Goal: Information Seeking & Learning: Learn about a topic

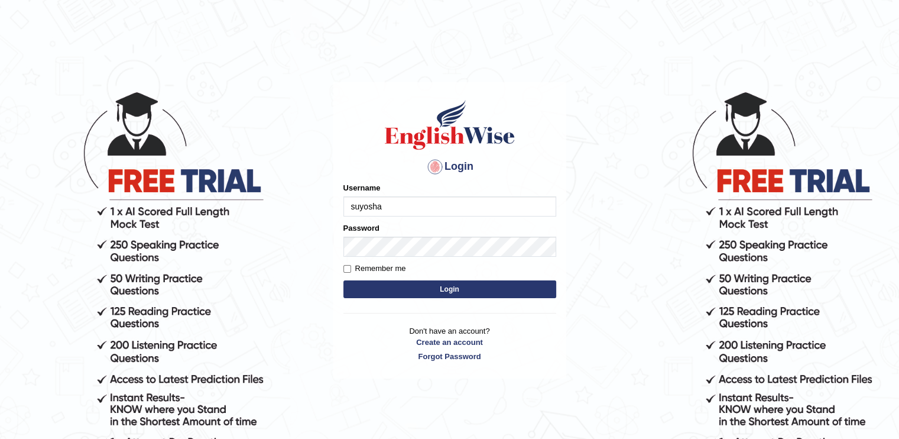
type input "suyosha"
click at [343, 268] on input "Remember me" at bounding box center [347, 269] width 8 height 8
checkbox input "true"
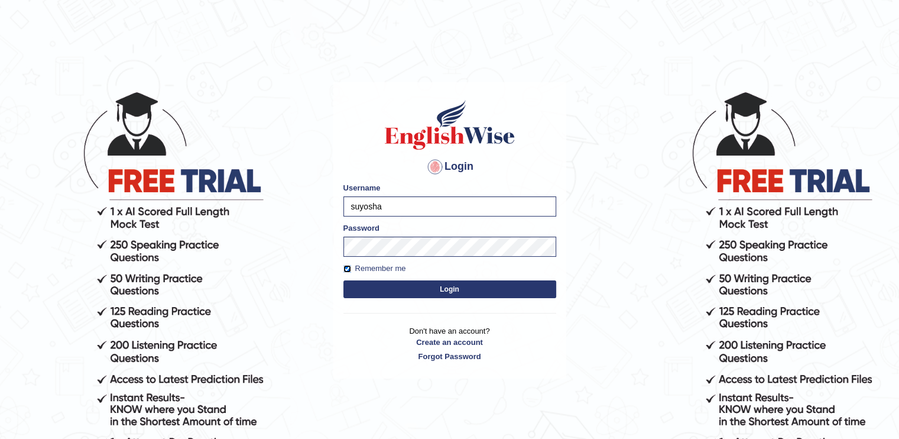
click at [366, 243] on form "Please fix the following errors: Username suyosha Password Remember me Login" at bounding box center [449, 241] width 213 height 119
click at [392, 286] on button "Login" at bounding box center [449, 289] width 213 height 18
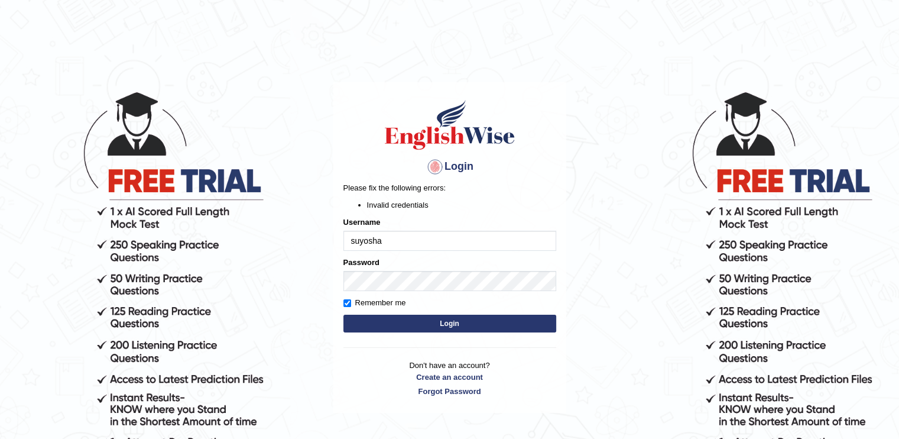
click at [401, 324] on button "Login" at bounding box center [449, 323] width 213 height 18
click at [446, 235] on input "suyosha" at bounding box center [449, 240] width 213 height 20
type input "s"
type input "suyosha"
click at [440, 323] on button "Login" at bounding box center [449, 323] width 213 height 18
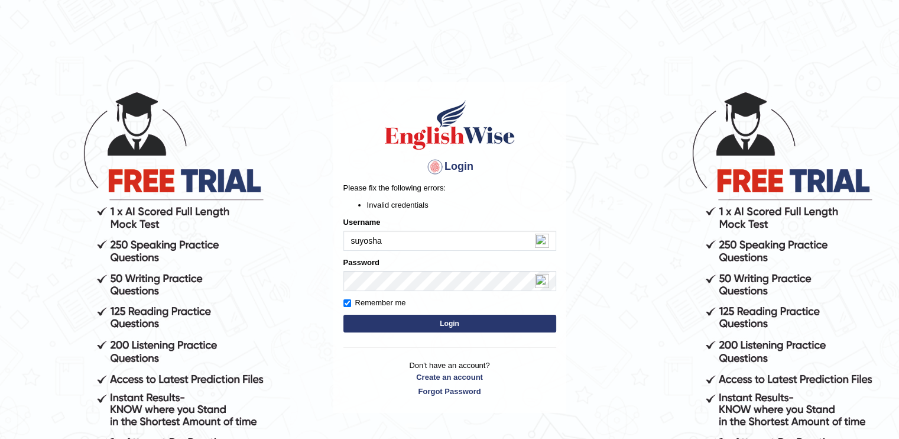
click at [435, 321] on button "Login" at bounding box center [449, 323] width 213 height 18
click at [421, 333] on form "Please fix the following errors: Invalid credentials Username suyosha Password …" at bounding box center [449, 258] width 213 height 153
click at [425, 320] on button "Login" at bounding box center [449, 323] width 213 height 18
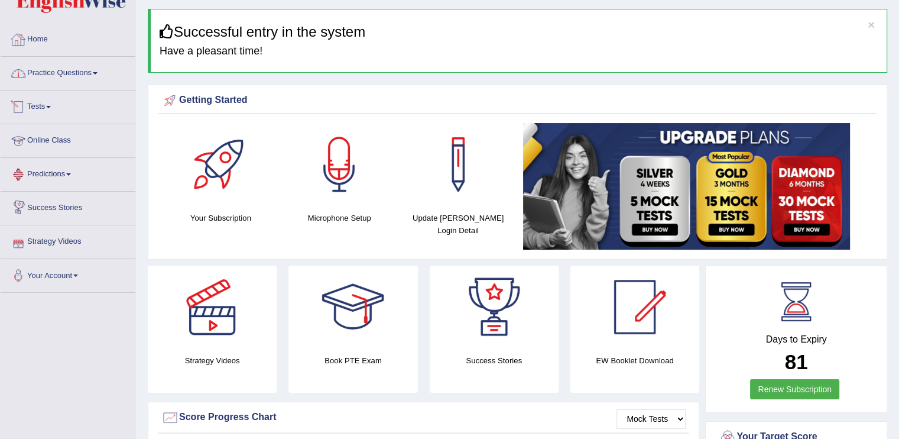
scroll to position [26, 0]
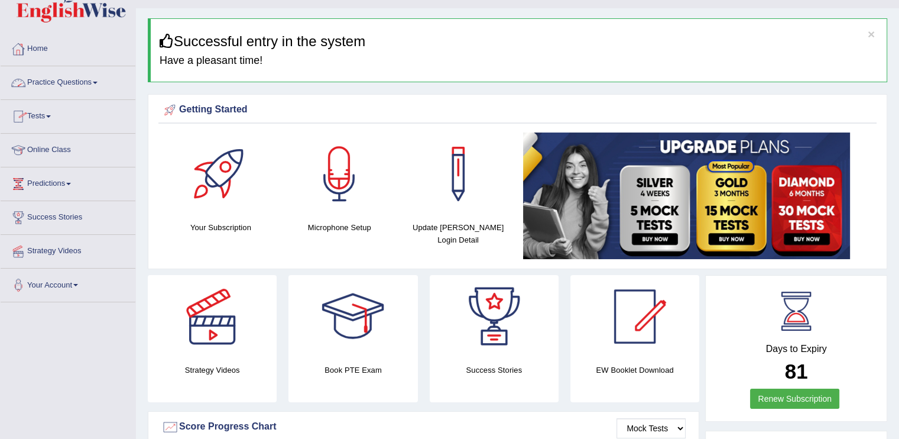
click at [72, 80] on link "Practice Questions" at bounding box center [68, 81] width 135 height 30
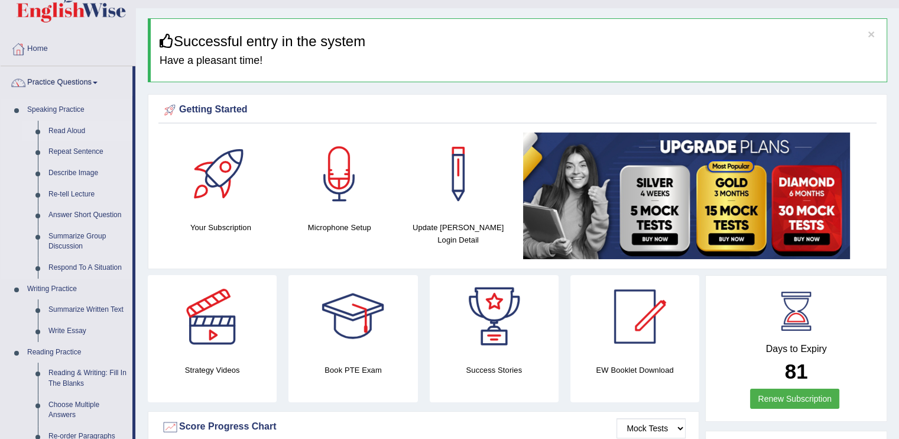
click at [82, 131] on link "Read Aloud" at bounding box center [87, 131] width 89 height 21
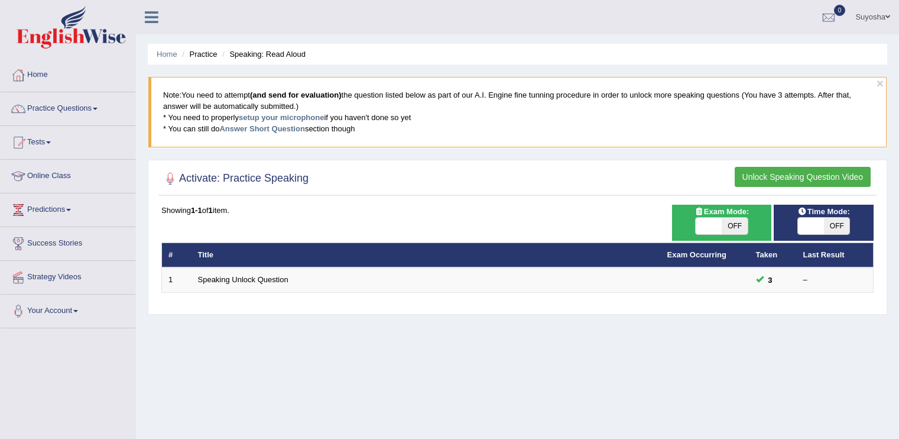
click at [728, 220] on span "OFF" at bounding box center [735, 225] width 26 height 17
checkbox input "true"
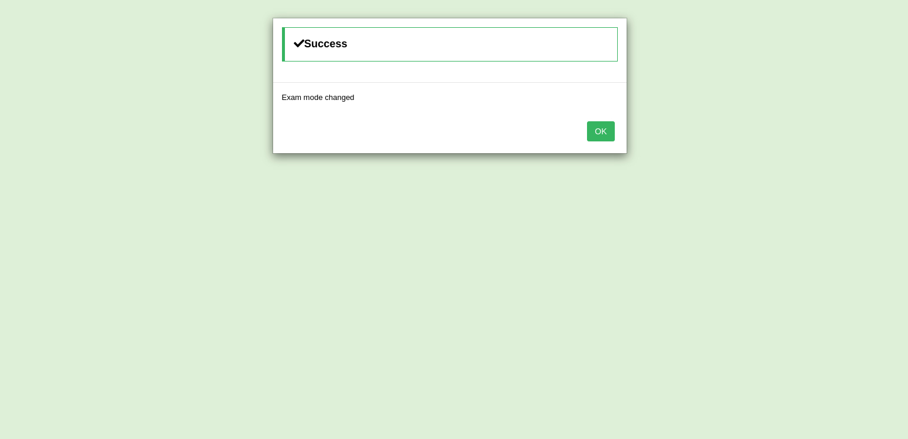
click at [596, 137] on button "OK" at bounding box center [600, 131] width 27 height 20
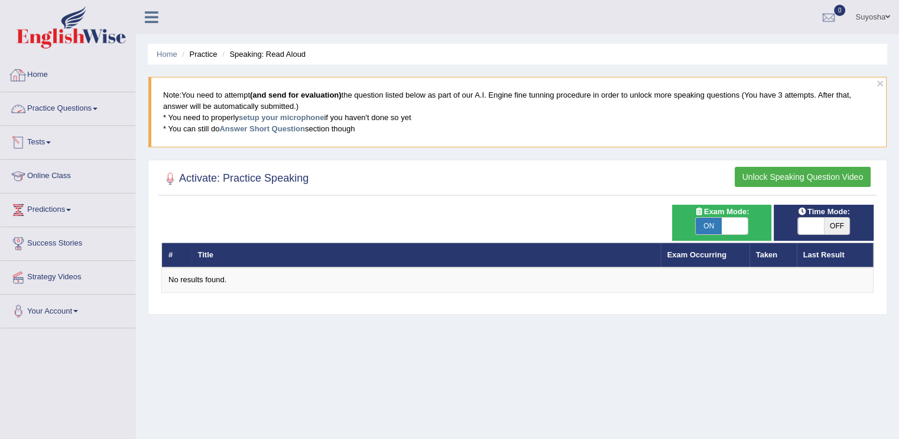
click at [45, 120] on link "Practice Questions" at bounding box center [68, 107] width 135 height 30
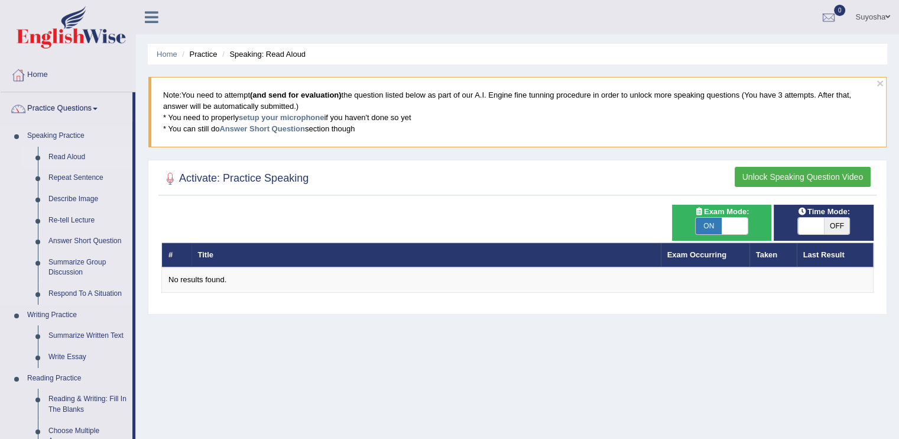
click at [52, 155] on link "Read Aloud" at bounding box center [87, 157] width 89 height 21
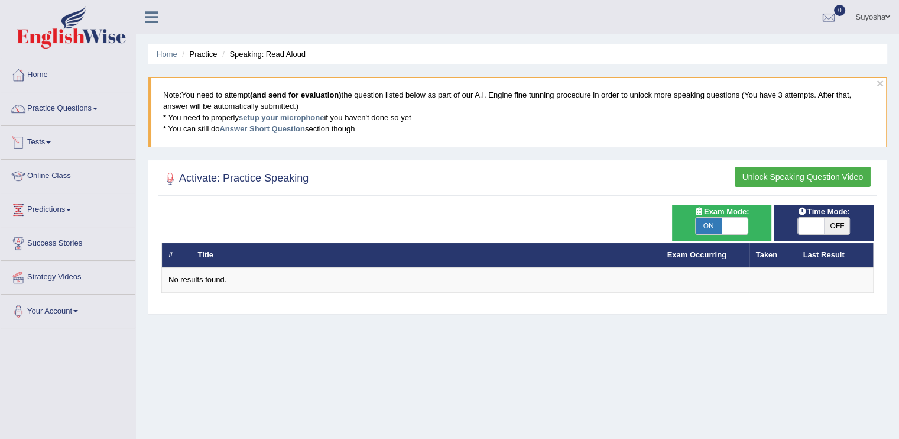
click at [785, 181] on button "Unlock Speaking Question Video" at bounding box center [803, 177] width 136 height 20
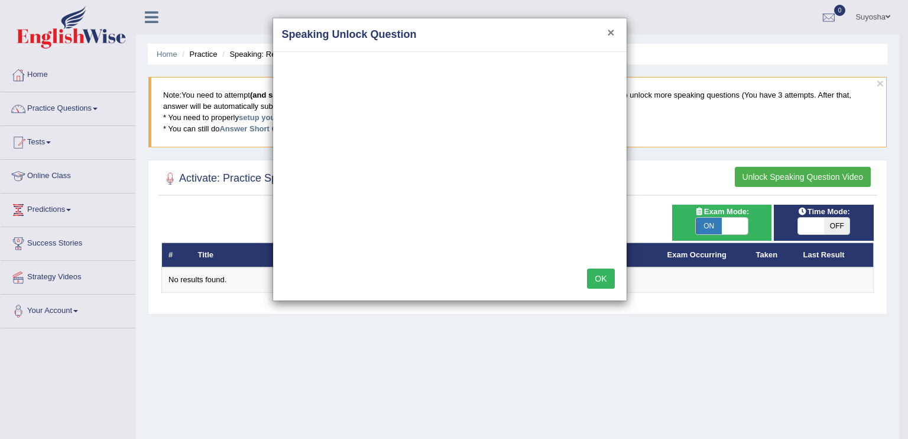
click at [612, 26] on button "×" at bounding box center [610, 32] width 7 height 12
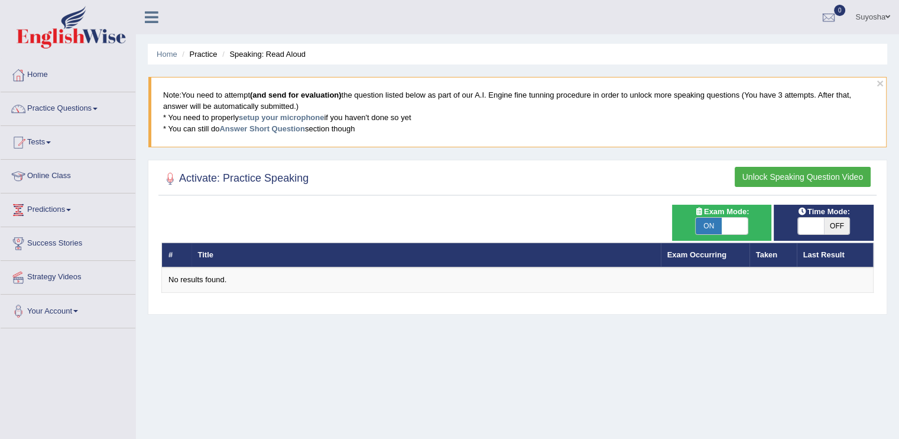
click at [700, 232] on span "ON" at bounding box center [709, 225] width 26 height 17
checkbox input "false"
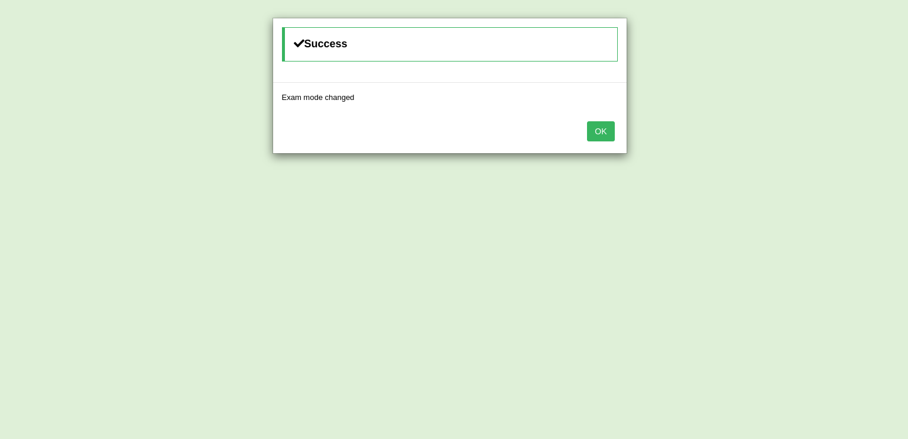
click at [608, 121] on button "OK" at bounding box center [600, 131] width 27 height 20
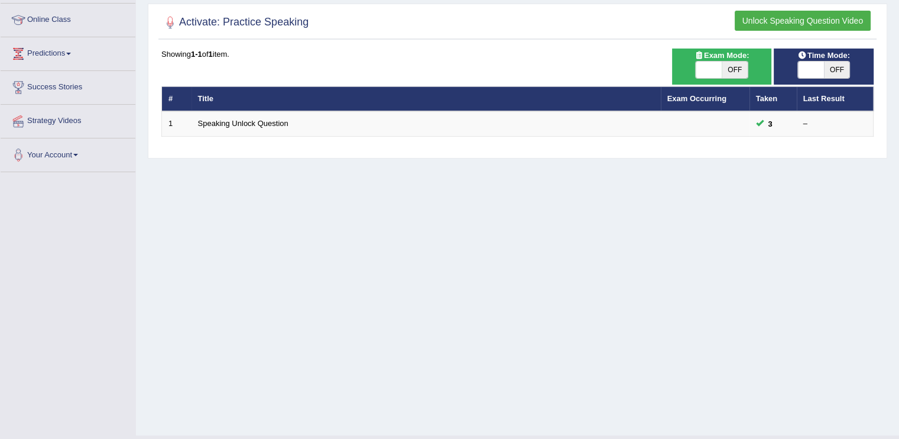
scroll to position [156, 0]
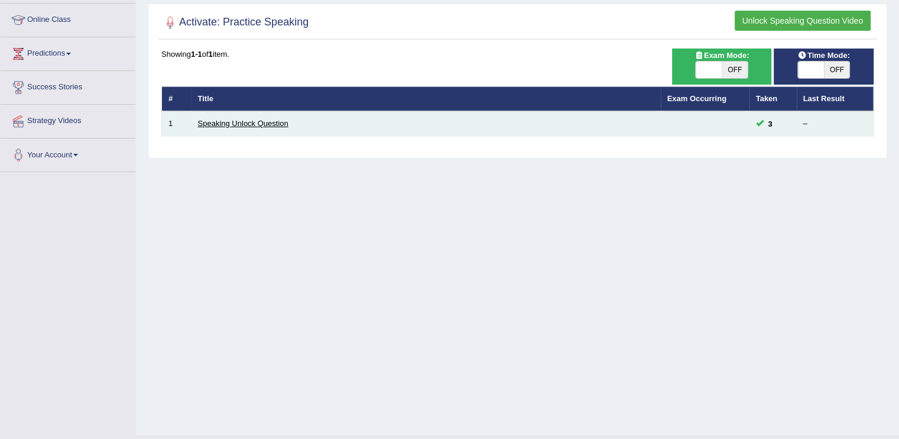
click at [242, 119] on link "Speaking Unlock Question" at bounding box center [243, 123] width 90 height 9
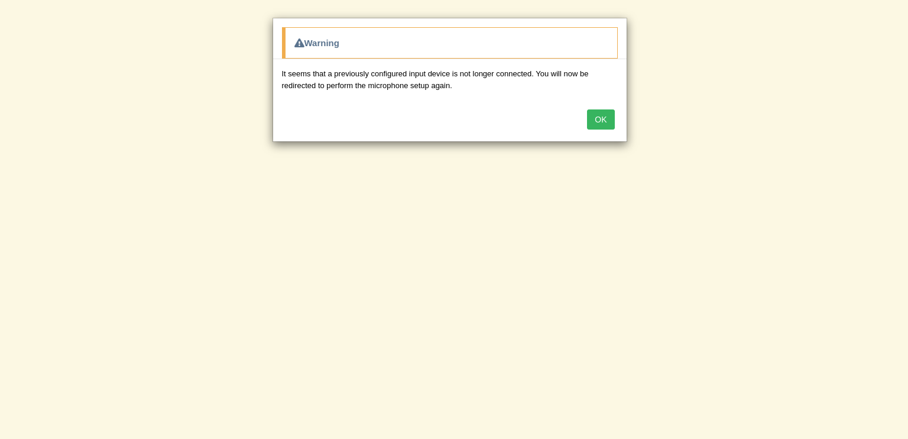
click at [600, 124] on button "OK" at bounding box center [600, 119] width 27 height 20
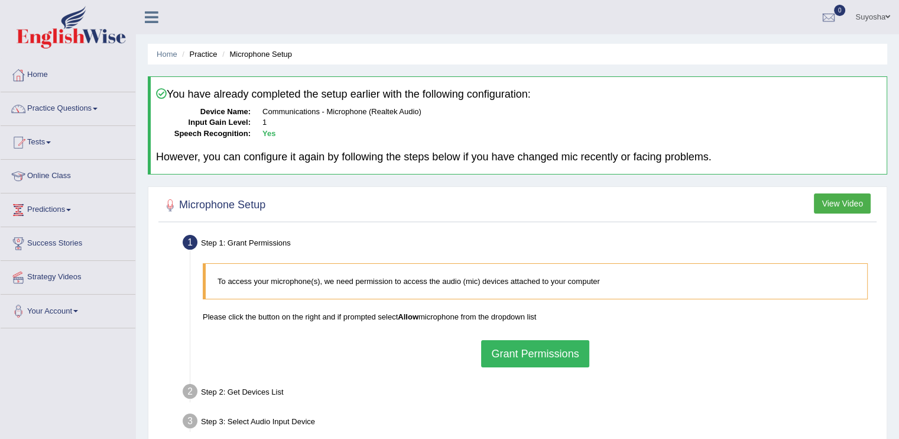
click at [509, 355] on button "Grant Permissions" at bounding box center [535, 353] width 108 height 27
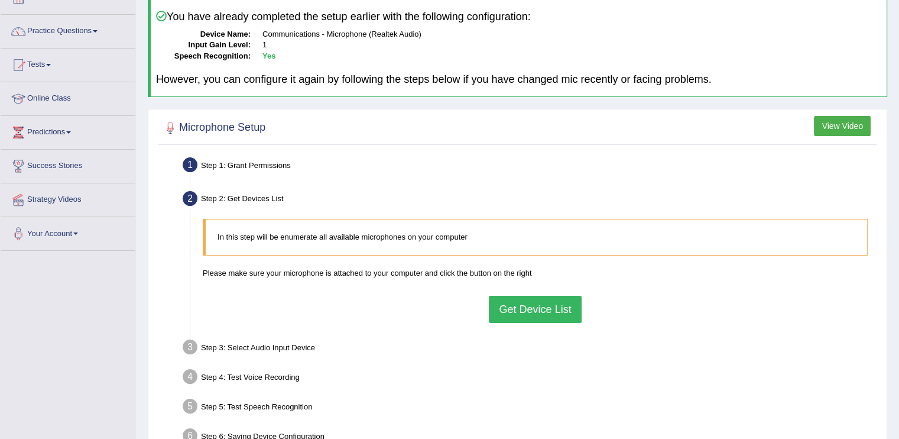
scroll to position [104, 0]
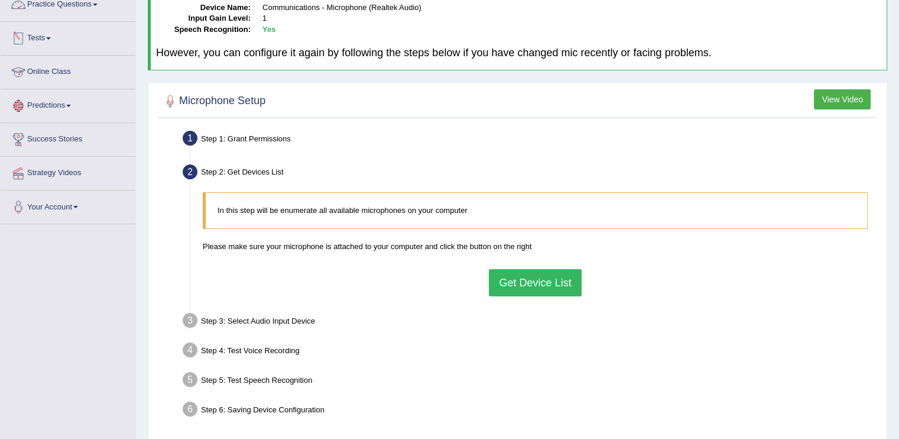
click at [85, 7] on link "Practice Questions" at bounding box center [68, 3] width 135 height 30
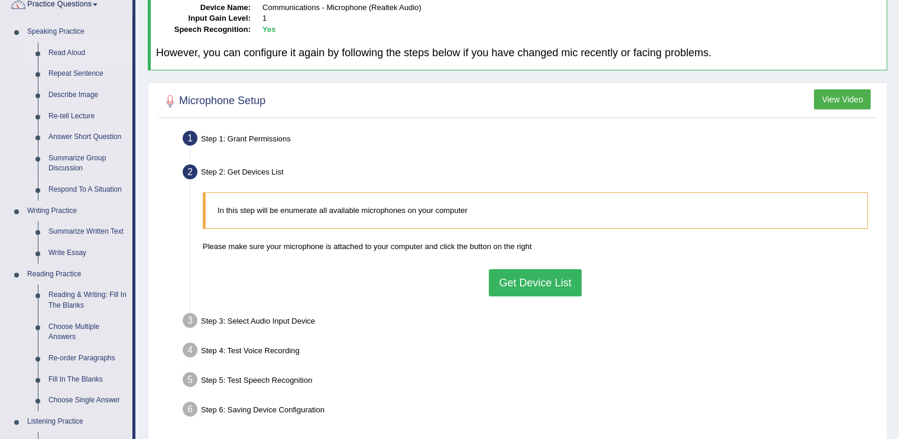
click at [77, 49] on link "Read Aloud" at bounding box center [87, 53] width 89 height 21
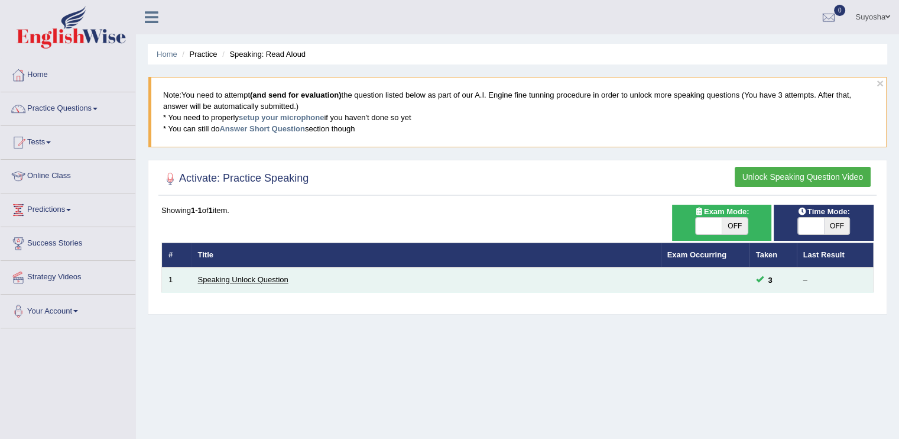
click at [203, 282] on link "Speaking Unlock Question" at bounding box center [243, 279] width 90 height 9
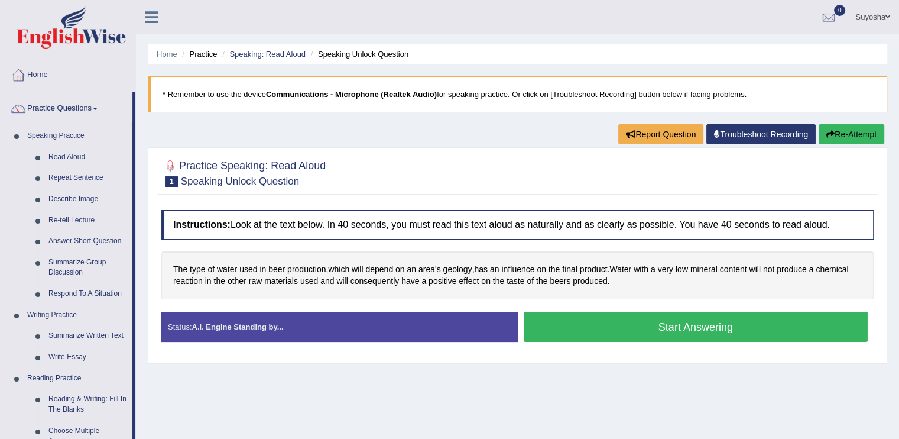
click at [562, 328] on button "Start Answering" at bounding box center [696, 326] width 345 height 30
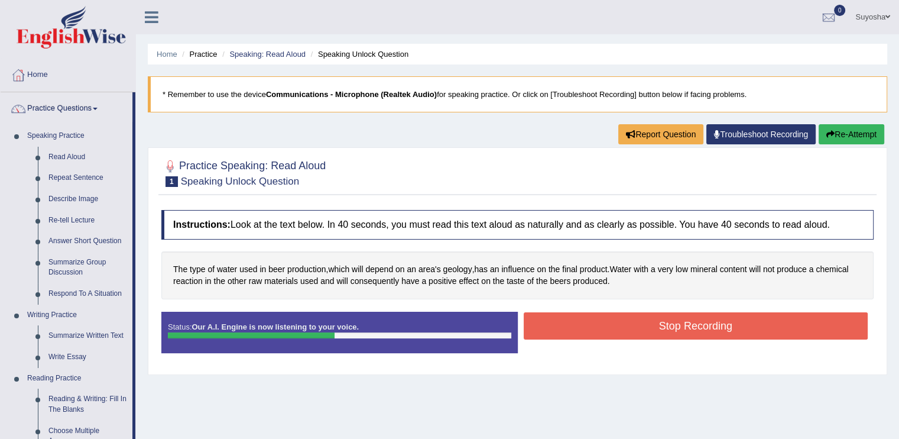
click at [562, 328] on button "Stop Recording" at bounding box center [696, 325] width 345 height 27
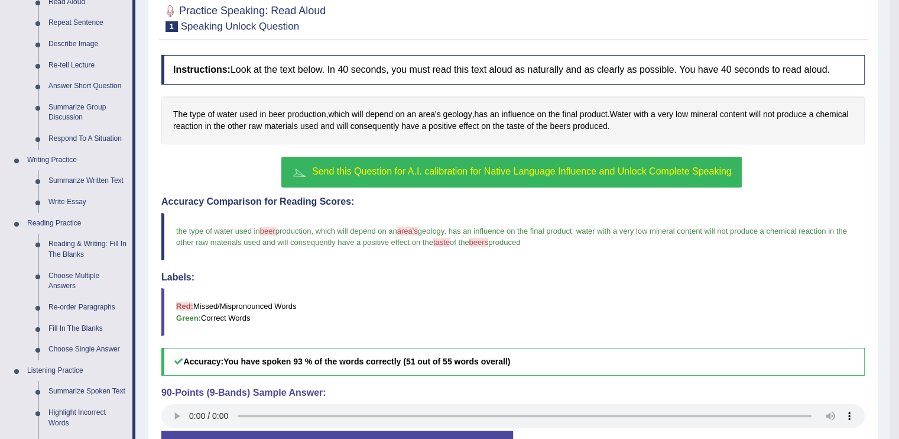
scroll to position [134, 0]
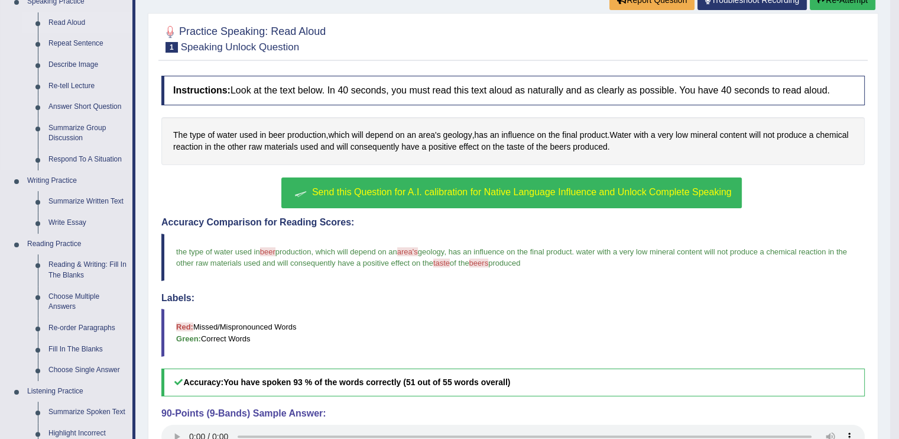
click at [65, 24] on link "Read Aloud" at bounding box center [87, 22] width 89 height 21
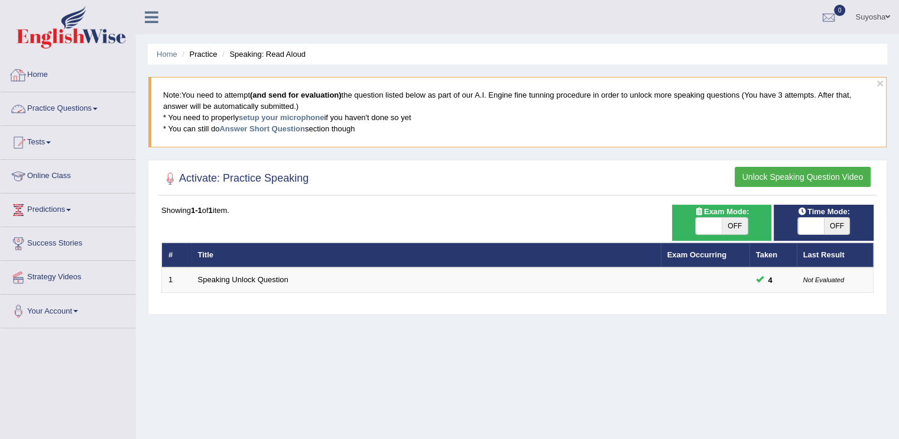
click at [63, 107] on link "Practice Questions" at bounding box center [68, 107] width 135 height 30
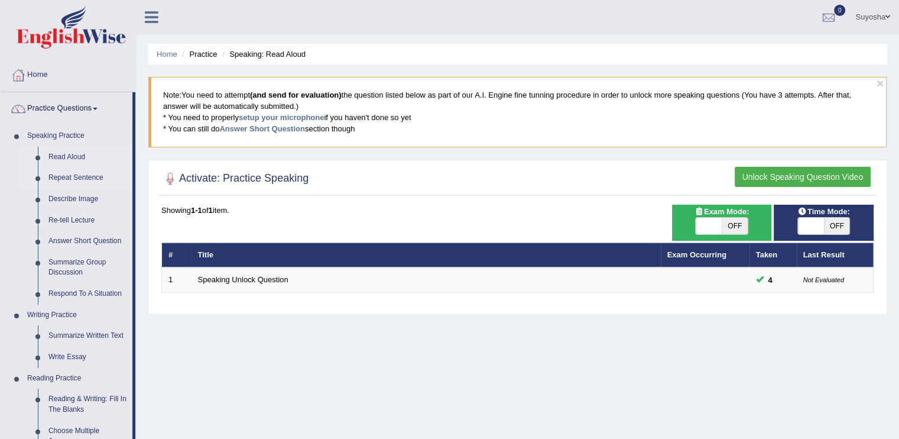
click at [64, 174] on link "Repeat Sentence" at bounding box center [87, 177] width 89 height 21
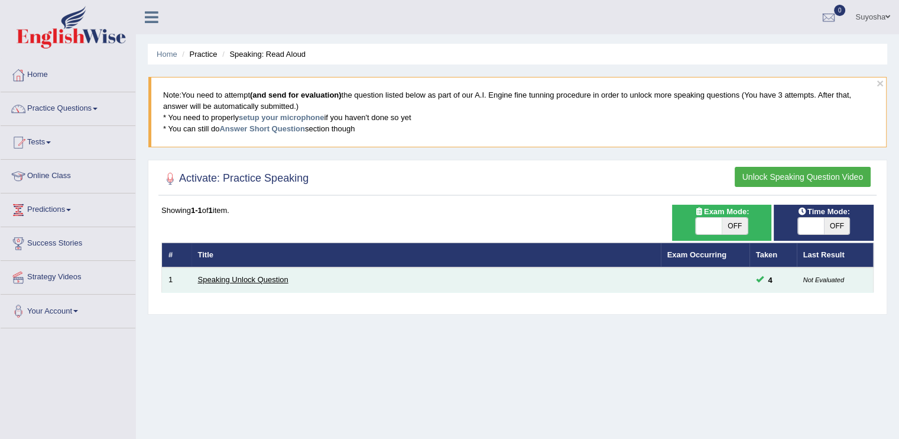
click at [216, 281] on link "Speaking Unlock Question" at bounding box center [243, 279] width 90 height 9
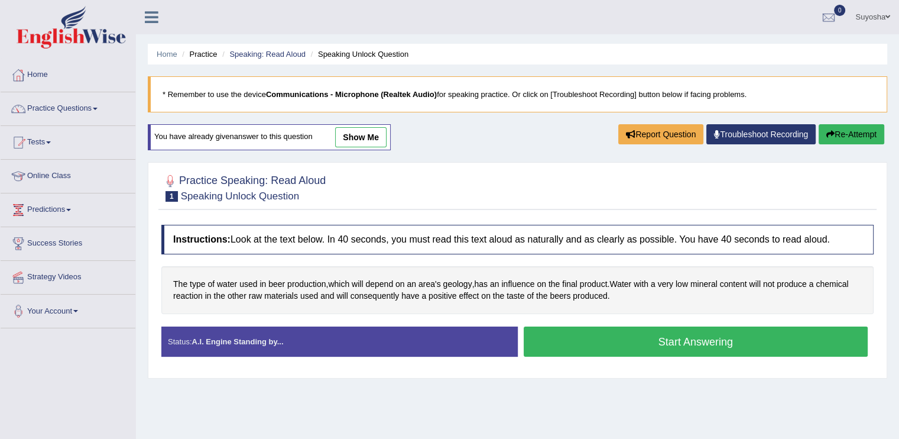
click at [345, 132] on link "show me" at bounding box center [360, 137] width 51 height 20
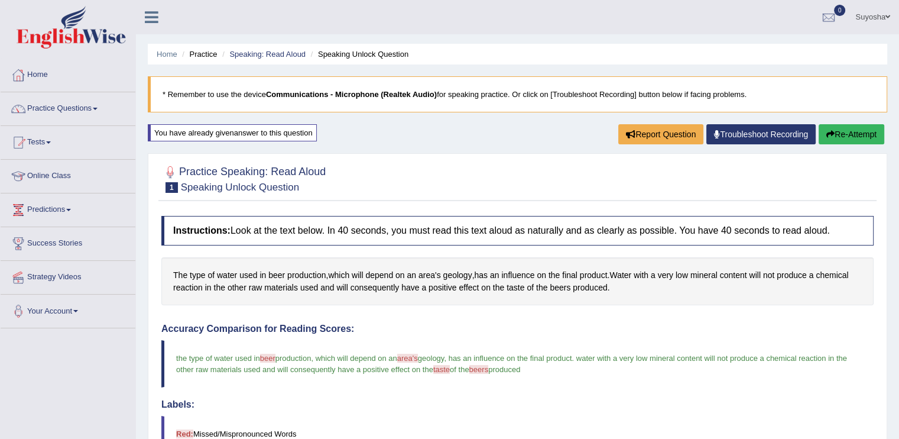
click at [154, 25] on div at bounding box center [156, 13] width 41 height 26
click at [71, 87] on link "Home" at bounding box center [68, 74] width 135 height 30
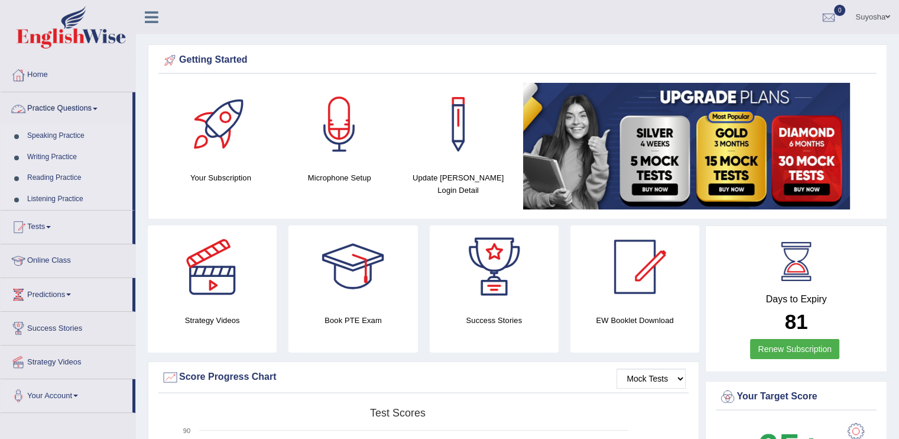
click at [62, 132] on link "Speaking Practice" at bounding box center [77, 135] width 111 height 21
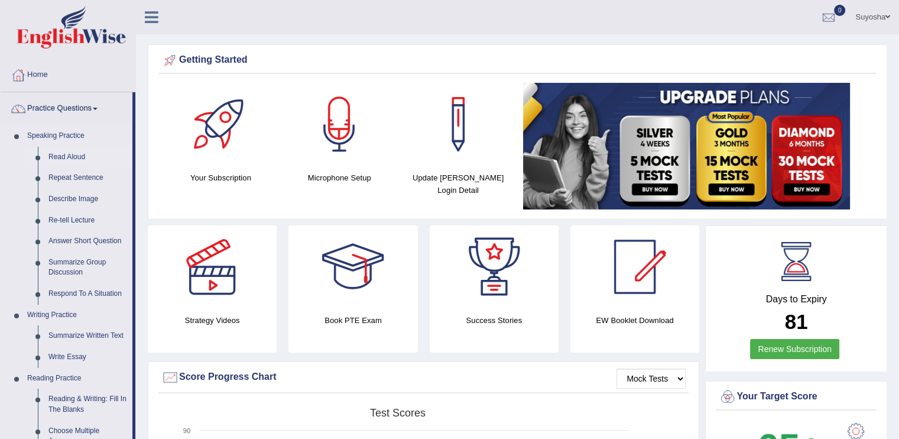
click at [68, 159] on link "Read Aloud" at bounding box center [87, 157] width 89 height 21
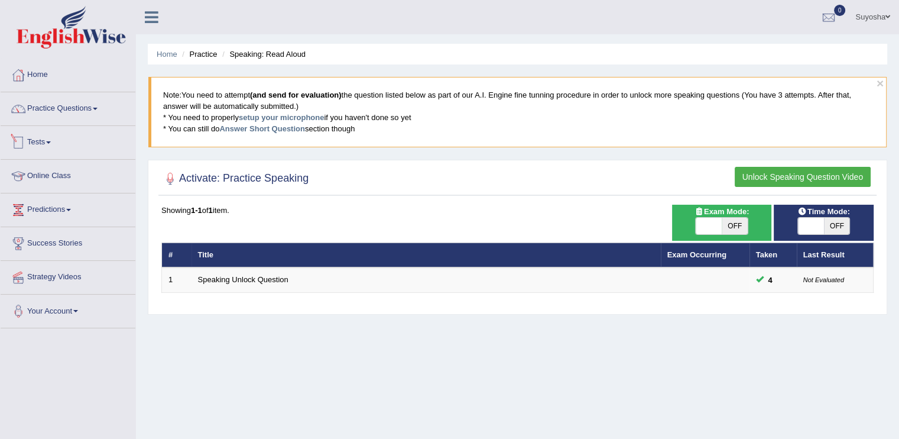
click at [40, 148] on link "Tests" at bounding box center [68, 141] width 135 height 30
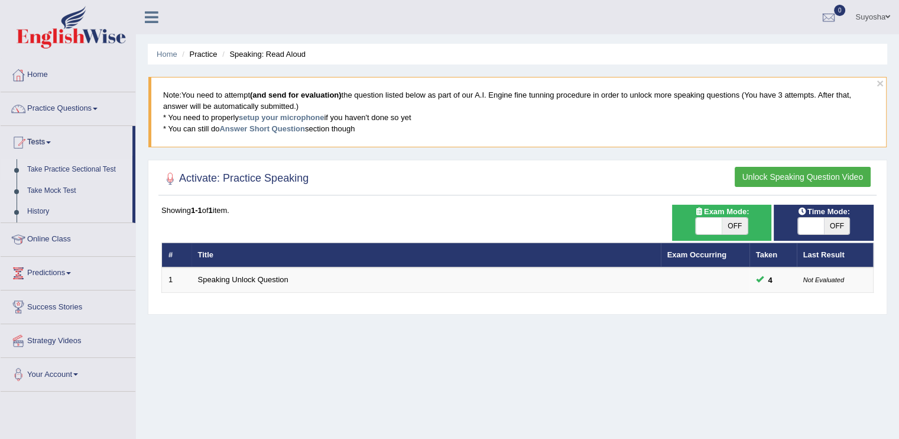
click at [59, 170] on link "Take Practice Sectional Test" at bounding box center [77, 169] width 111 height 21
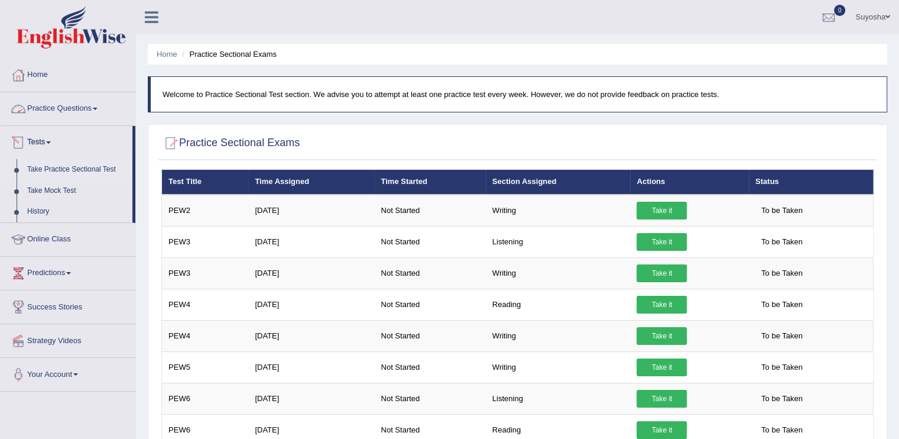
click at [50, 103] on link "Practice Questions" at bounding box center [68, 107] width 135 height 30
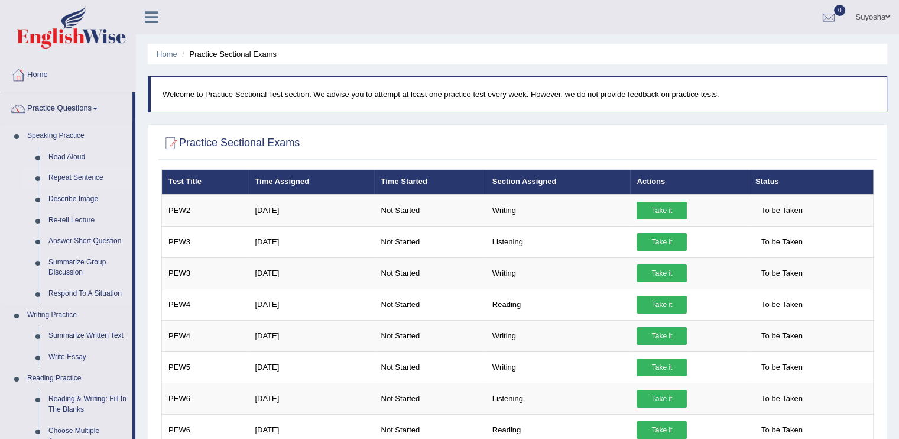
click at [71, 177] on link "Repeat Sentence" at bounding box center [87, 177] width 89 height 21
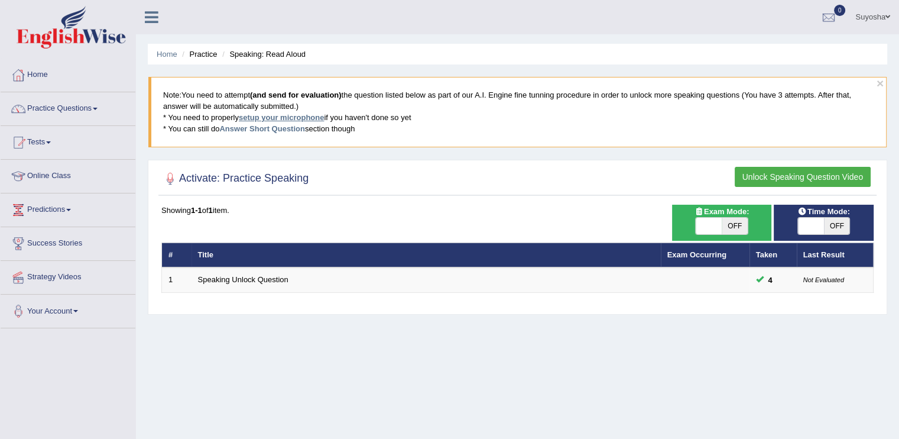
click at [288, 118] on link "setup your microphone" at bounding box center [281, 117] width 85 height 9
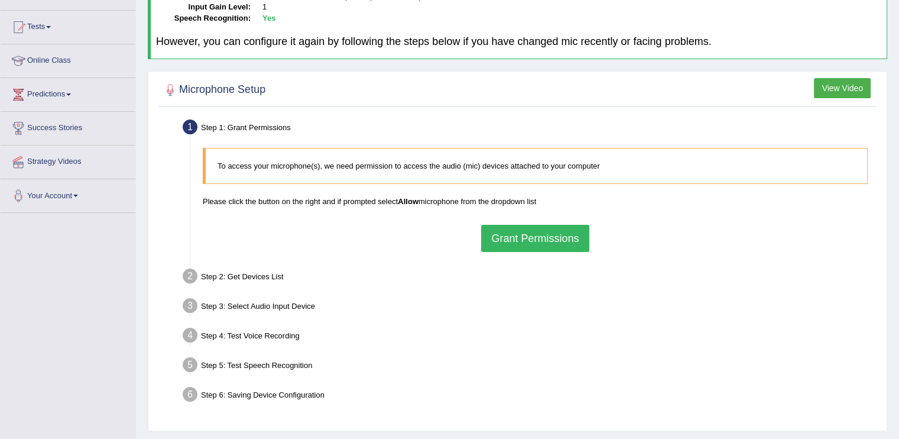
scroll to position [123, 0]
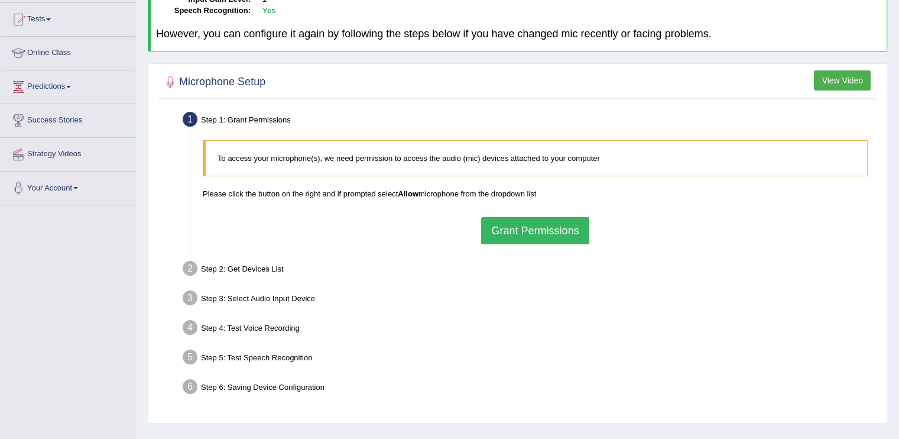
click at [565, 217] on button "Grant Permissions" at bounding box center [535, 230] width 108 height 27
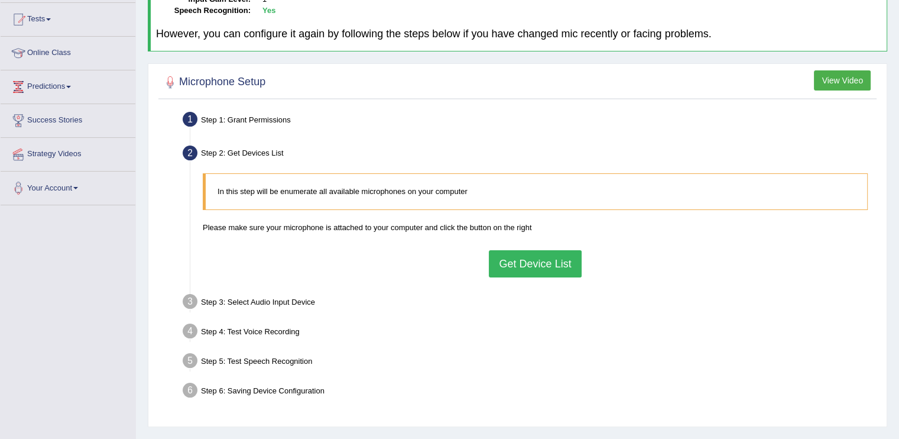
click at [558, 271] on button "Get Device List" at bounding box center [535, 263] width 92 height 27
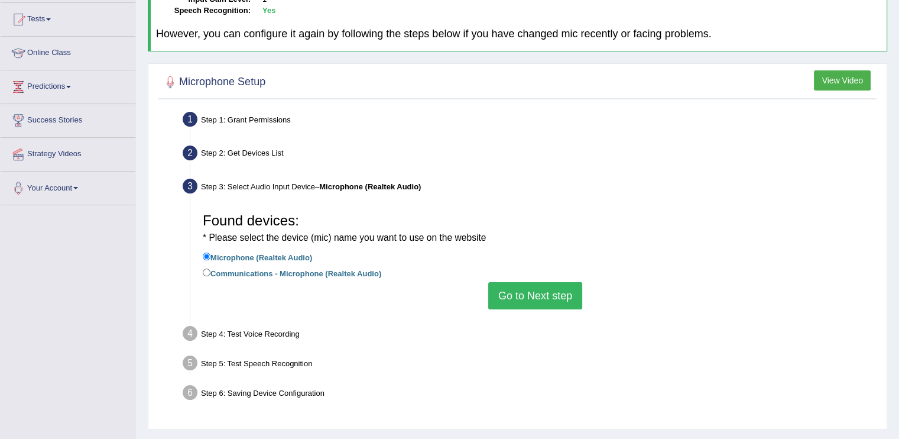
click at [548, 292] on button "Go to Next step" at bounding box center [535, 295] width 94 height 27
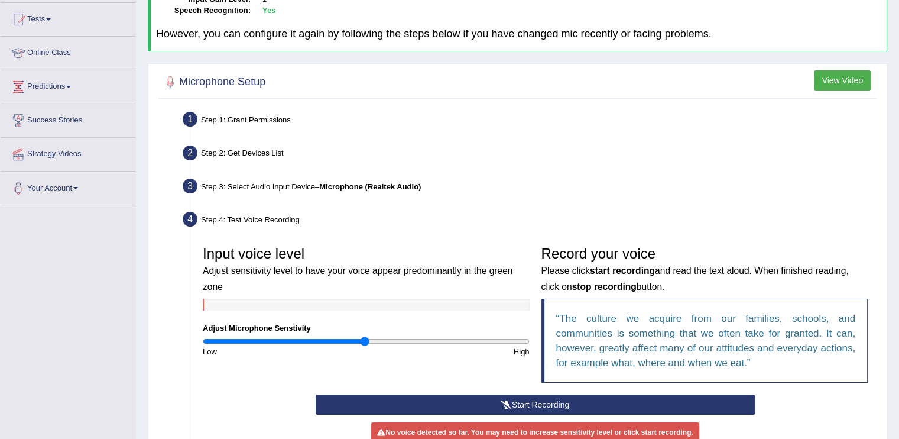
click at [548, 292] on div "Record your voice Please click start recording and read the text aloud. When fi…" at bounding box center [704, 317] width 339 height 154
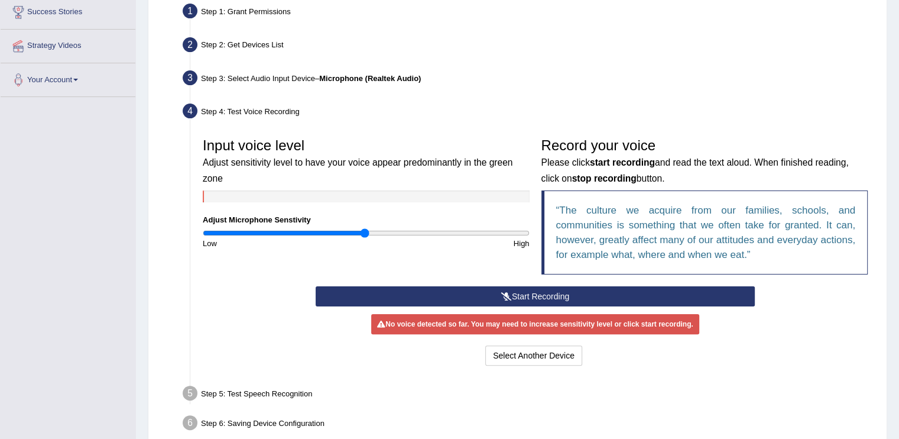
scroll to position [248, 0]
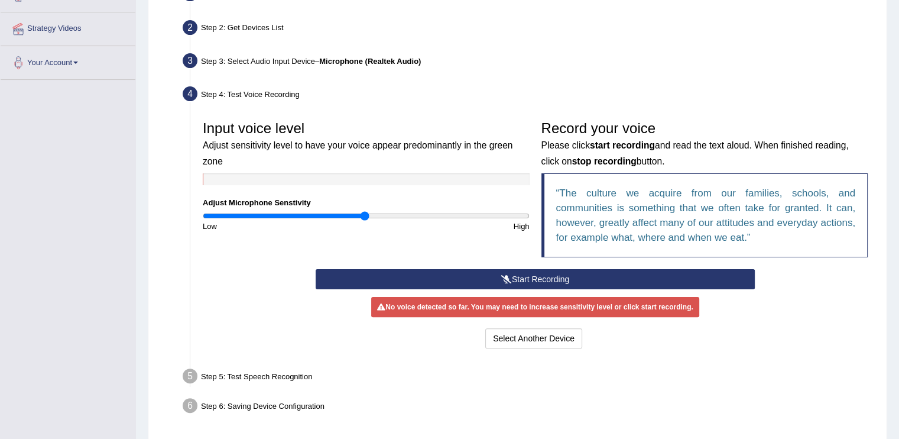
click at [539, 281] on button "Start Recording" at bounding box center [535, 279] width 439 height 20
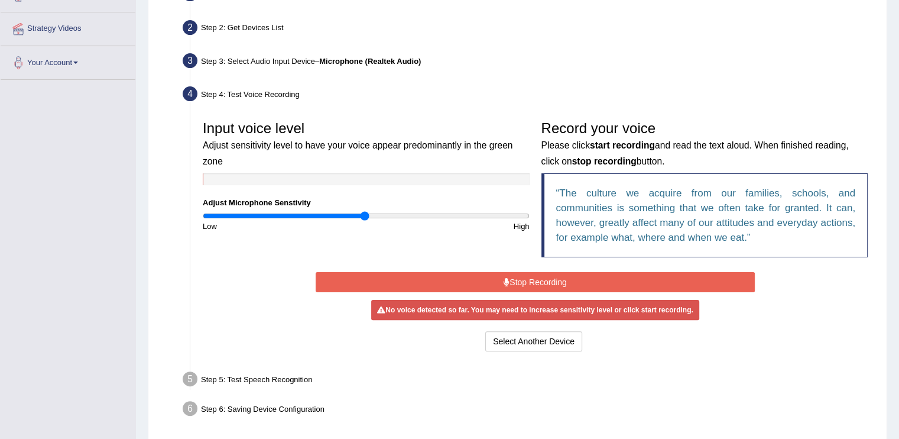
click at [539, 281] on button "Stop Recording" at bounding box center [535, 282] width 439 height 20
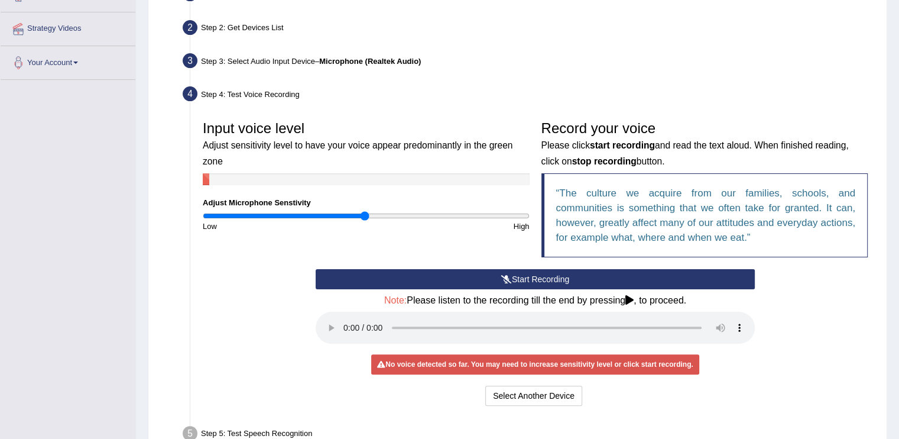
scroll to position [345, 0]
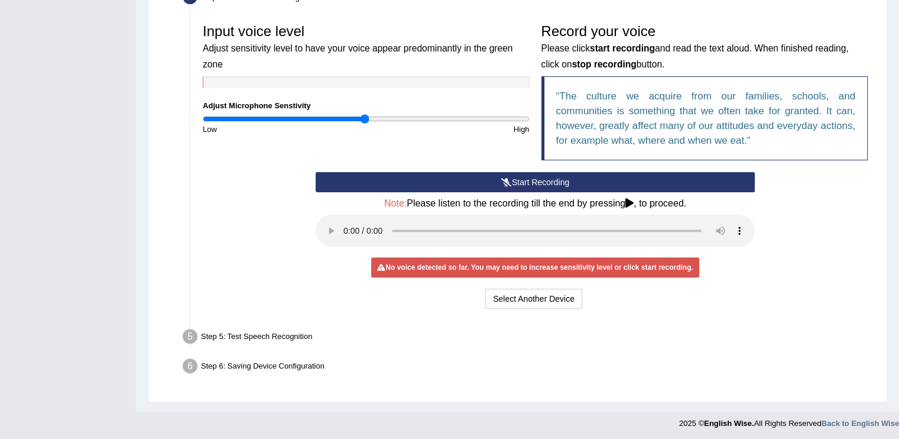
click at [536, 178] on button "Start Recording" at bounding box center [535, 182] width 439 height 20
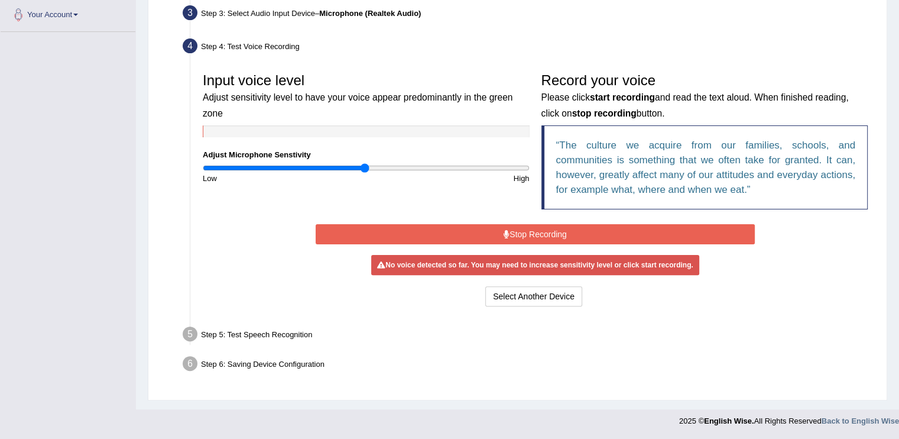
scroll to position [291, 0]
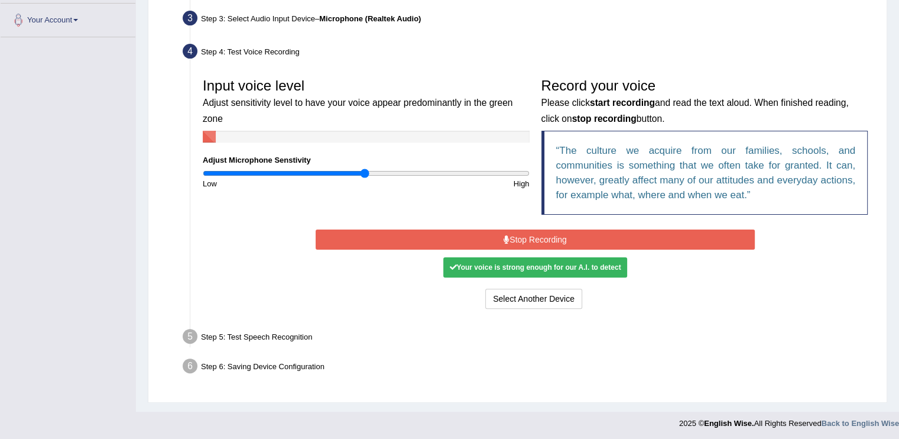
click at [514, 230] on button "Stop Recording" at bounding box center [535, 239] width 439 height 20
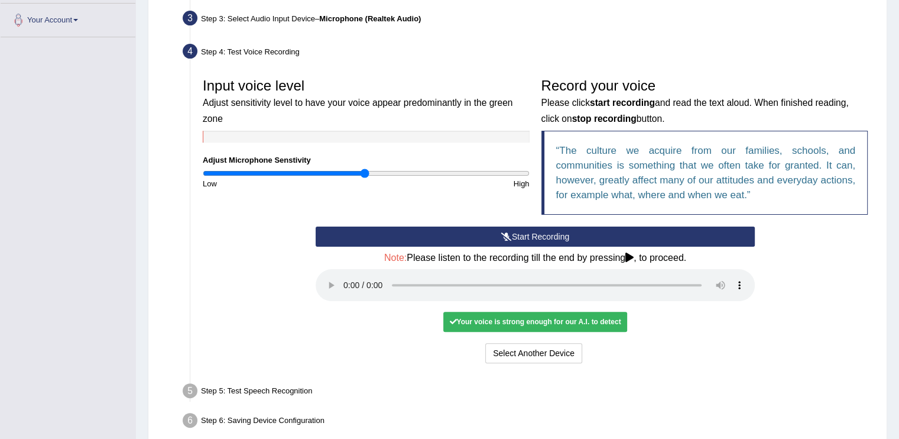
scroll to position [345, 0]
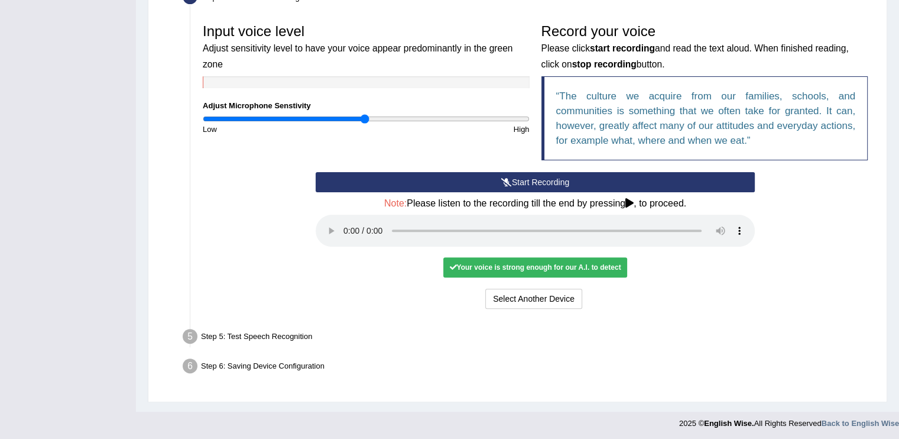
click at [564, 267] on div "Your voice is strong enough for our A.I. to detect" at bounding box center [534, 267] width 183 height 20
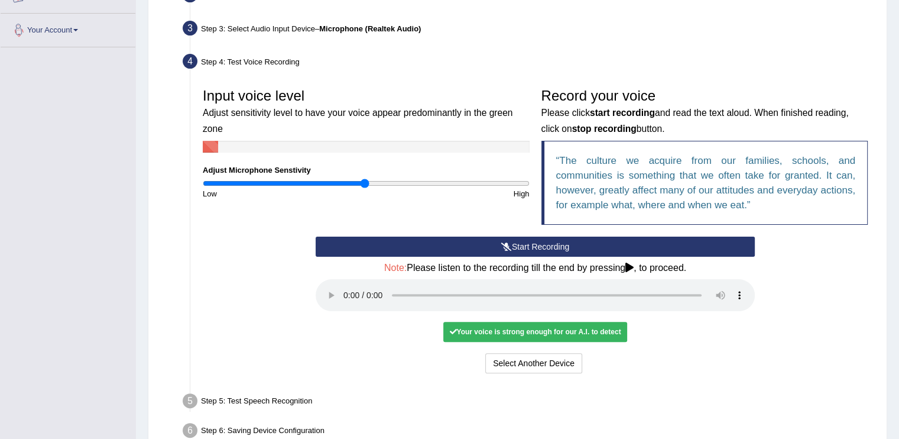
scroll to position [0, 0]
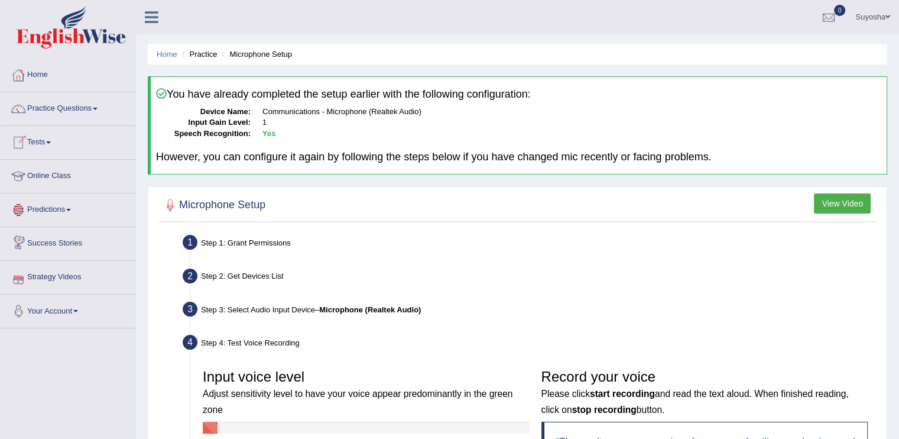
click at [46, 85] on link "Home" at bounding box center [68, 74] width 135 height 30
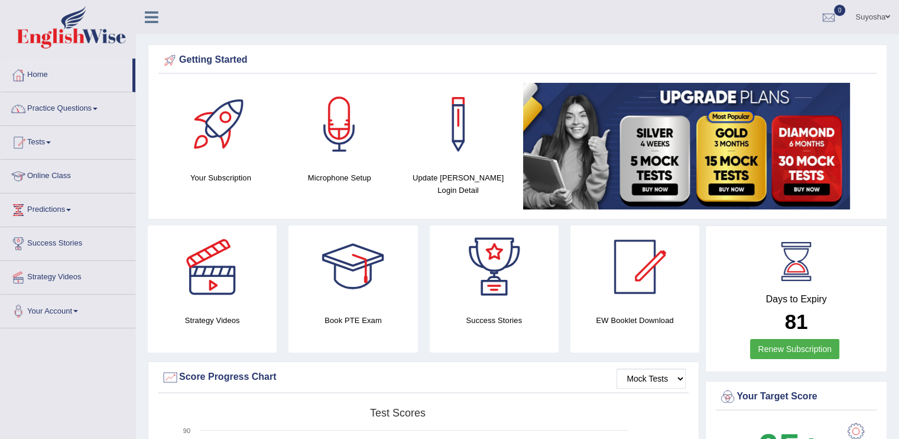
click at [92, 105] on link "Practice Questions" at bounding box center [68, 107] width 135 height 30
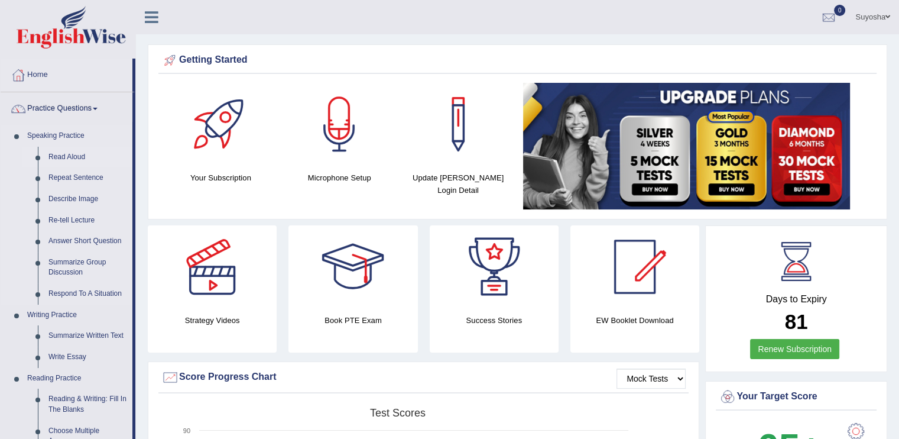
click at [82, 162] on link "Read Aloud" at bounding box center [87, 157] width 89 height 21
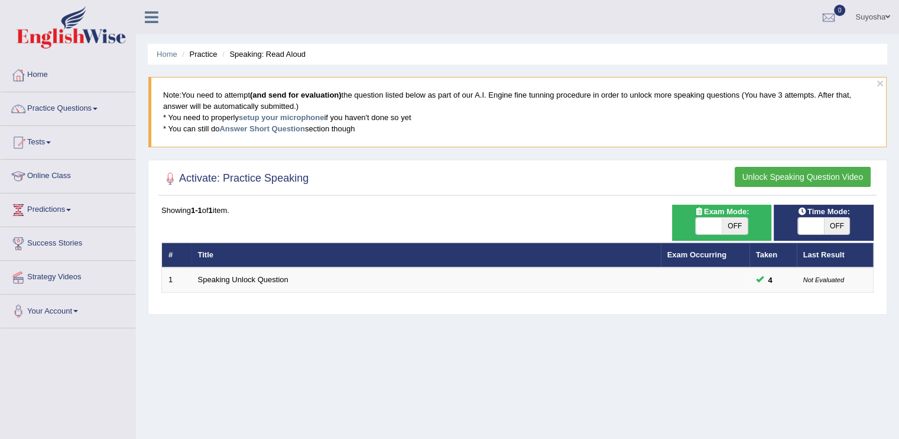
click at [254, 177] on h2 "Activate: Practice Speaking" at bounding box center [234, 179] width 147 height 18
drag, startPoint x: 819, startPoint y: 254, endPoint x: 702, endPoint y: 259, distance: 117.1
click at [702, 259] on tr "# Title Exam Occurring Taken Last Result" at bounding box center [518, 254] width 712 height 25
click at [702, 259] on th "Exam Occurring" at bounding box center [705, 254] width 89 height 25
click at [732, 226] on span "OFF" at bounding box center [735, 225] width 26 height 17
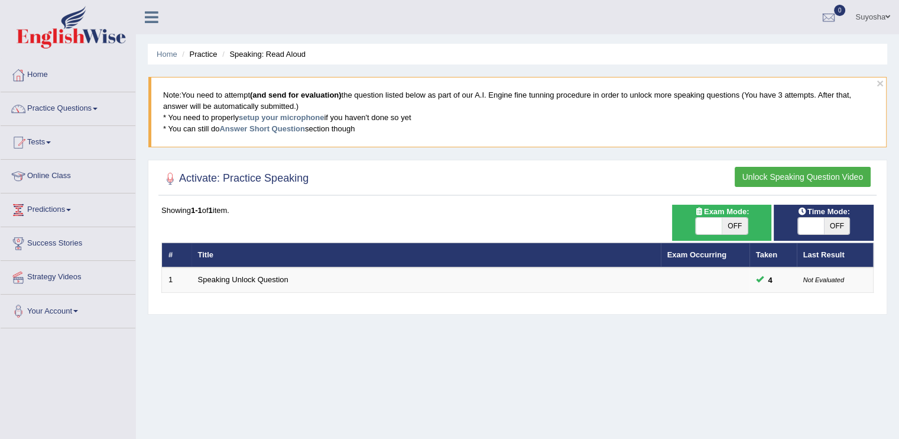
checkbox input "true"
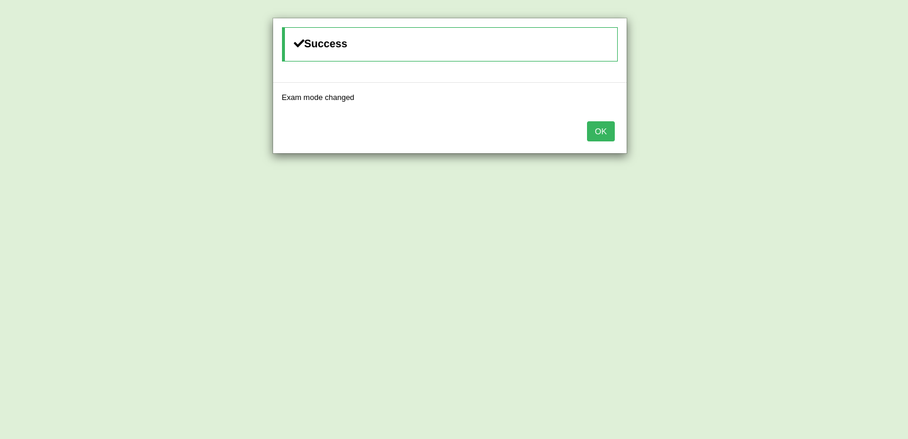
click at [595, 131] on button "OK" at bounding box center [600, 131] width 27 height 20
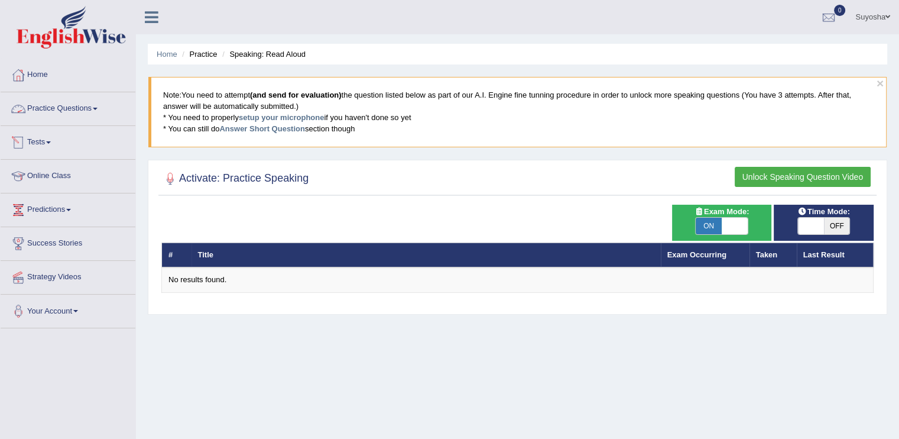
click at [108, 96] on link "Practice Questions" at bounding box center [68, 107] width 135 height 30
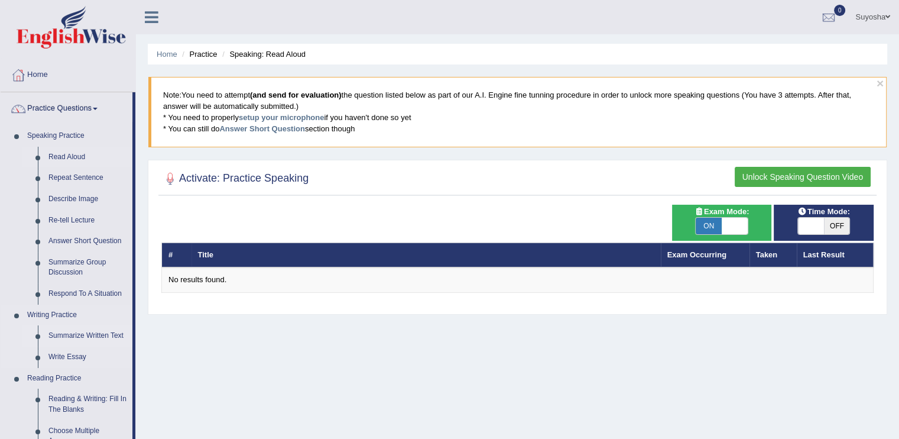
click at [71, 335] on link "Summarize Written Text" at bounding box center [87, 335] width 89 height 21
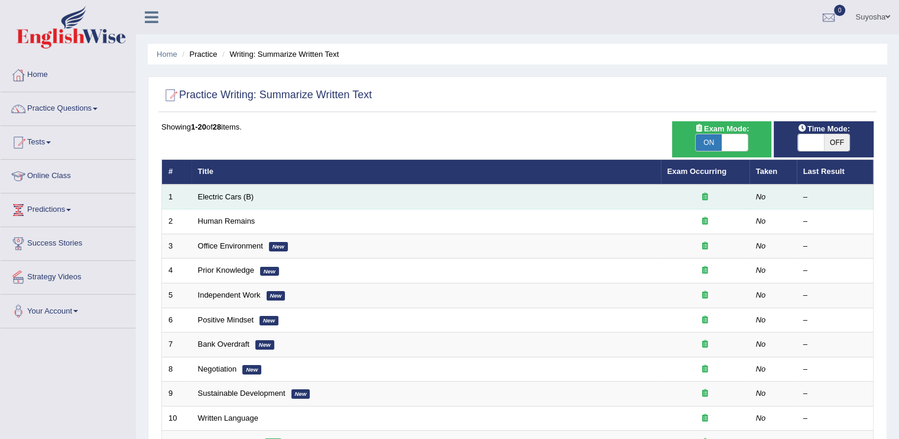
click at [230, 202] on td "Electric Cars (B)" at bounding box center [425, 196] width 469 height 25
click at [230, 196] on link "Electric Cars (B)" at bounding box center [226, 196] width 56 height 9
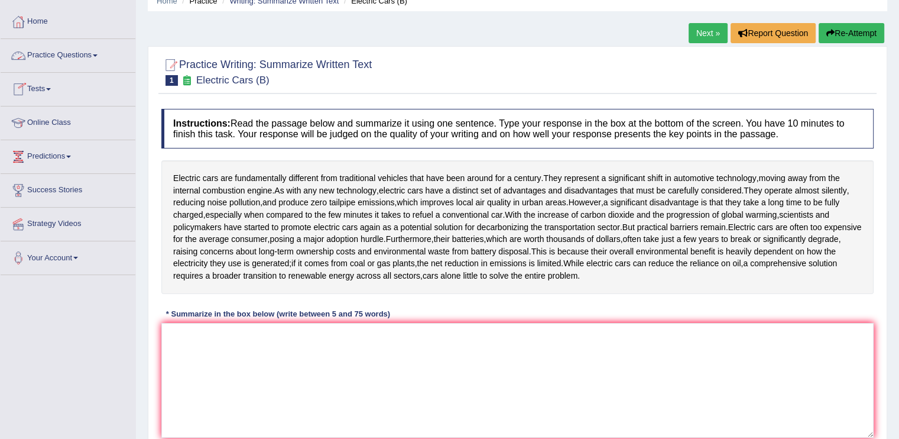
scroll to position [52, 0]
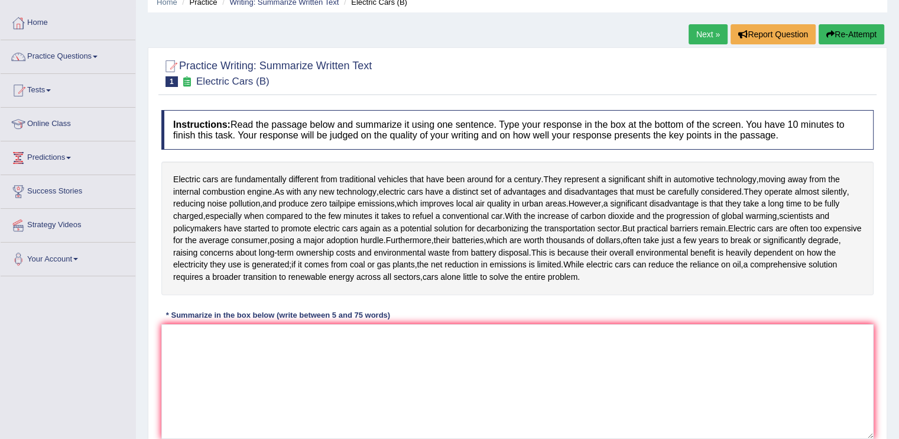
click at [57, 47] on link "Practice Questions" at bounding box center [68, 55] width 135 height 30
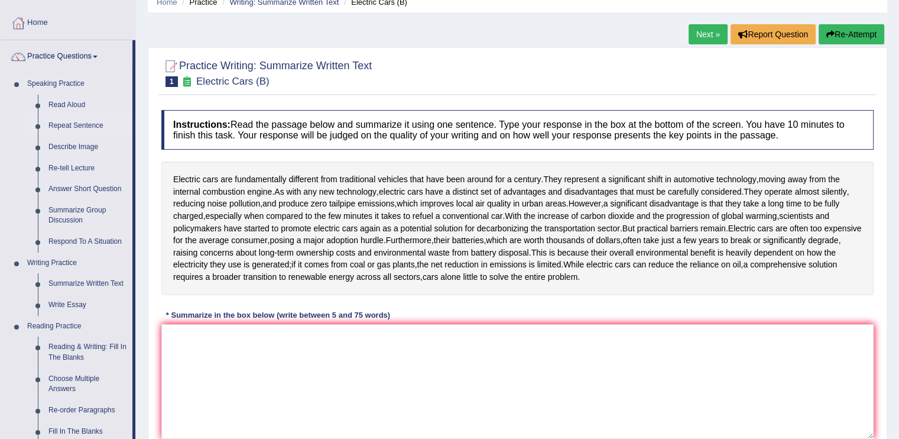
click at [67, 126] on link "Repeat Sentence" at bounding box center [87, 125] width 89 height 21
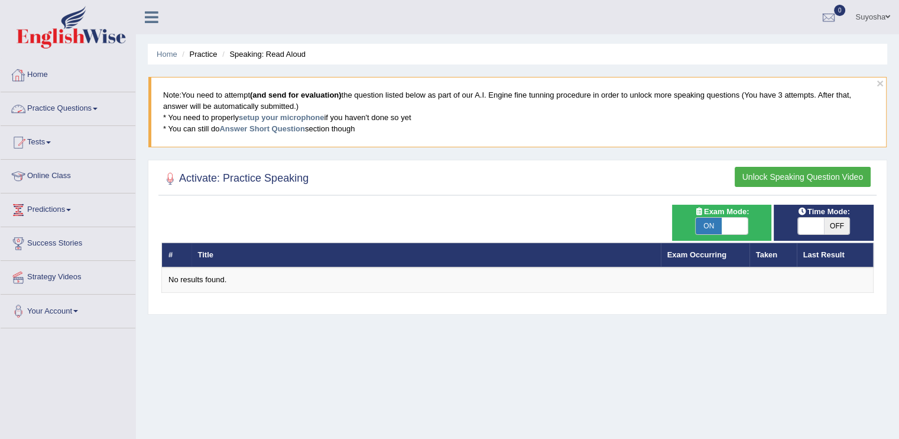
click at [52, 106] on link "Practice Questions" at bounding box center [68, 107] width 135 height 30
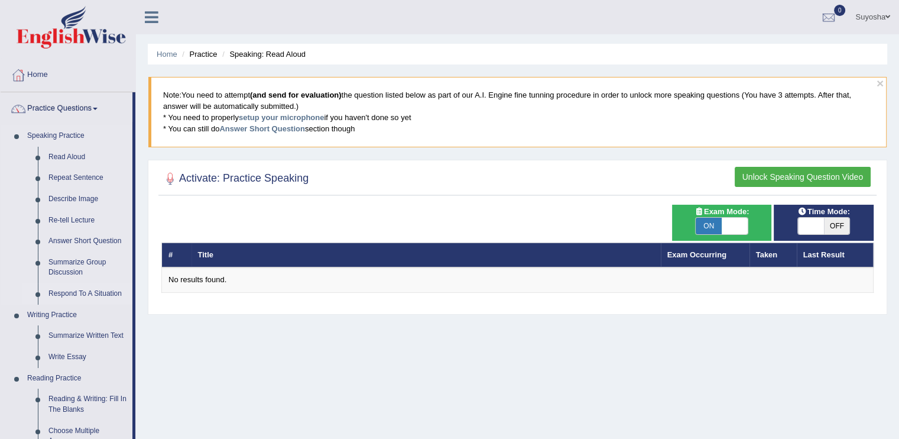
click at [73, 294] on link "Respond To A Situation" at bounding box center [87, 293] width 89 height 21
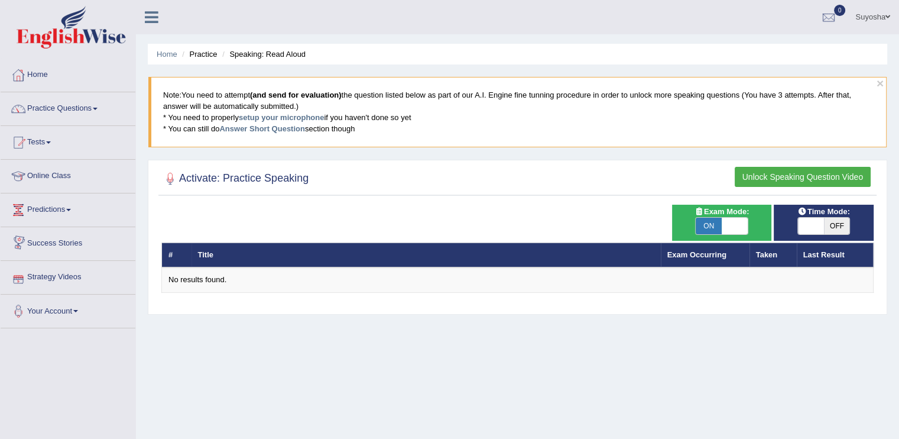
click at [197, 174] on h2 "Activate: Practice Speaking" at bounding box center [234, 179] width 147 height 18
click at [511, 100] on blockquote "Note: You need to attempt (and send for evaluation) the question listed below a…" at bounding box center [517, 112] width 738 height 70
click at [877, 82] on button "×" at bounding box center [879, 83] width 7 height 12
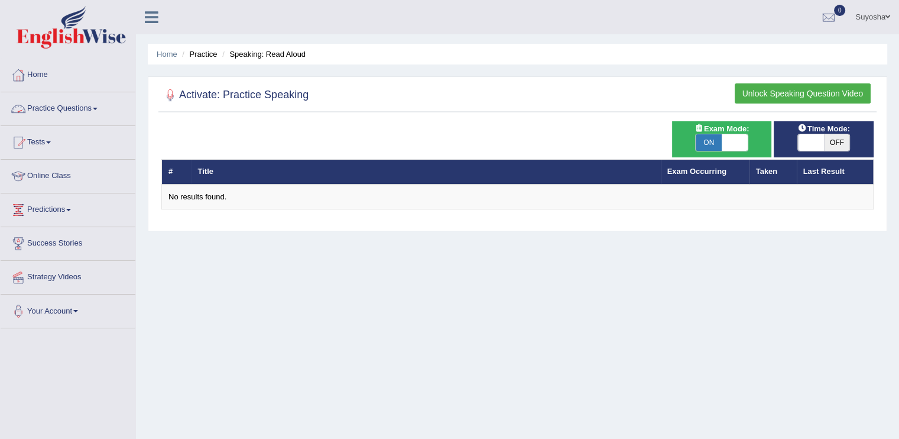
click at [39, 106] on link "Practice Questions" at bounding box center [68, 107] width 135 height 30
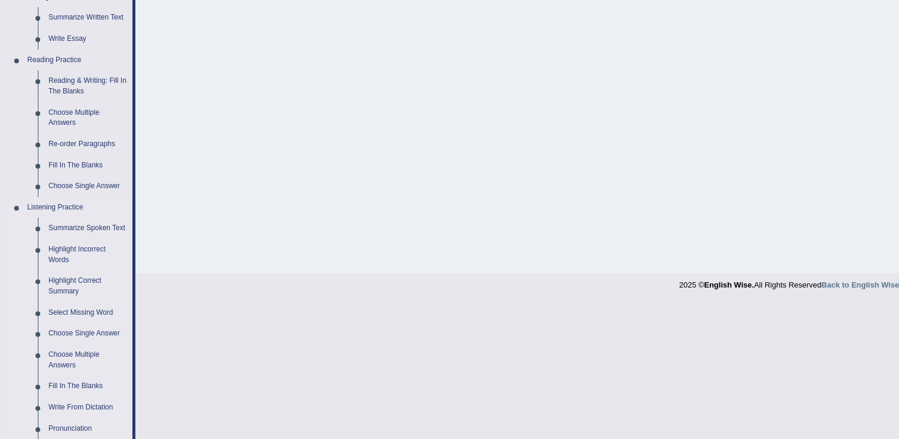
scroll to position [333, 0]
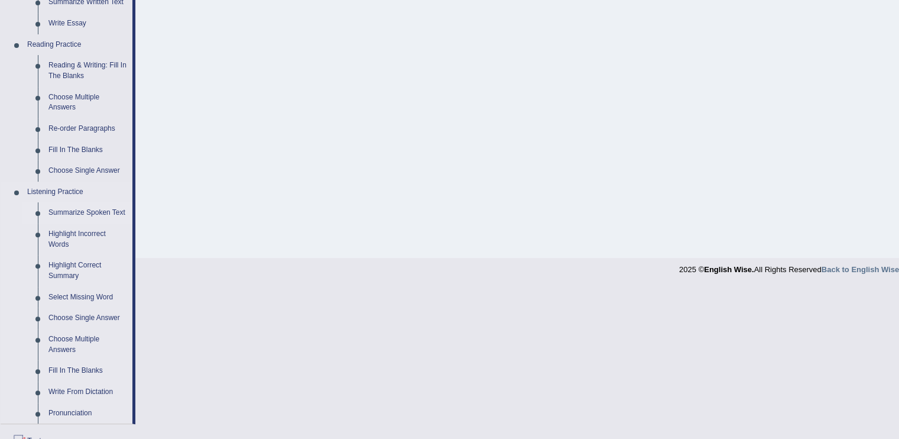
click at [100, 208] on link "Summarize Spoken Text" at bounding box center [87, 212] width 89 height 21
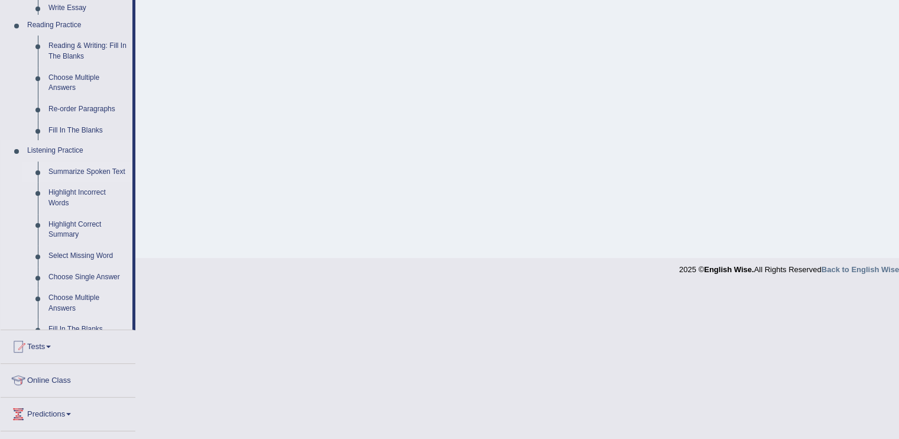
scroll to position [319, 0]
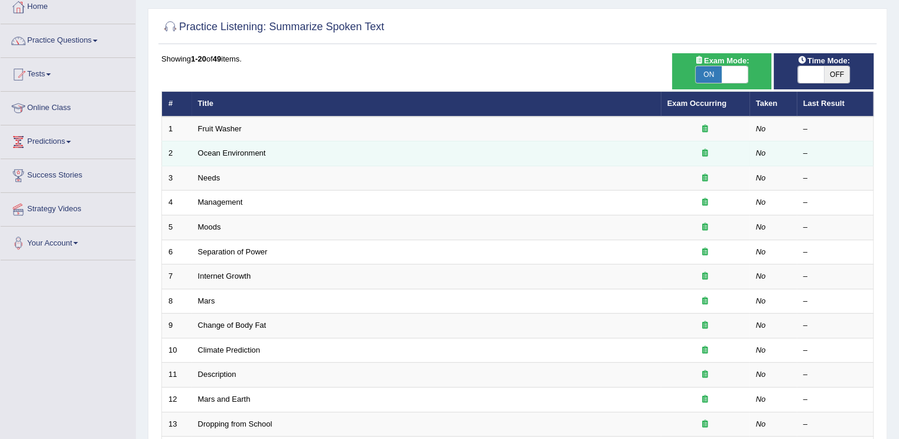
scroll to position [69, 0]
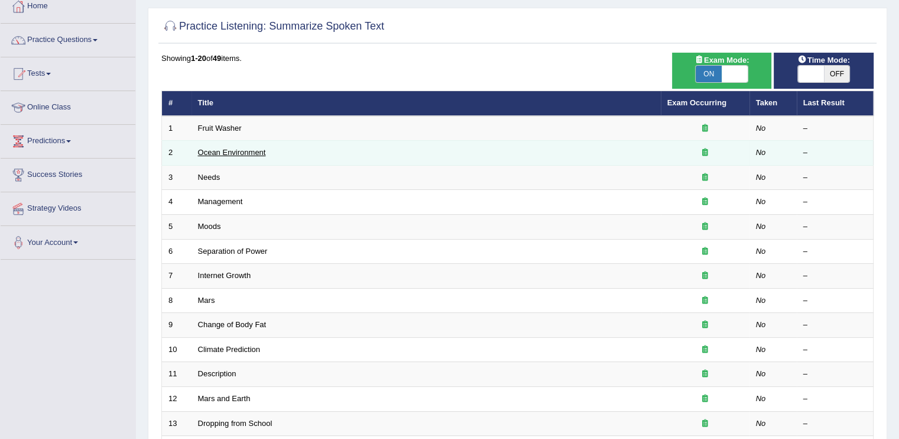
click at [240, 151] on link "Ocean Environment" at bounding box center [232, 152] width 68 height 9
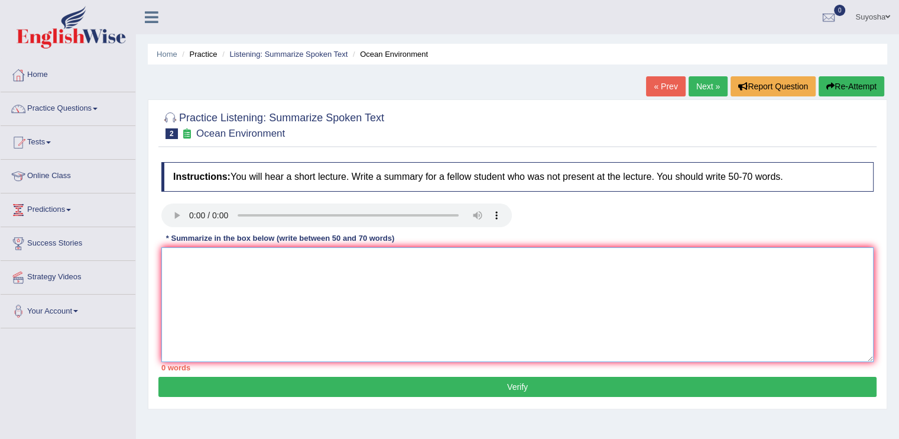
click at [190, 272] on textarea at bounding box center [517, 304] width 712 height 115
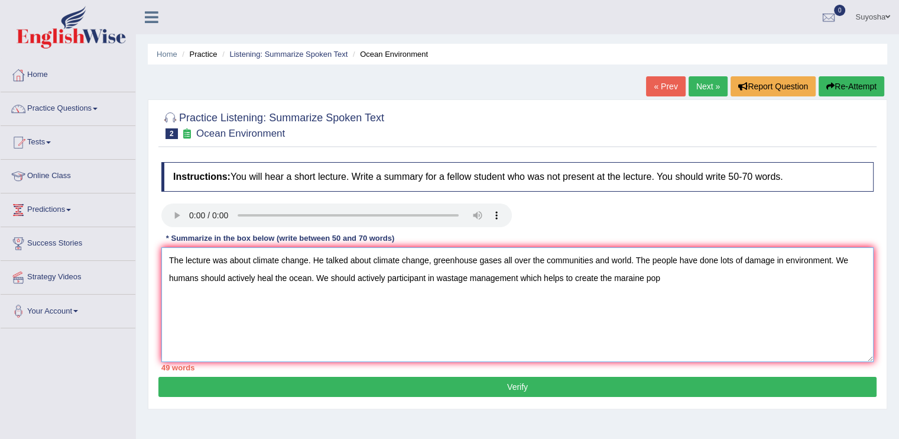
click at [608, 280] on textarea "The lecture was about climate change. He talked about climate change, greenhous…" at bounding box center [517, 304] width 712 height 115
click at [620, 282] on textarea "The lecture was about climate change. He talked about climate change, greenhous…" at bounding box center [517, 304] width 712 height 115
click at [660, 279] on textarea "The lecture was about climate change. He talked about climate change, greenhous…" at bounding box center [517, 304] width 712 height 115
click at [671, 356] on textarea "The lecture was about climate change. He talked about climate change, greenhous…" at bounding box center [517, 304] width 712 height 115
click at [700, 278] on textarea "The lecture was about climate change. He talked about climate change, greenhous…" at bounding box center [517, 304] width 712 height 115
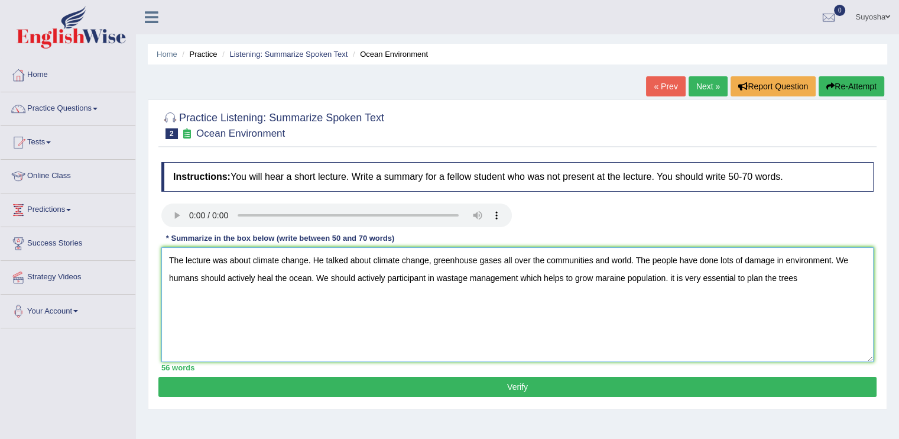
click at [775, 278] on textarea "The lecture was about climate change. He talked about climate change, greenhous…" at bounding box center [517, 304] width 712 height 115
click at [834, 278] on textarea "The lecture was about climate change. He talked about climate change, greenhous…" at bounding box center [517, 304] width 712 height 115
type textarea "The lecture was about climate change. He talked about climate change, greenhous…"
click at [672, 392] on button "Verify" at bounding box center [517, 386] width 718 height 20
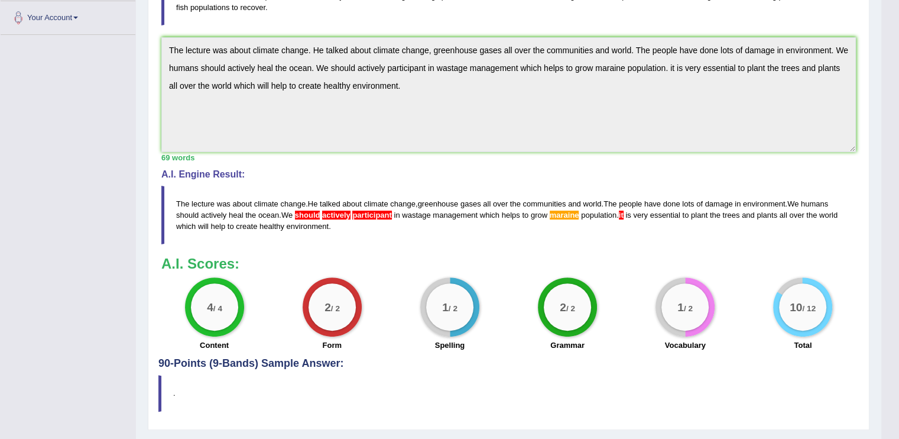
scroll to position [310, 0]
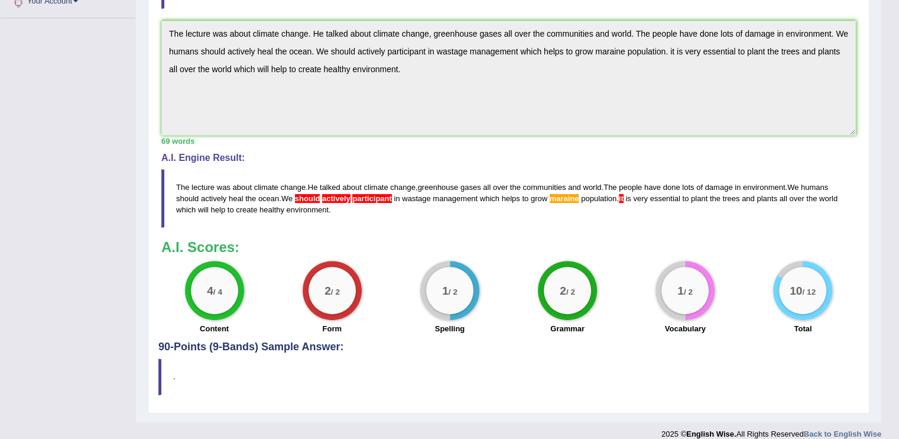
click at [682, 288] on div "1 / 2" at bounding box center [684, 290] width 47 height 47
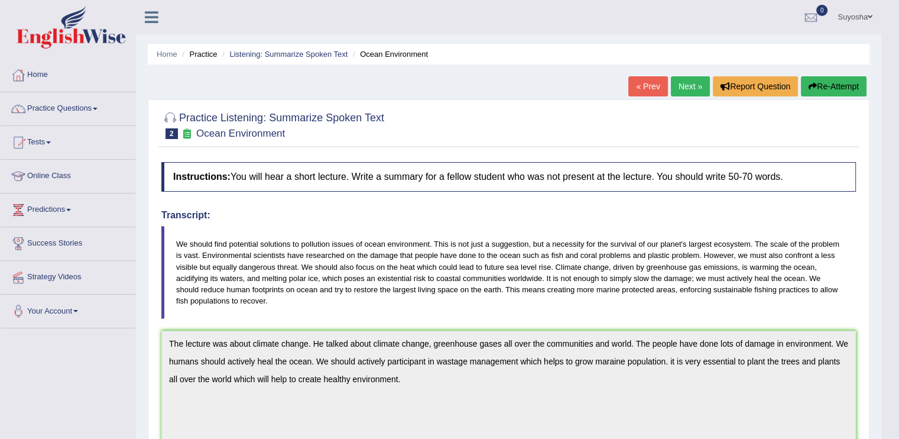
click at [678, 86] on link "Next »" at bounding box center [690, 86] width 39 height 20
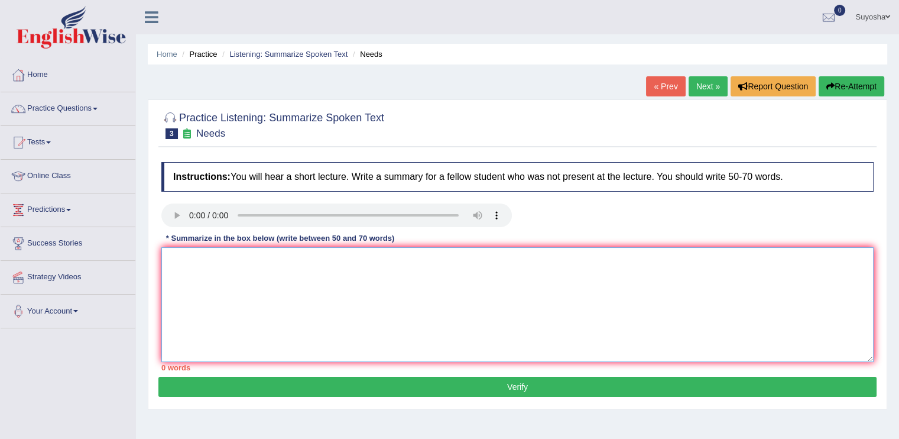
click at [314, 264] on textarea at bounding box center [517, 304] width 712 height 115
type textarea "R"
type textarea "t"
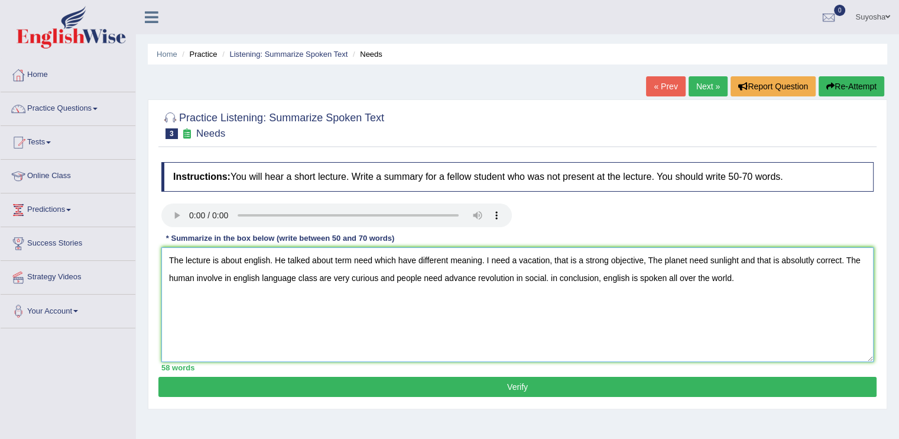
type textarea "The lecture is about english. He talked about term need which have different me…"
click at [228, 386] on button "Verify" at bounding box center [517, 386] width 718 height 20
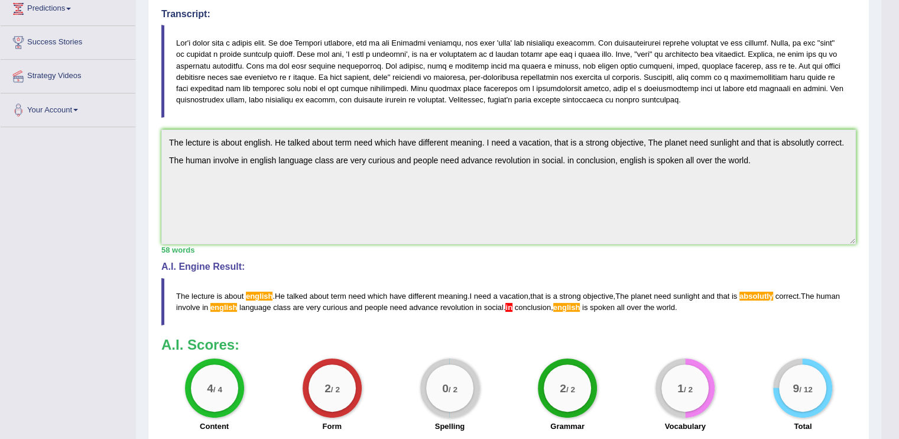
scroll to position [236, 0]
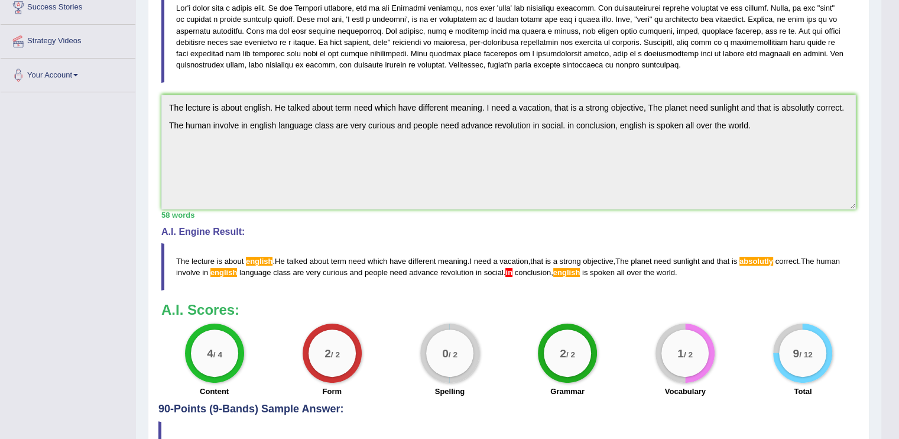
click at [553, 268] on span "english" at bounding box center [566, 272] width 27 height 9
click at [739, 257] on span "absolutly" at bounding box center [756, 260] width 34 height 9
click at [248, 253] on blockquote "The lecture is about english . He talked about term need which have different m…" at bounding box center [508, 266] width 694 height 47
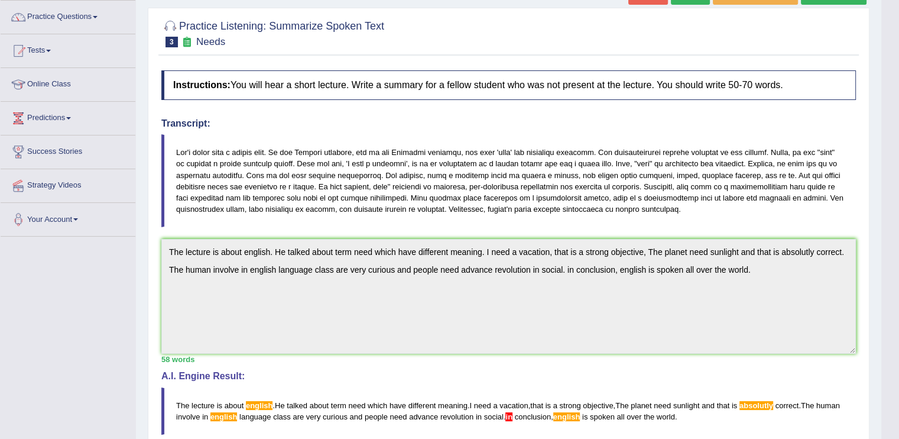
scroll to position [72, 0]
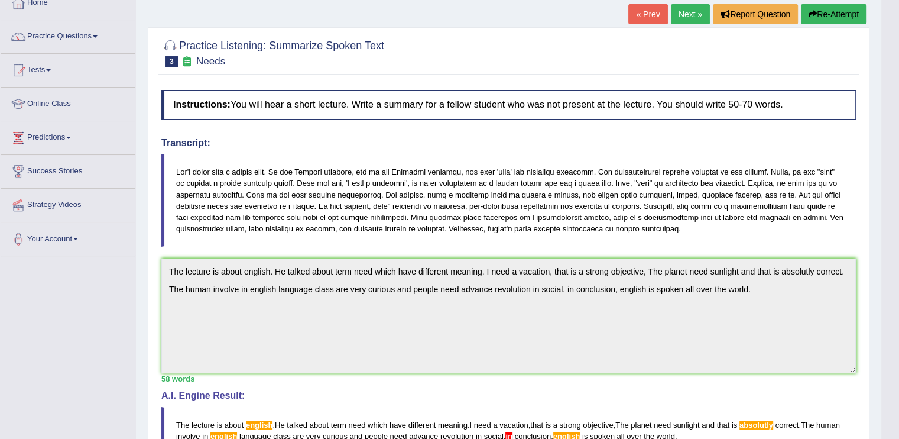
click at [834, 11] on button "Re-Attempt" at bounding box center [834, 14] width 66 height 20
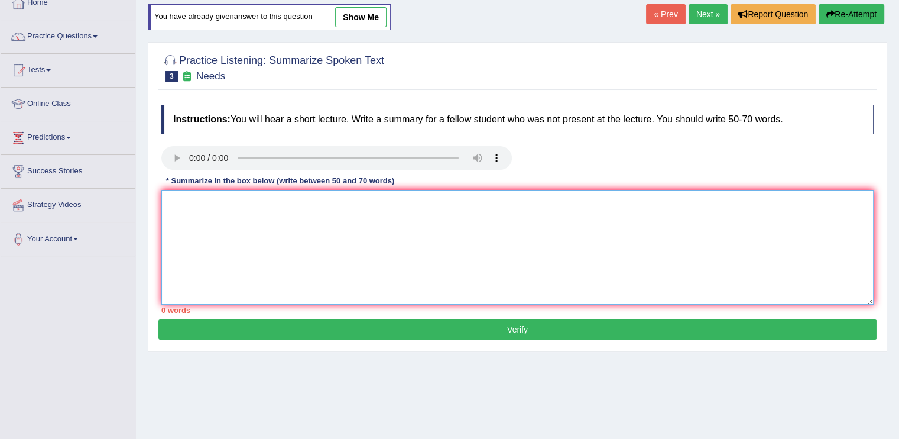
click at [284, 224] on textarea at bounding box center [517, 247] width 712 height 115
paste textarea "The lecture is about english. He talked about term need which have different me…"
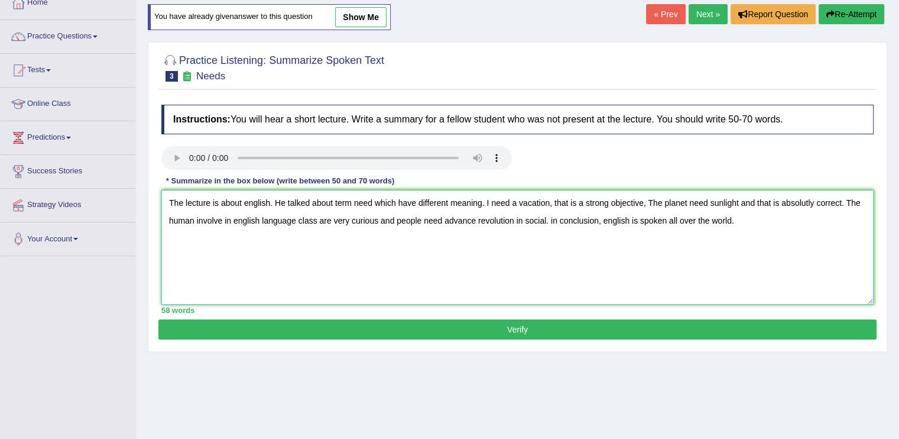
click at [284, 224] on textarea "The lecture is about english. He talked about term need which have different me…" at bounding box center [517, 247] width 712 height 115
click at [250, 200] on textarea "The lecture is about english. He talked about term need which have different me…" at bounding box center [517, 247] width 712 height 115
click at [256, 217] on textarea "The lecture is about English. He talked about term need which have different me…" at bounding box center [517, 247] width 712 height 115
click at [638, 219] on textarea "The lecture is about English. He talked about term need which have different me…" at bounding box center [517, 247] width 712 height 115
click at [829, 202] on textarea "The lecture is about English. He talked about term need which have different me…" at bounding box center [517, 247] width 712 height 115
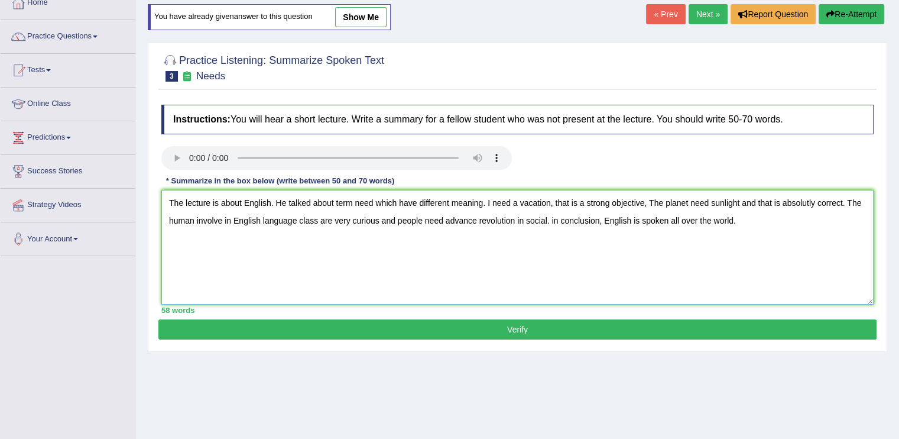
click at [836, 202] on textarea "The lecture is about English. He talked about term need which have different me…" at bounding box center [517, 247] width 712 height 115
type textarea "The lecture is about English. He talked about term need which have different me…"
click at [583, 326] on button "Verify" at bounding box center [517, 329] width 718 height 20
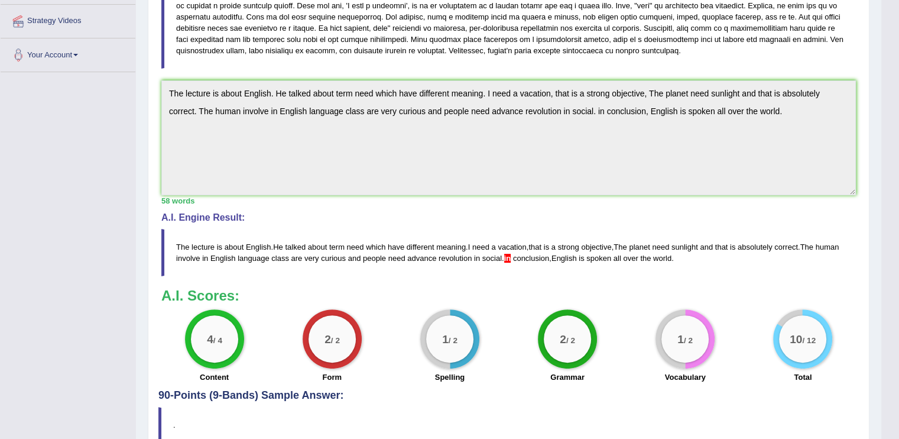
scroll to position [252, 0]
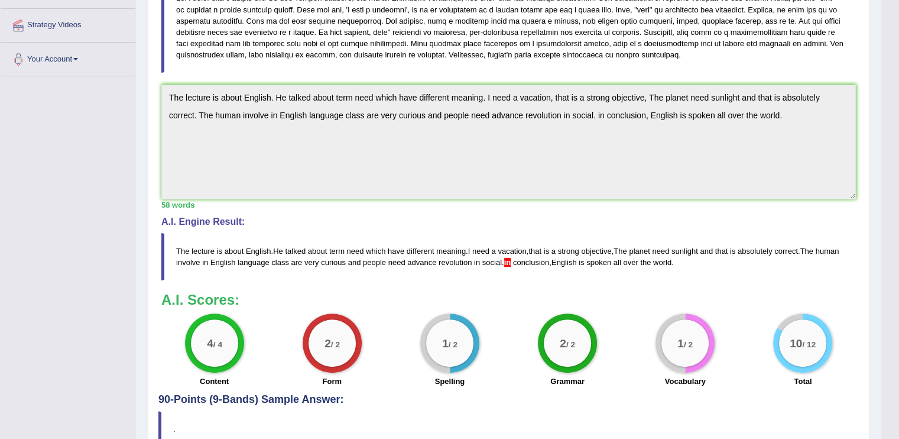
click at [856, 73] on div "Instructions: You will hear a short lecture. Write a summary for a fellow stude…" at bounding box center [508, 151] width 700 height 483
click at [709, 75] on div "Instructions: You will hear a short lecture. Write a summary for a fellow stude…" at bounding box center [508, 152] width 700 height 483
click at [716, 70] on div "Instructions: You will hear a short lecture. Write a summary for a fellow stude…" at bounding box center [508, 152] width 700 height 483
click at [126, 66] on div "Toggle navigation Home Practice Questions Speaking Practice Read Aloud Repeat S…" at bounding box center [440, 124] width 881 height 750
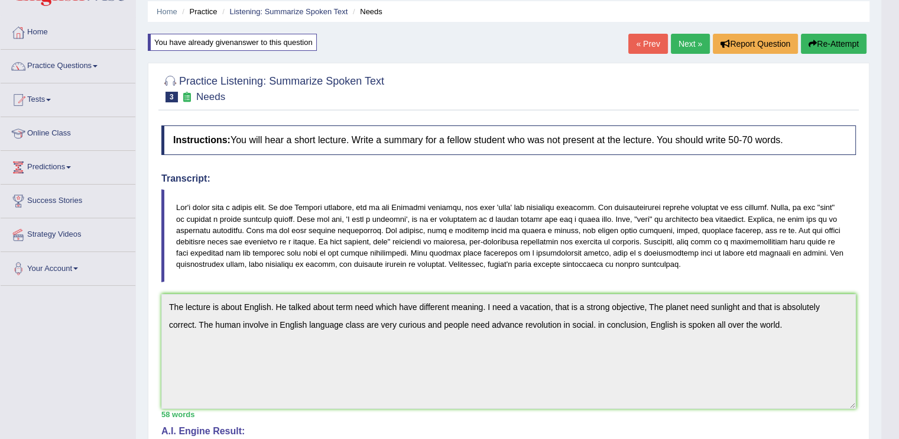
scroll to position [43, 0]
click at [833, 35] on button "Re-Attempt" at bounding box center [834, 44] width 66 height 20
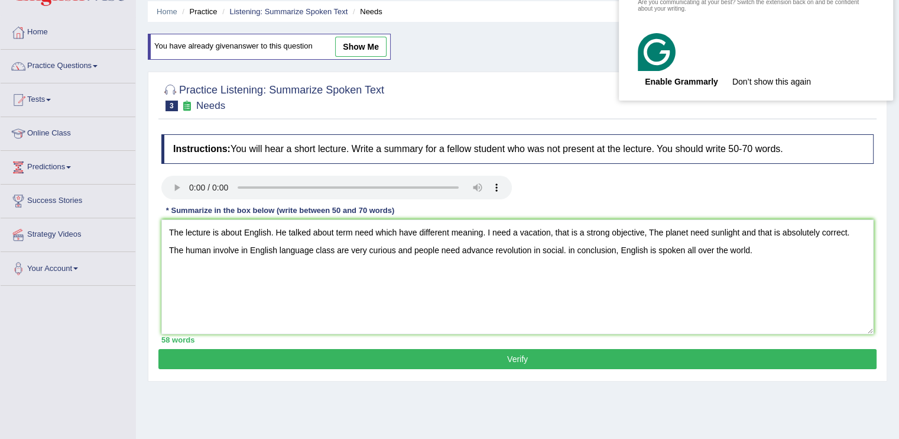
click at [617, 250] on textarea "The lecture is about English. He talked about term need which have different me…" at bounding box center [517, 276] width 712 height 115
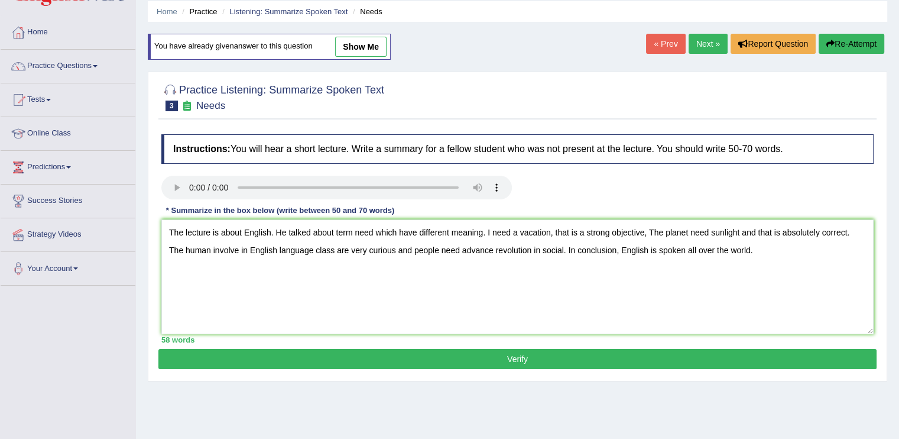
click at [609, 248] on textarea "The lecture is about English. He talked about term need which have different me…" at bounding box center [517, 276] width 712 height 115
type textarea "The lecture is about English. He talked about term need which have different me…"
click at [639, 356] on button "Verify" at bounding box center [517, 359] width 718 height 20
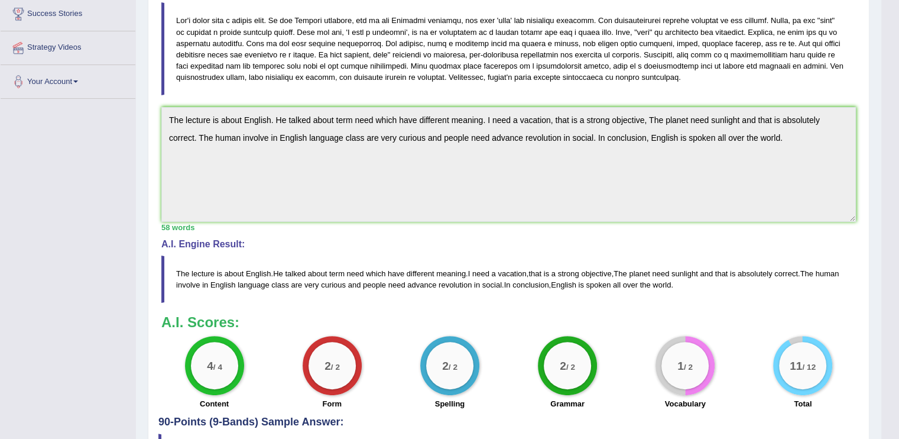
scroll to position [231, 0]
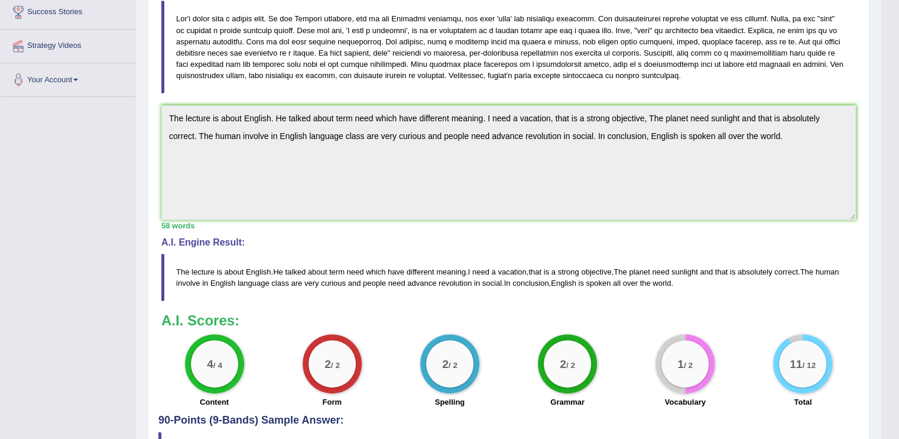
click at [671, 369] on div "1 / 2" at bounding box center [684, 363] width 47 height 47
click at [626, 324] on h3 "A.I. Scores:" at bounding box center [508, 320] width 694 height 15
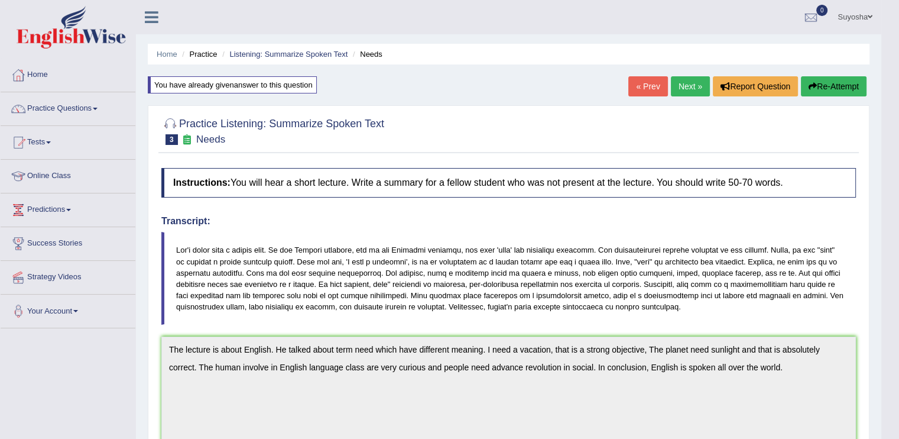
click at [687, 78] on link "Next »" at bounding box center [690, 86] width 39 height 20
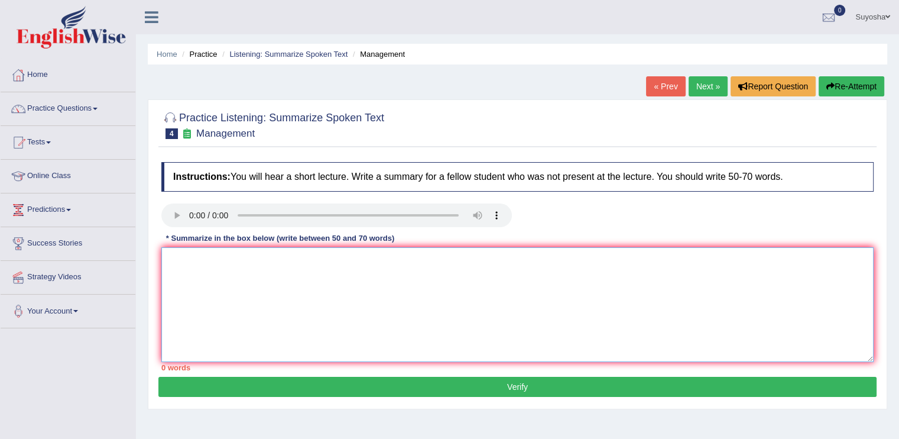
click at [231, 340] on textarea at bounding box center [517, 304] width 712 height 115
click at [464, 261] on textarea "The lecture was about manager. Manager should have both practical and systamati" at bounding box center [517, 304] width 712 height 115
click at [486, 262] on textarea "The lecture was about manager. Manager should have both practical and systemati" at bounding box center [517, 304] width 712 height 115
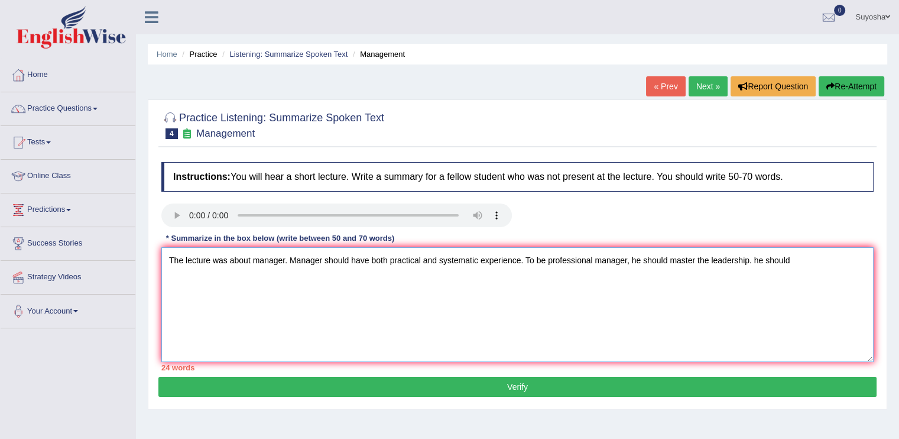
click at [772, 260] on textarea "The lecture was about manager. Manager should have both practical and systemati…" at bounding box center [517, 304] width 712 height 115
click at [827, 267] on textarea "The lecture was about manager. Manager should have both practical and systemati…" at bounding box center [517, 304] width 712 height 115
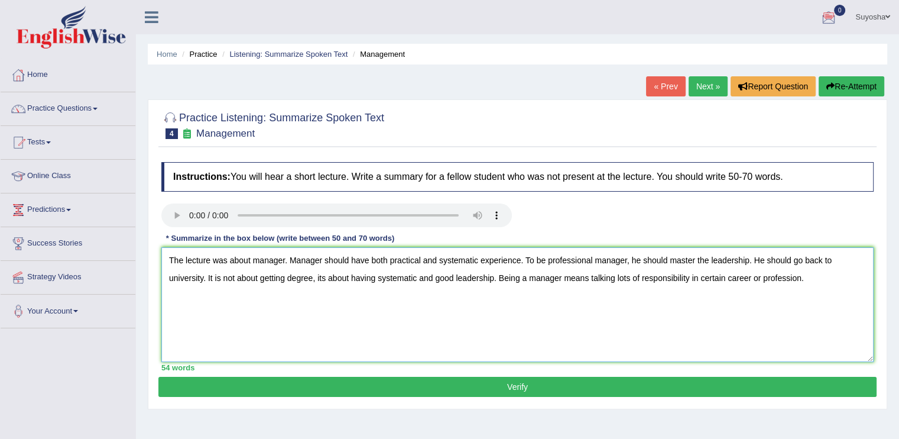
click at [262, 258] on textarea "The lecture was about manager. Manager should have both practical and systemati…" at bounding box center [517, 304] width 712 height 115
click at [295, 316] on textarea "The lecture was about Manager. Manager should have both practical and systemati…" at bounding box center [517, 304] width 712 height 115
type textarea "The lecture was about Manager. Manager should have both practical and systemati…"
click at [307, 387] on button "Verify" at bounding box center [517, 386] width 718 height 20
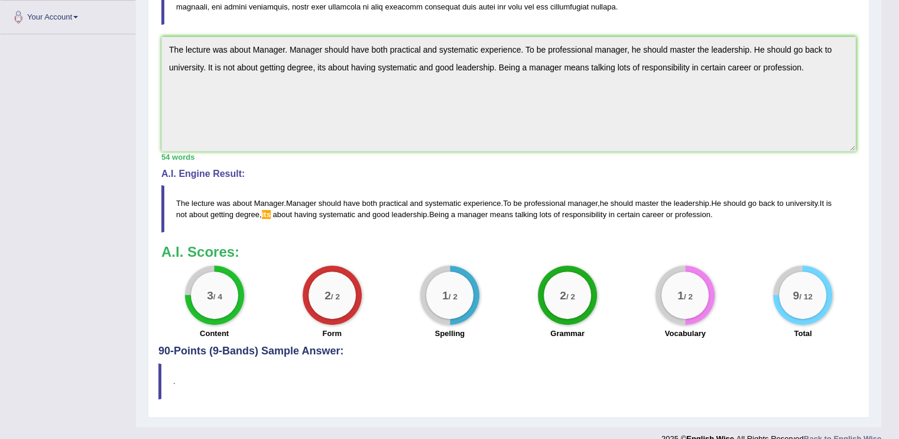
scroll to position [310, 0]
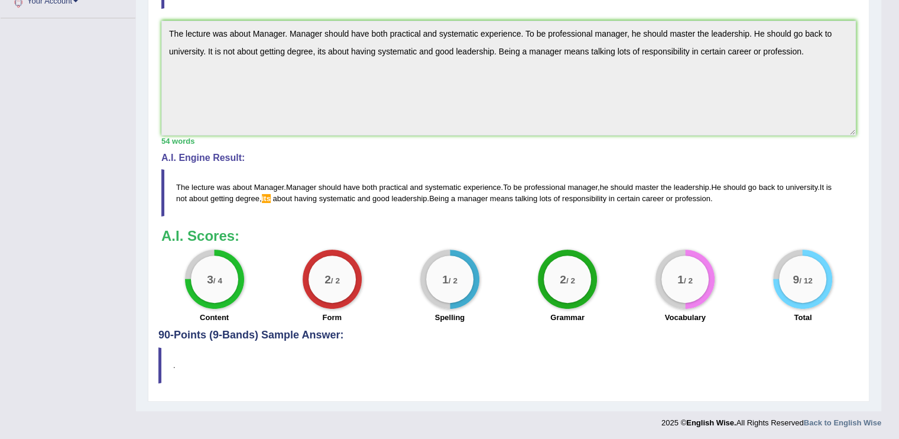
click at [670, 271] on div "1 / 2" at bounding box center [684, 278] width 47 height 47
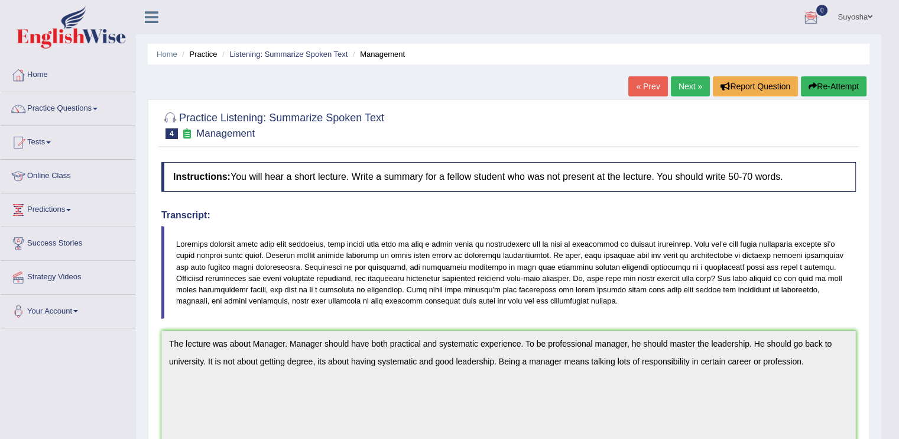
click at [649, 90] on link "« Prev" at bounding box center [647, 86] width 39 height 20
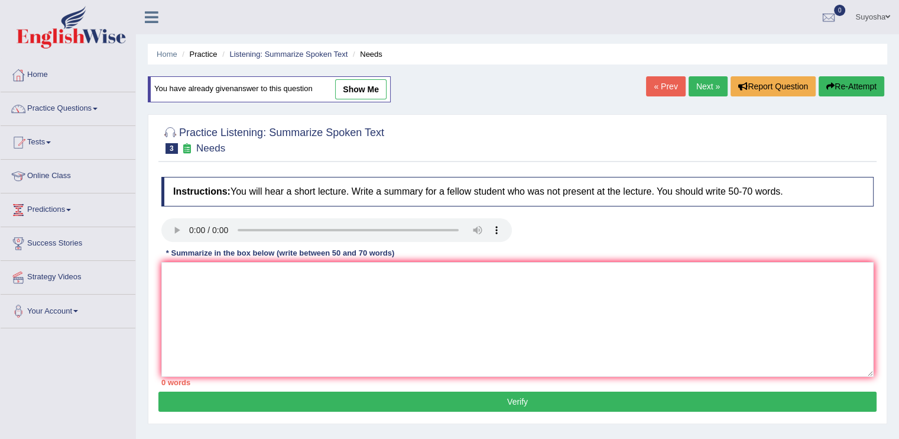
click at [649, 90] on link "« Prev" at bounding box center [665, 86] width 39 height 20
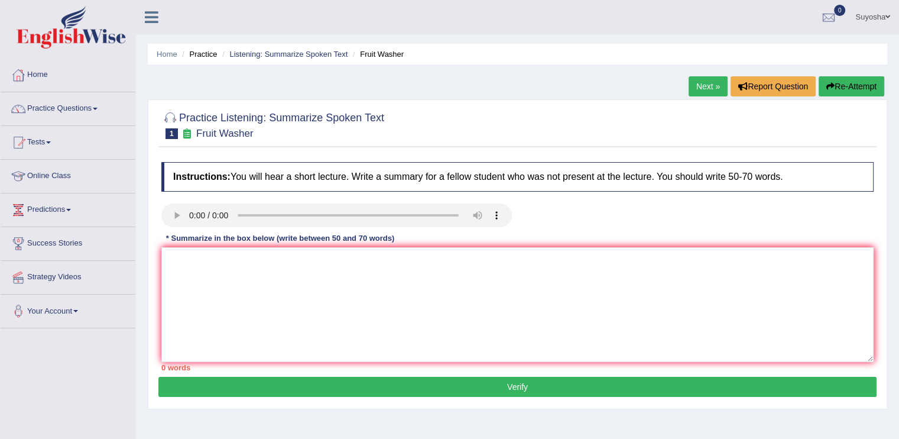
click at [707, 79] on link "Next »" at bounding box center [708, 86] width 39 height 20
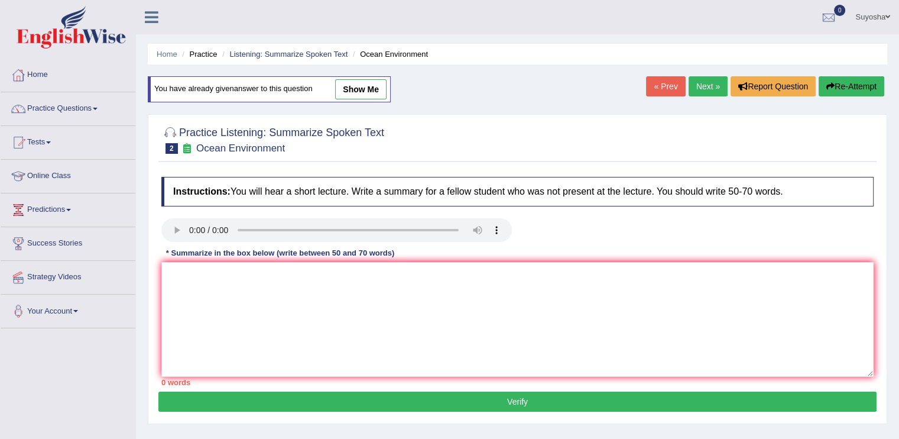
click at [359, 86] on link "show me" at bounding box center [360, 89] width 51 height 20
type textarea "The lecture was about climate change. He talked about climate change, greenhous…"
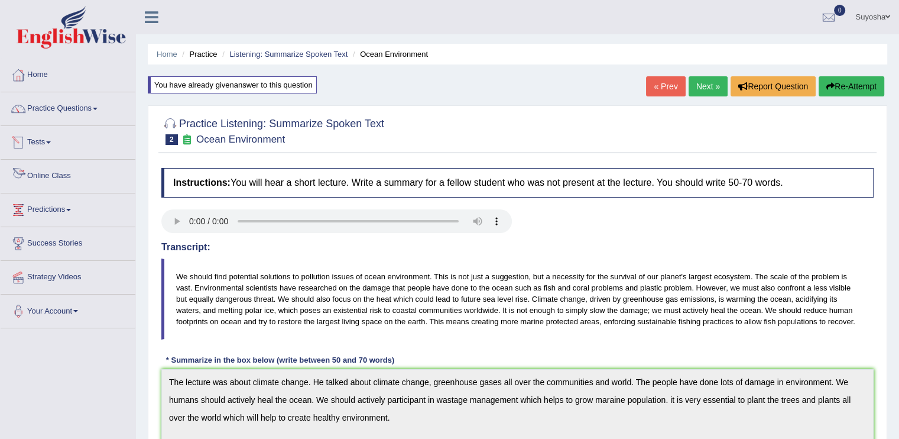
click at [65, 173] on link "Online Class" at bounding box center [68, 175] width 135 height 30
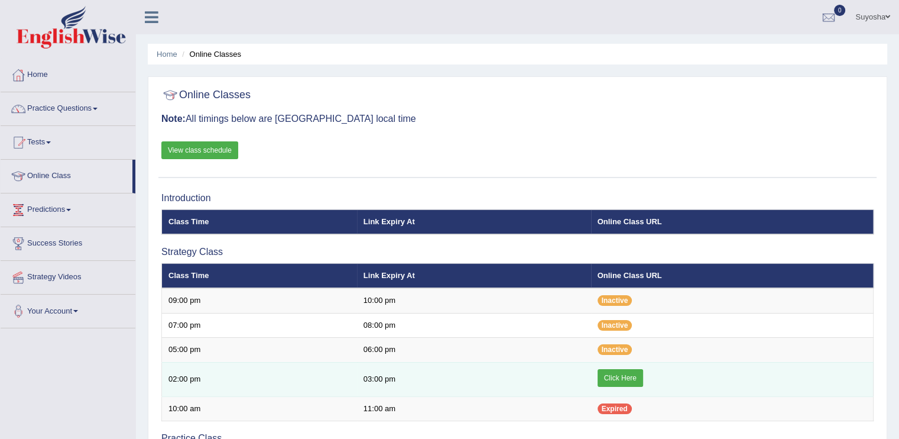
click at [631, 369] on link "Click Here" at bounding box center [620, 378] width 46 height 18
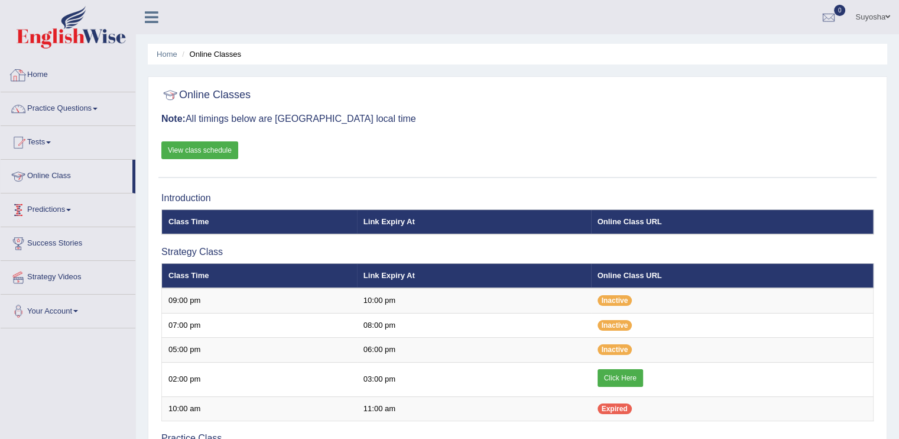
click at [46, 76] on link "Home" at bounding box center [68, 74] width 135 height 30
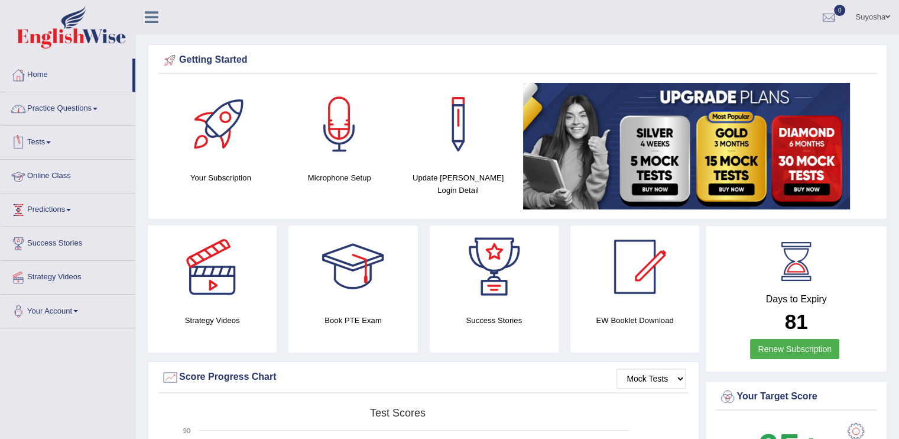
click at [50, 113] on link "Practice Questions" at bounding box center [68, 107] width 135 height 30
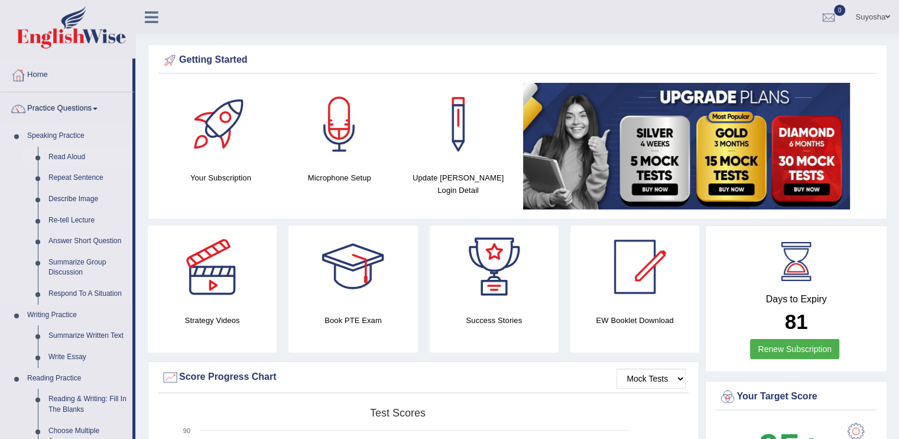
click at [52, 148] on link "Read Aloud" at bounding box center [87, 157] width 89 height 21
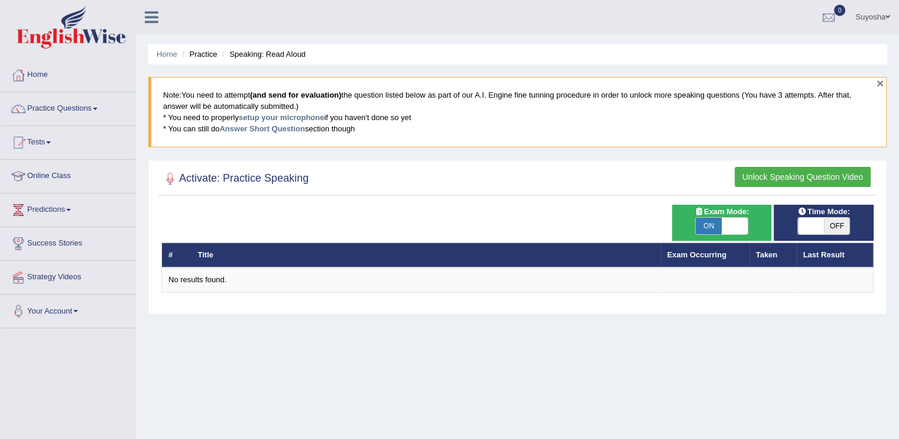
click at [877, 85] on button "×" at bounding box center [879, 83] width 7 height 12
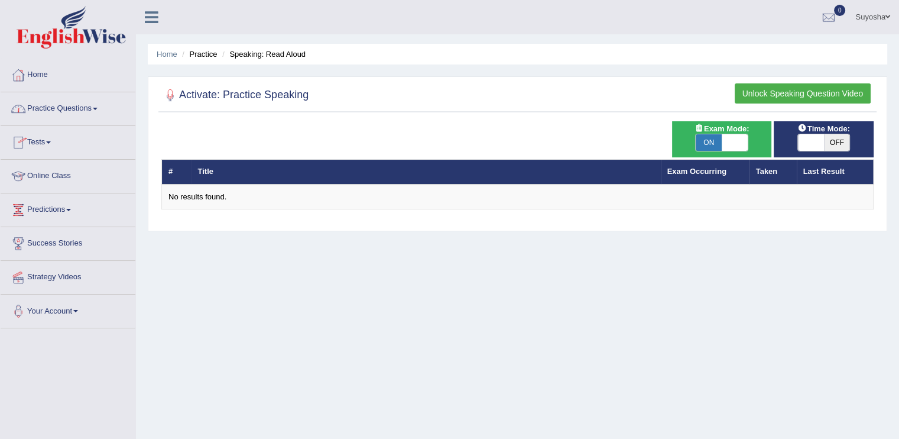
click at [93, 108] on link "Practice Questions" at bounding box center [68, 107] width 135 height 30
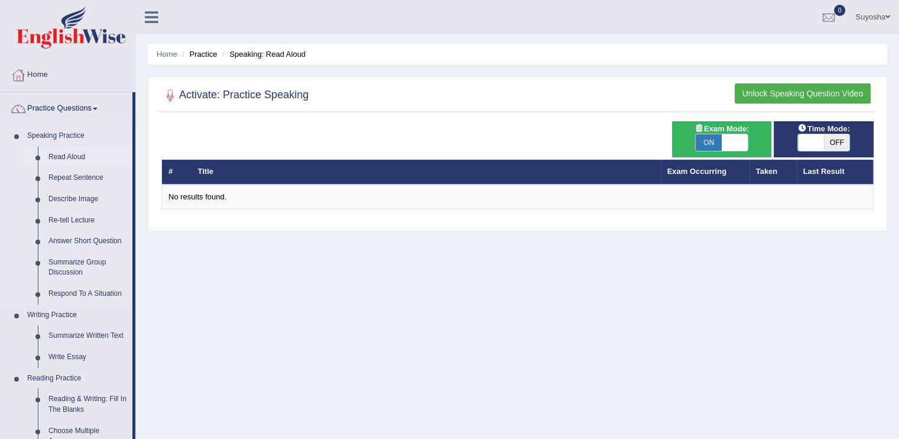
click at [69, 160] on link "Read Aloud" at bounding box center [87, 157] width 89 height 21
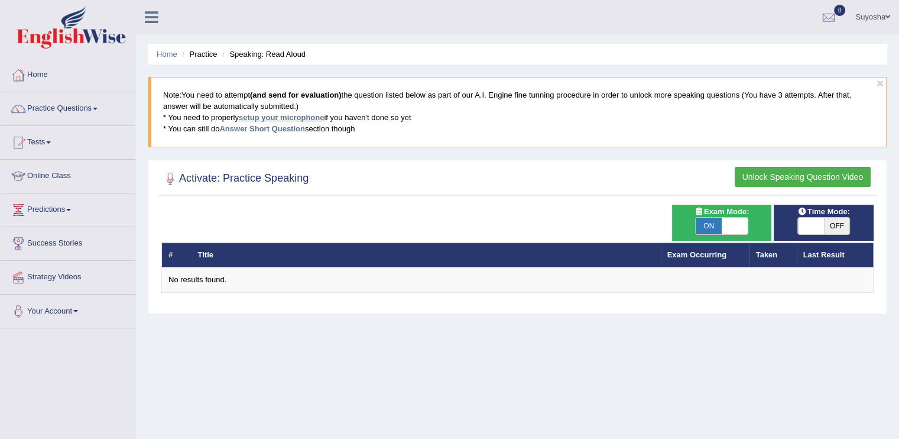
click at [251, 119] on link "setup your microphone" at bounding box center [281, 117] width 85 height 9
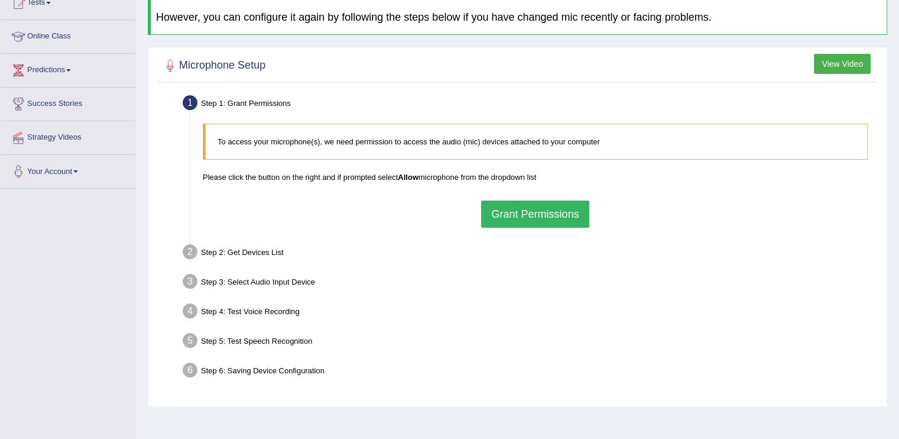
scroll to position [139, 0]
click at [546, 214] on button "Grant Permissions" at bounding box center [535, 213] width 108 height 27
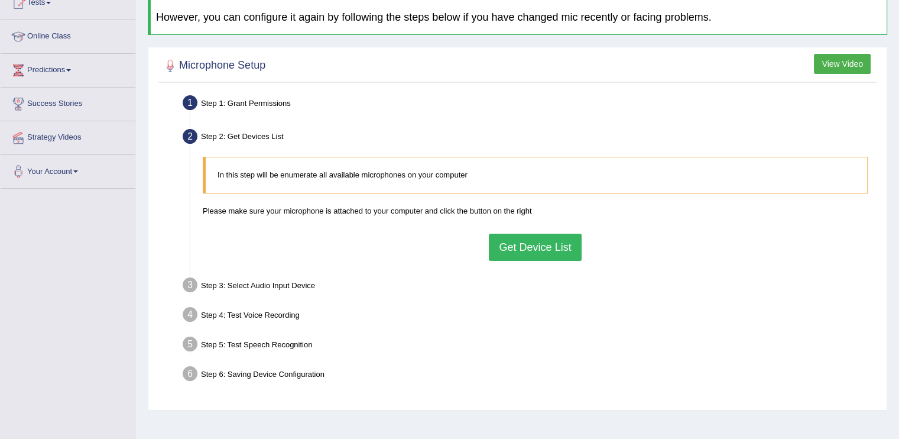
click at [537, 236] on button "Get Device List" at bounding box center [535, 246] width 92 height 27
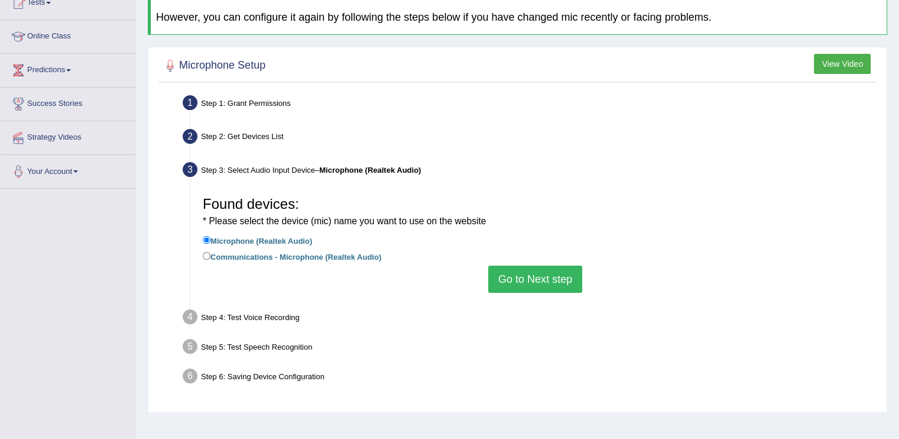
click at [326, 251] on label "Communications - Microphone (Realtek Audio)" at bounding box center [292, 255] width 178 height 13
click at [210, 252] on input "Communications - Microphone (Realtek Audio)" at bounding box center [207, 256] width 8 height 8
radio input "true"
click at [524, 283] on button "Go to Next step" at bounding box center [535, 278] width 94 height 27
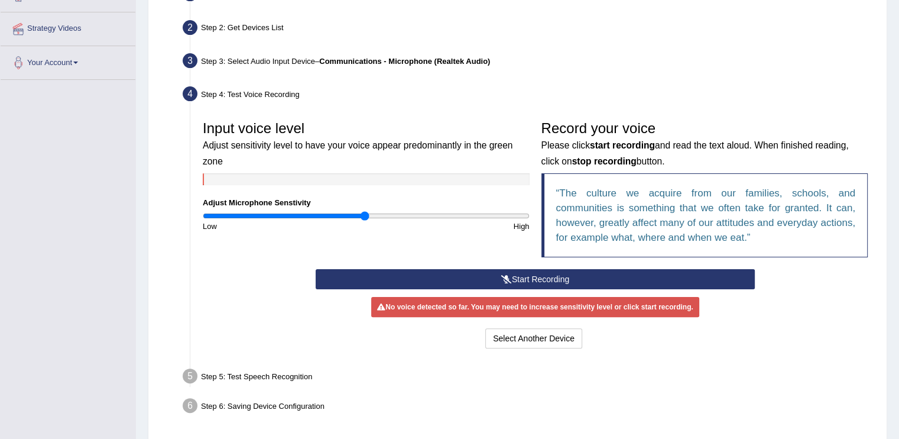
scroll to position [248, 0]
click at [514, 269] on button "Start Recording" at bounding box center [535, 279] width 439 height 20
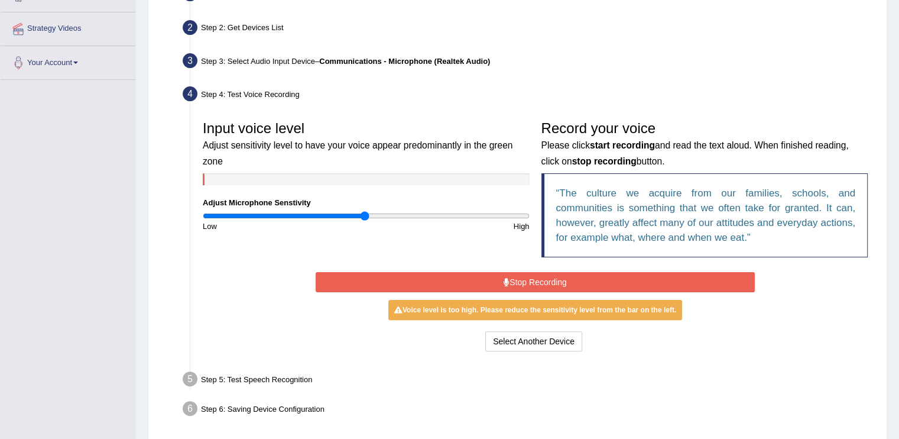
click at [513, 280] on button "Stop Recording" at bounding box center [535, 282] width 439 height 20
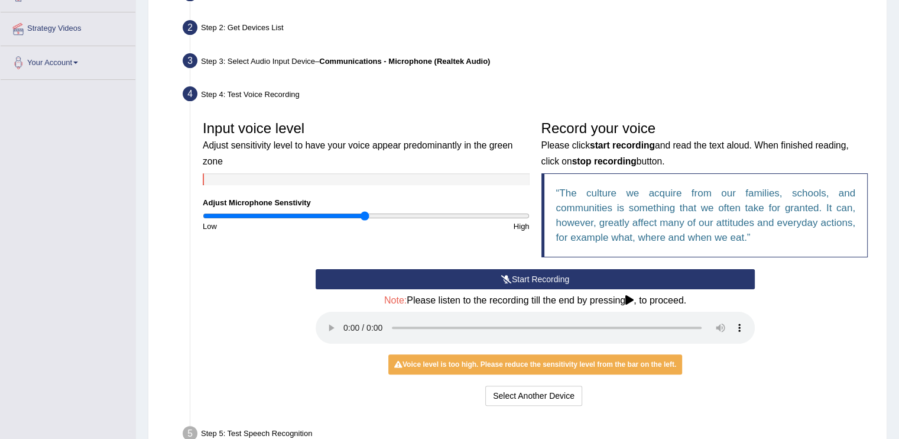
scroll to position [345, 0]
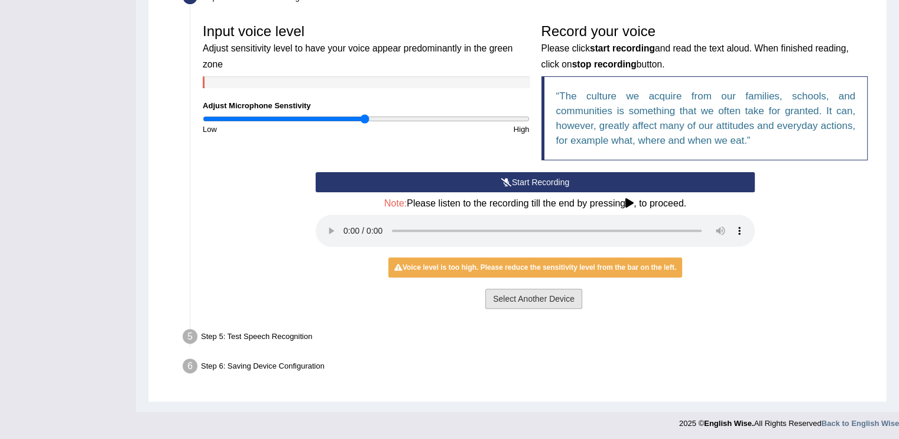
click at [513, 303] on button "Select Another Device" at bounding box center [533, 298] width 97 height 20
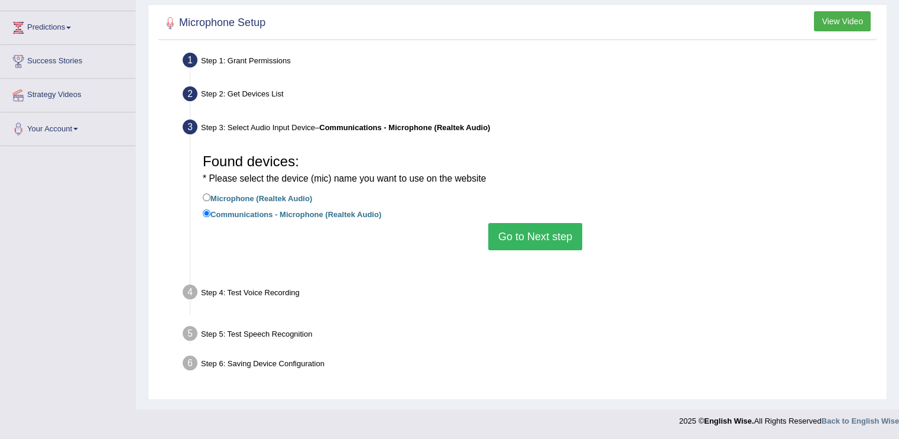
scroll to position [182, 0]
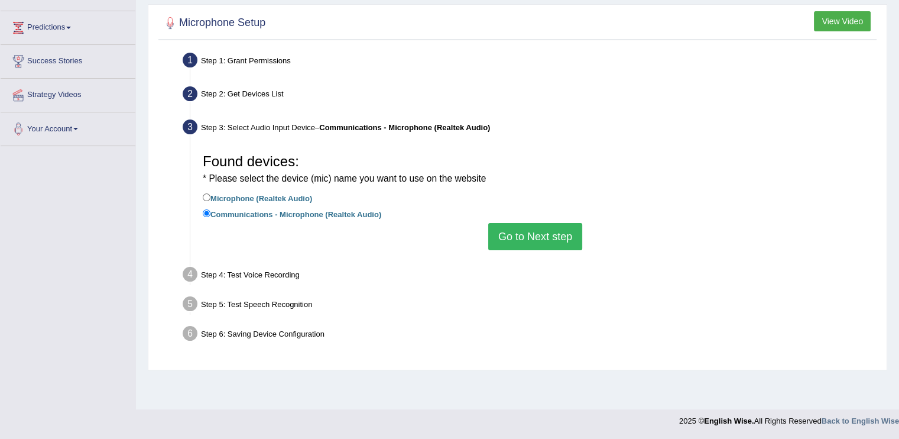
click at [241, 197] on label "Microphone (Realtek Audio)" at bounding box center [257, 197] width 109 height 13
click at [210, 197] on input "Microphone (Realtek Audio)" at bounding box center [207, 197] width 8 height 8
radio input "true"
click at [537, 239] on button "Go to Next step" at bounding box center [535, 236] width 94 height 27
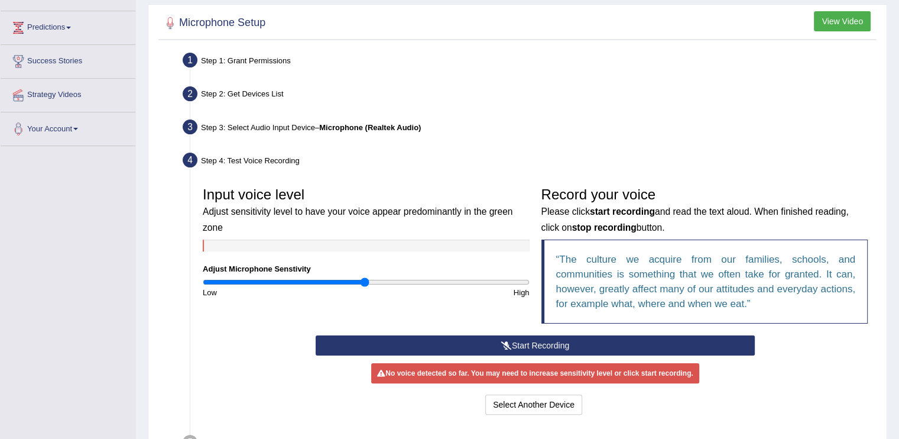
scroll to position [288, 0]
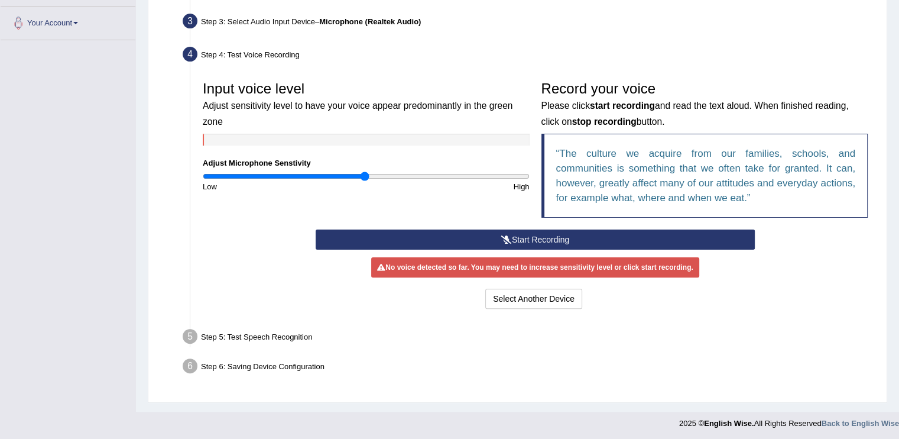
click at [529, 233] on button "Start Recording" at bounding box center [535, 239] width 439 height 20
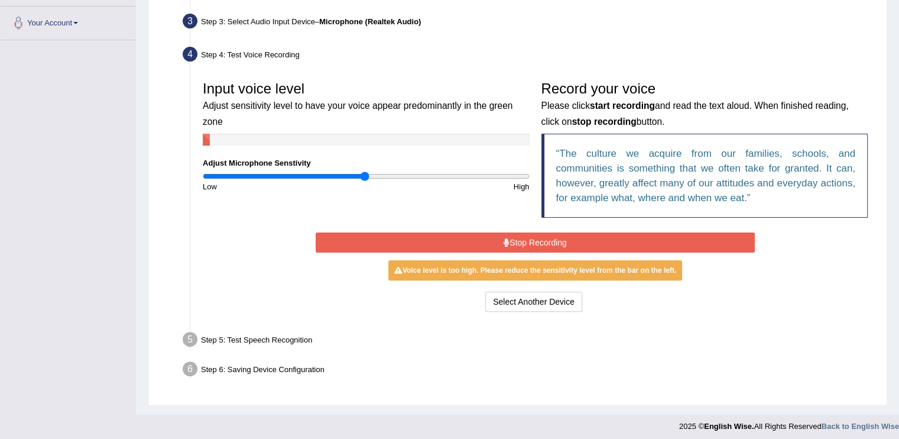
click at [651, 238] on button "Stop Recording" at bounding box center [535, 242] width 439 height 20
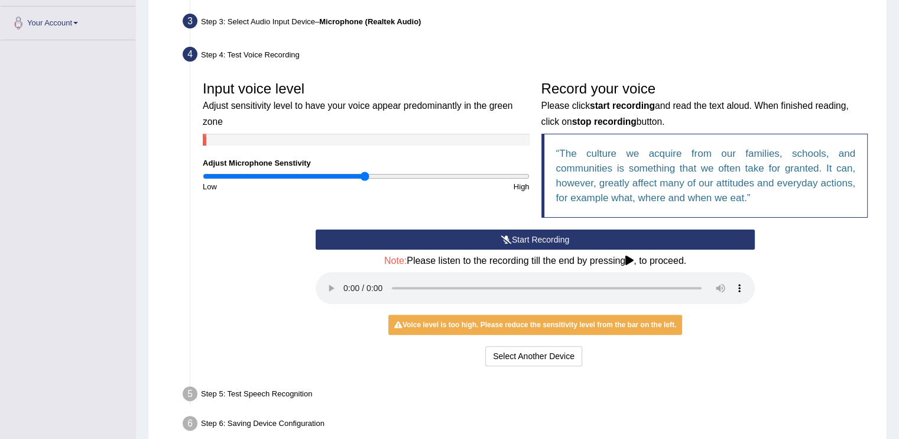
click at [635, 262] on h4 "Note: Please listen to the recording till the end by pressing , to proceed." at bounding box center [535, 260] width 439 height 11
click at [260, 389] on div "Step 5: Test Speech Recognition" at bounding box center [529, 395] width 704 height 26
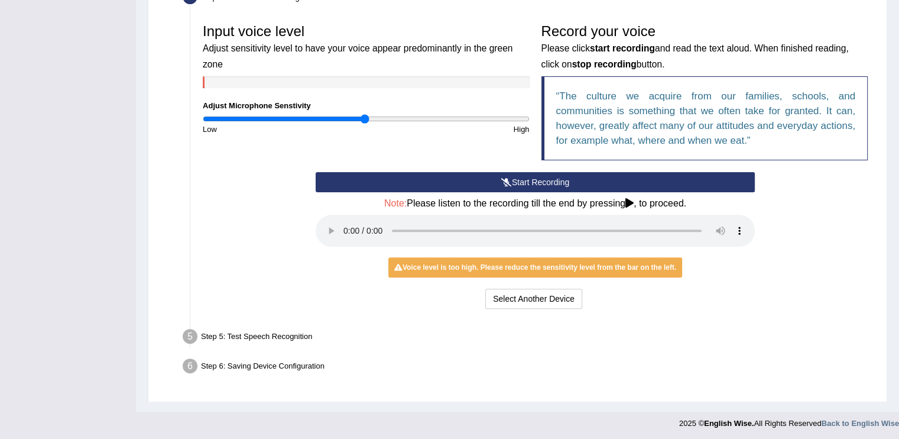
click at [272, 369] on div "Step 6: Saving Device Configuration" at bounding box center [529, 368] width 704 height 26
drag, startPoint x: 274, startPoint y: 354, endPoint x: 262, endPoint y: 326, distance: 30.0
click at [262, 326] on ul "Step 1: Grant Permissions To access your microphone(s), we need permission to a…" at bounding box center [517, 133] width 712 height 494
click at [262, 326] on div "Step 5: Test Speech Recognition" at bounding box center [529, 338] width 704 height 26
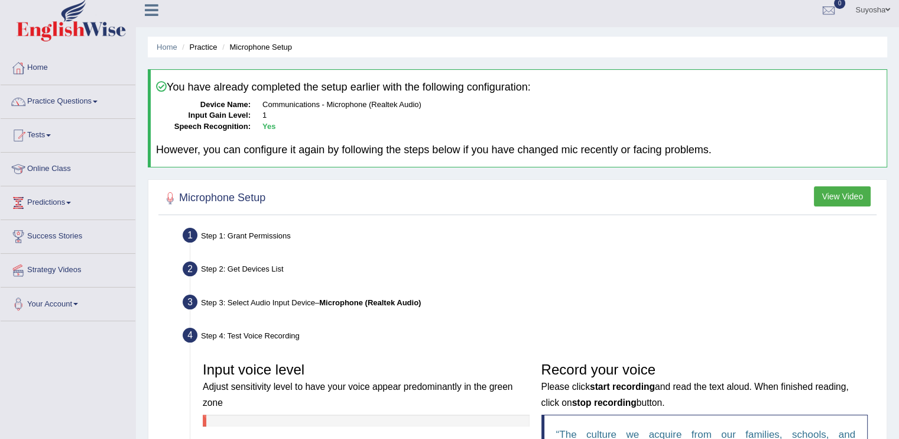
scroll to position [7, 0]
click at [775, 26] on ul "Suyosha Toggle navigation Username: suyosha Access Type: Online Subscription: D…" at bounding box center [632, 10] width 534 height 34
click at [834, 203] on button "View Video" at bounding box center [842, 196] width 57 height 20
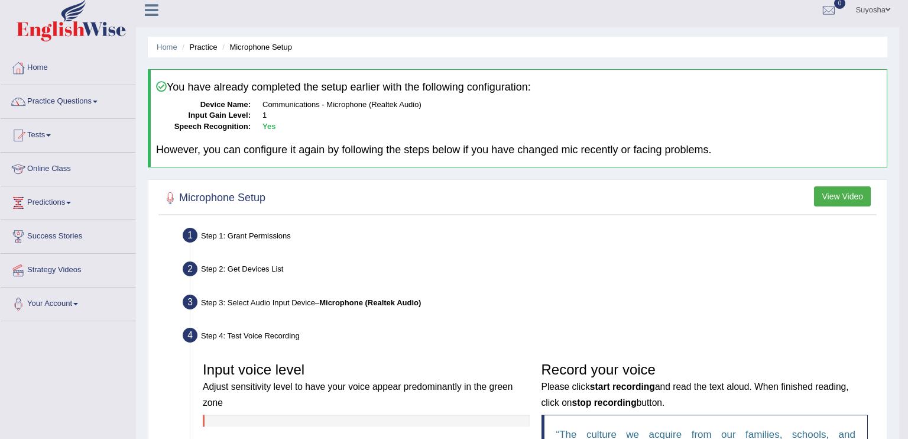
click at [834, 203] on body "Toggle navigation Home Practice Questions Speaking Practice Read Aloud Repeat S…" at bounding box center [454, 212] width 908 height 439
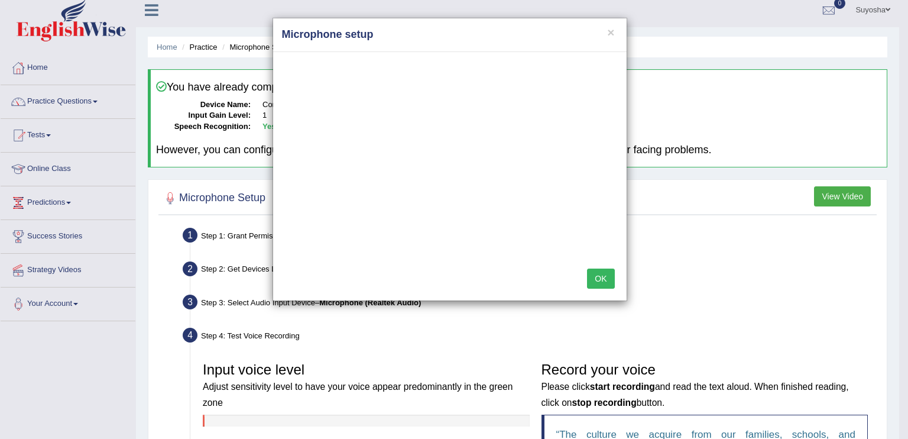
click at [597, 277] on button "OK" at bounding box center [600, 278] width 27 height 20
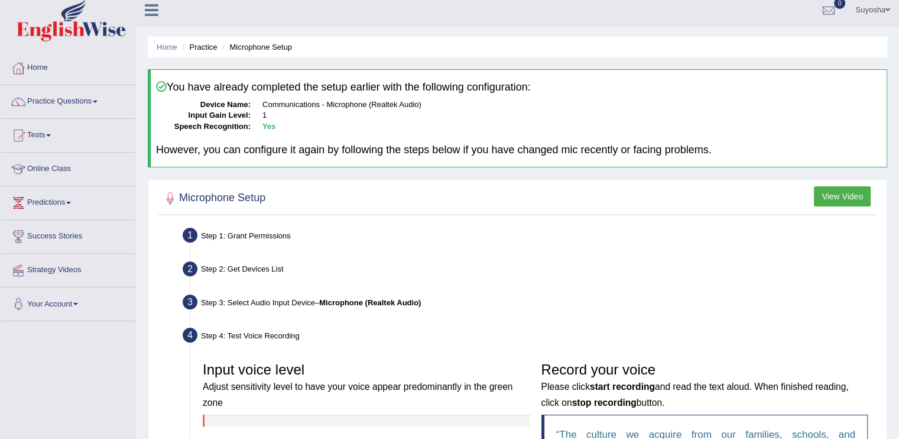
click at [834, 193] on button "View Video" at bounding box center [842, 196] width 57 height 20
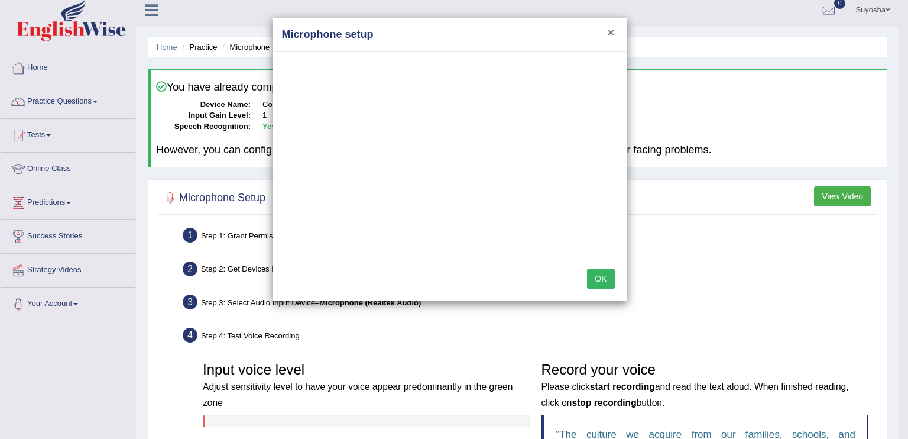
click at [608, 31] on button "×" at bounding box center [610, 32] width 7 height 12
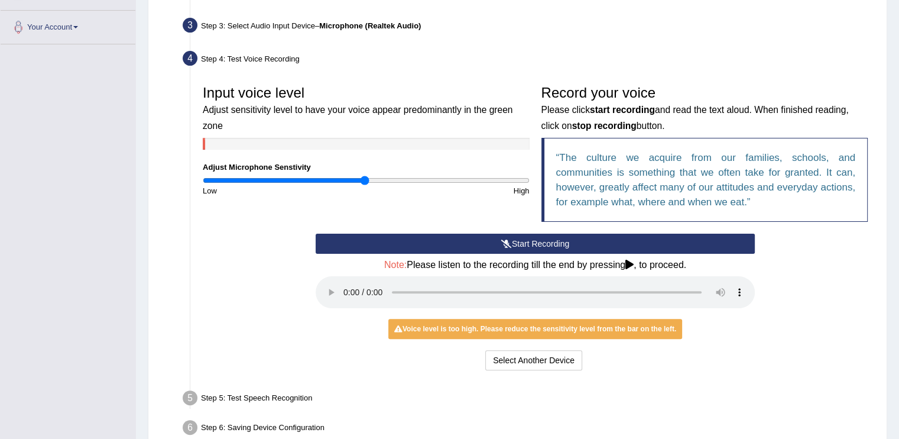
scroll to position [345, 0]
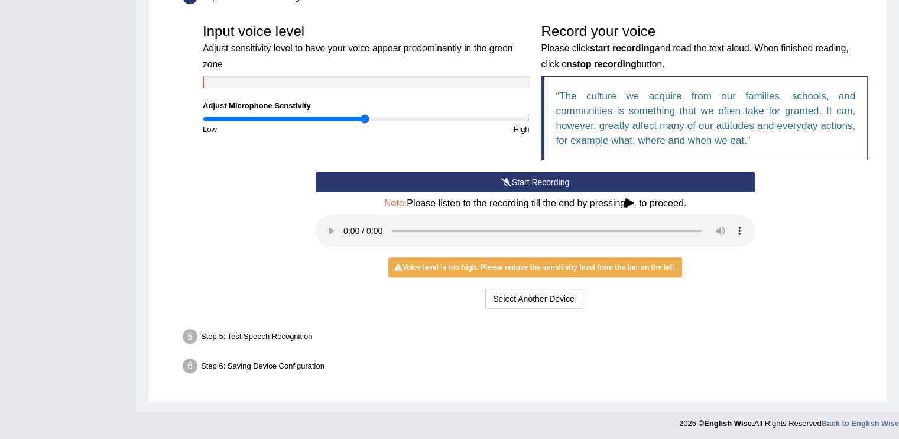
click at [551, 172] on button "Start Recording" at bounding box center [535, 182] width 439 height 20
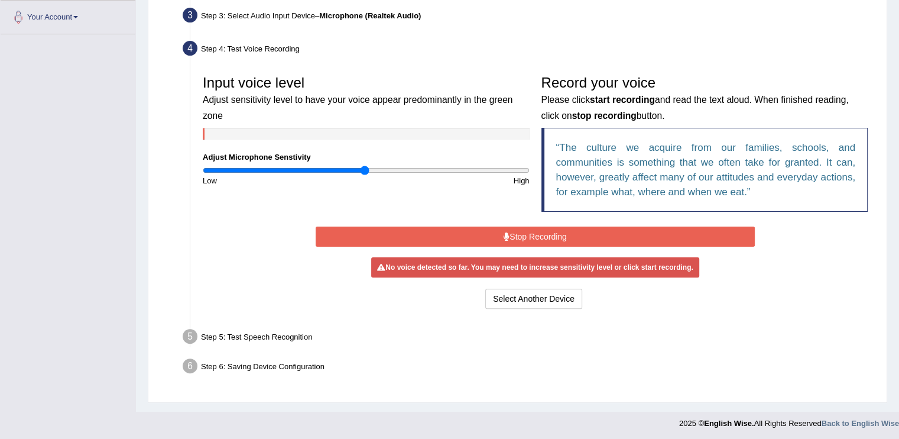
scroll to position [291, 0]
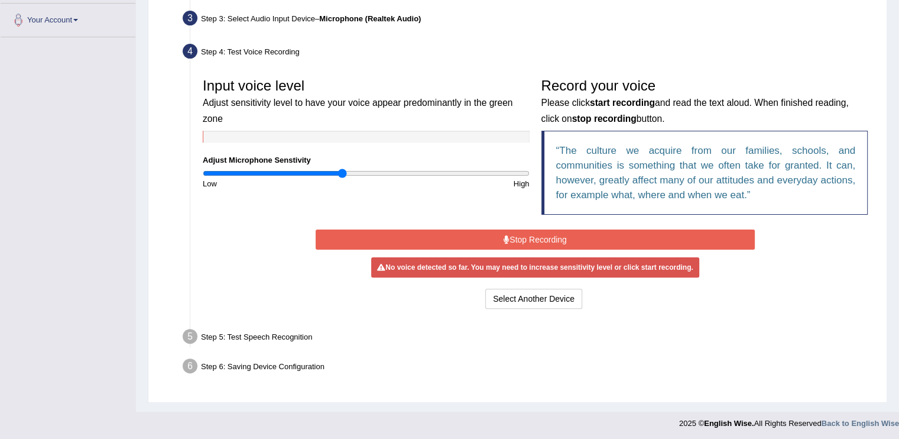
drag, startPoint x: 359, startPoint y: 172, endPoint x: 340, endPoint y: 177, distance: 19.5
click at [340, 177] on input "range" at bounding box center [366, 172] width 327 height 9
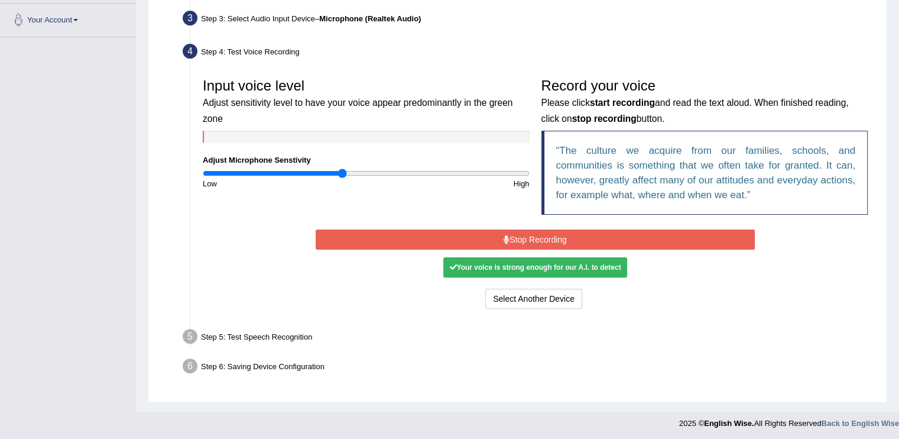
click at [456, 248] on div "Start Recording Stop Recording Note: Please listen to the recording till the en…" at bounding box center [535, 268] width 451 height 85
click at [454, 240] on button "Stop Recording" at bounding box center [535, 239] width 439 height 20
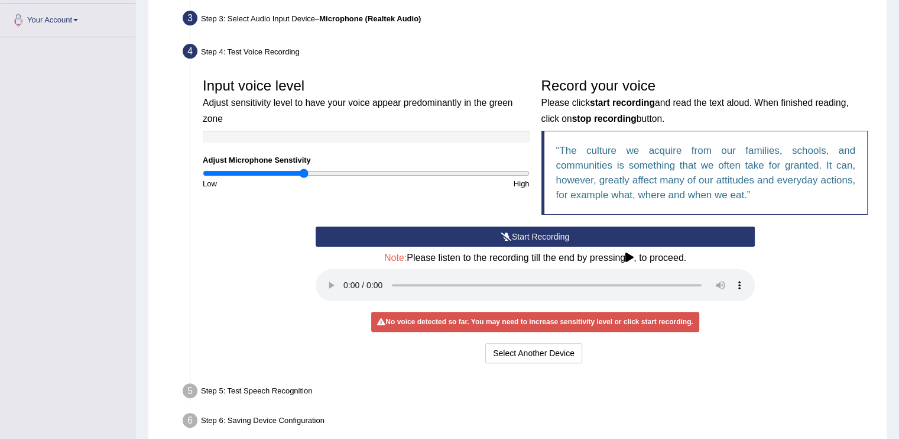
drag, startPoint x: 337, startPoint y: 174, endPoint x: 304, endPoint y: 182, distance: 34.7
click at [304, 178] on input "range" at bounding box center [366, 172] width 327 height 9
click at [532, 226] on button "Start Recording" at bounding box center [535, 236] width 439 height 20
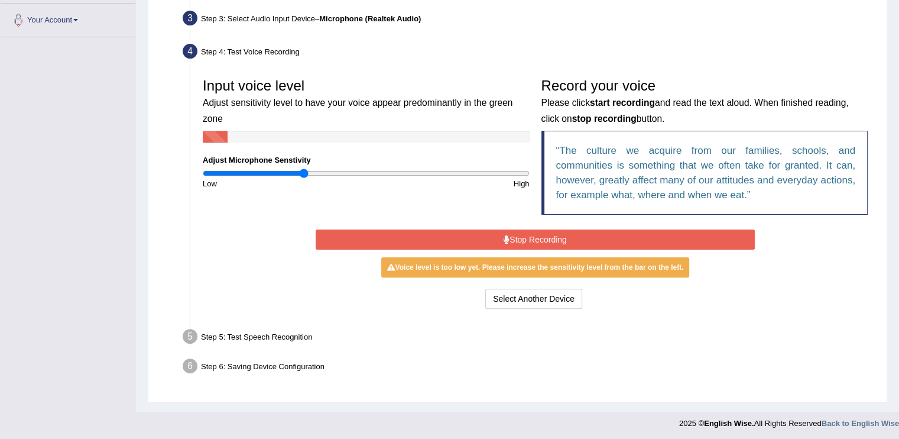
click at [573, 235] on button "Stop Recording" at bounding box center [535, 239] width 439 height 20
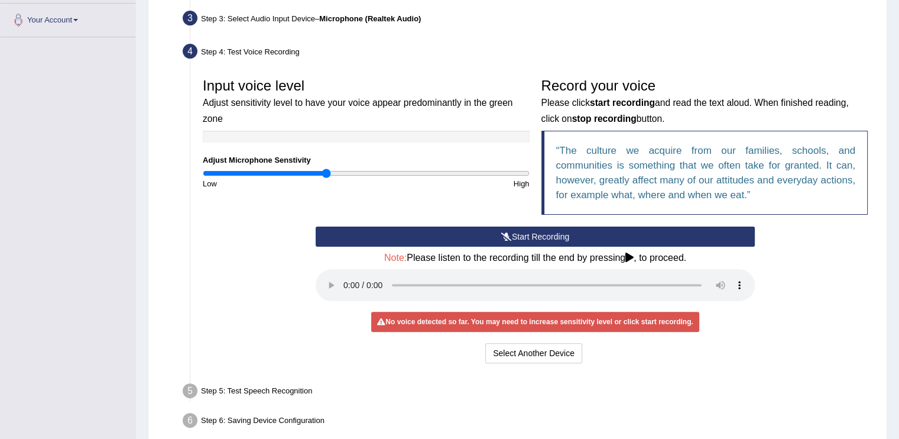
drag, startPoint x: 302, startPoint y: 168, endPoint x: 326, endPoint y: 168, distance: 24.2
click at [326, 168] on input "range" at bounding box center [366, 172] width 327 height 9
drag, startPoint x: 326, startPoint y: 168, endPoint x: 302, endPoint y: 177, distance: 25.8
type input "0.62"
click at [302, 177] on input "range" at bounding box center [366, 172] width 327 height 9
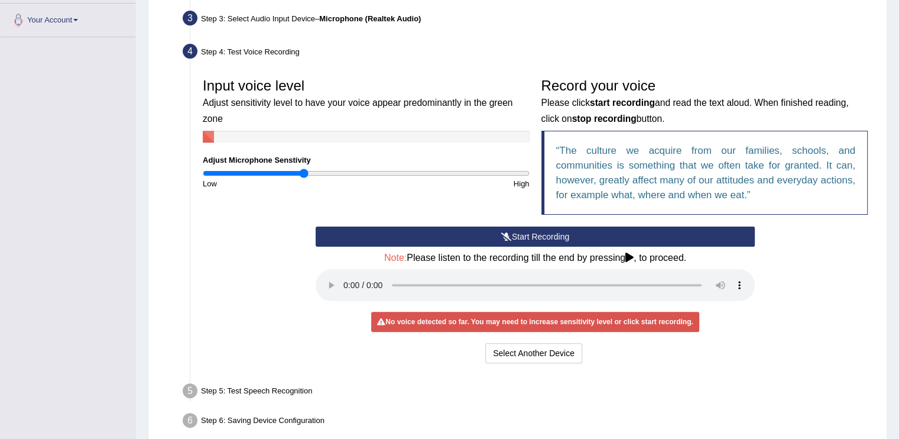
click at [568, 238] on button "Start Recording" at bounding box center [535, 236] width 439 height 20
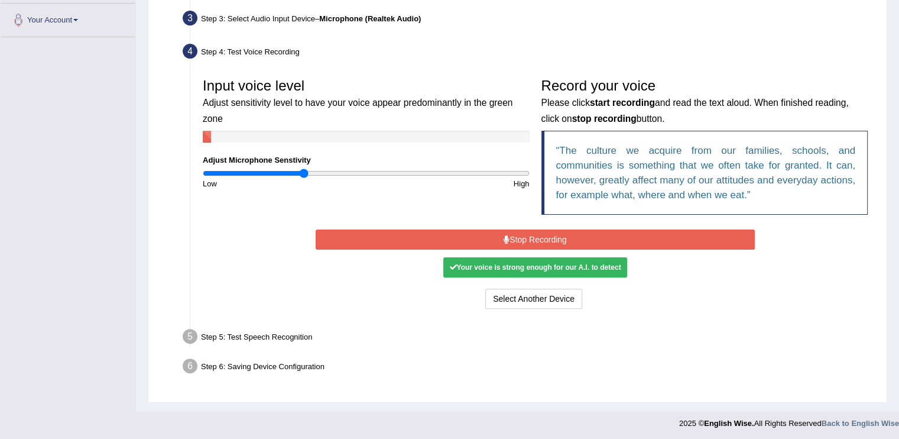
click at [609, 232] on button "Stop Recording" at bounding box center [535, 239] width 439 height 20
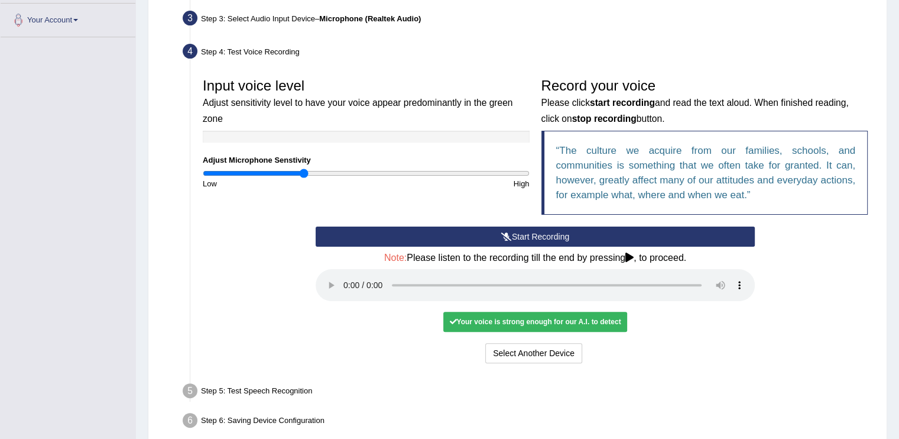
click at [511, 319] on div "Your voice is strong enough for our A.I. to detect" at bounding box center [534, 321] width 183 height 20
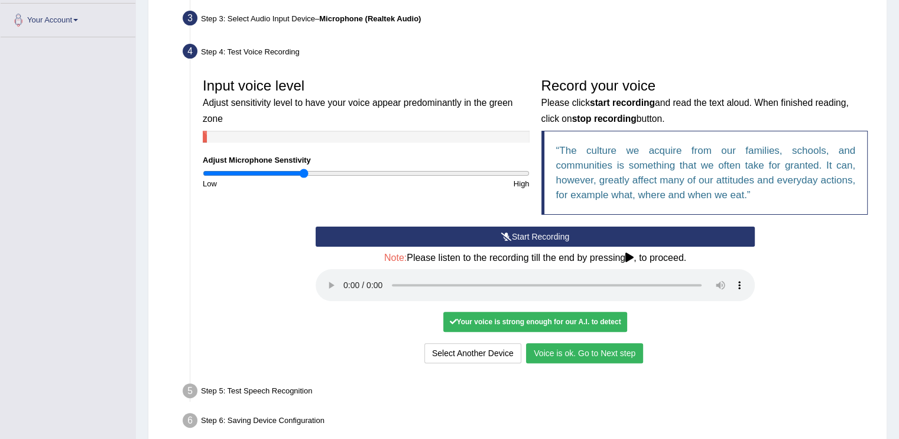
click at [603, 351] on button "Voice is ok. Go to Next step" at bounding box center [584, 353] width 117 height 20
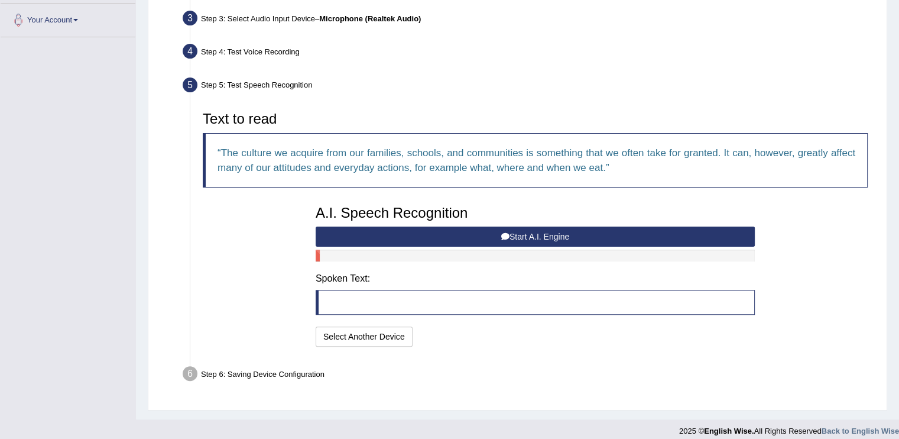
click at [488, 236] on button "Start A.I. Engine" at bounding box center [535, 236] width 439 height 20
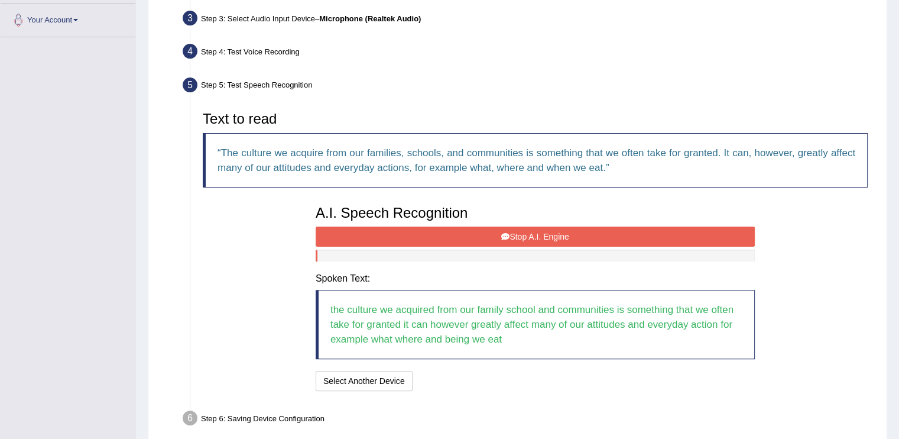
click at [496, 238] on button "Stop A.I. Engine" at bounding box center [535, 236] width 439 height 20
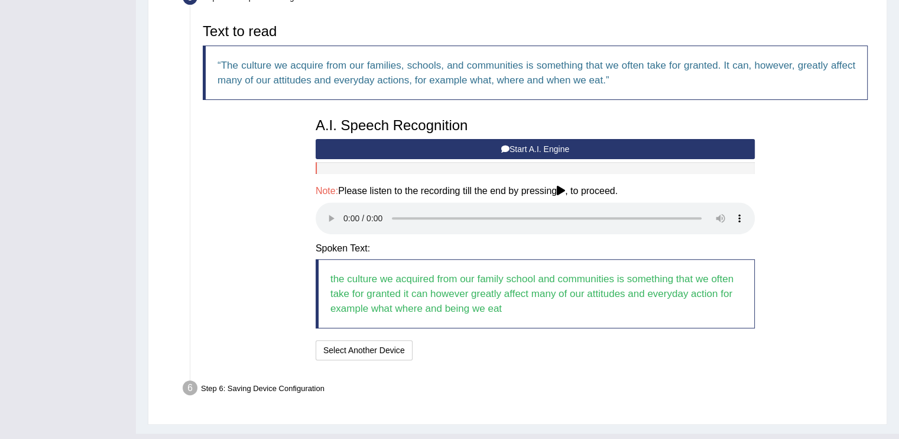
scroll to position [400, 0]
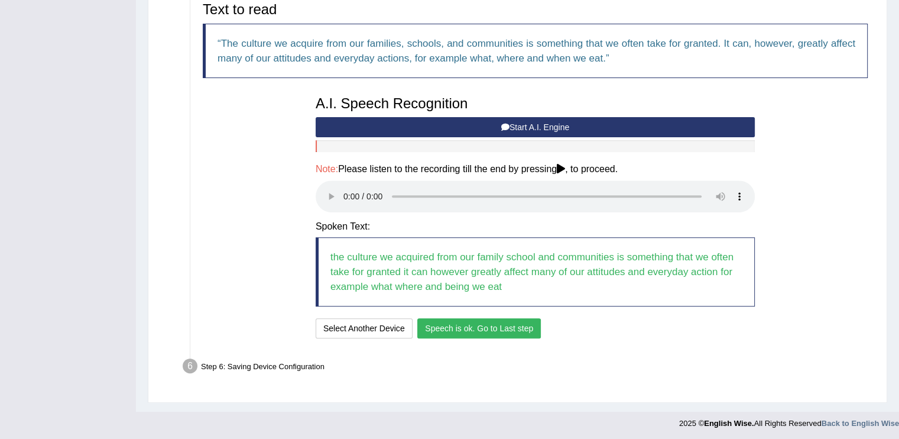
click at [525, 332] on button "Speech is ok. Go to Last step" at bounding box center [479, 328] width 124 height 20
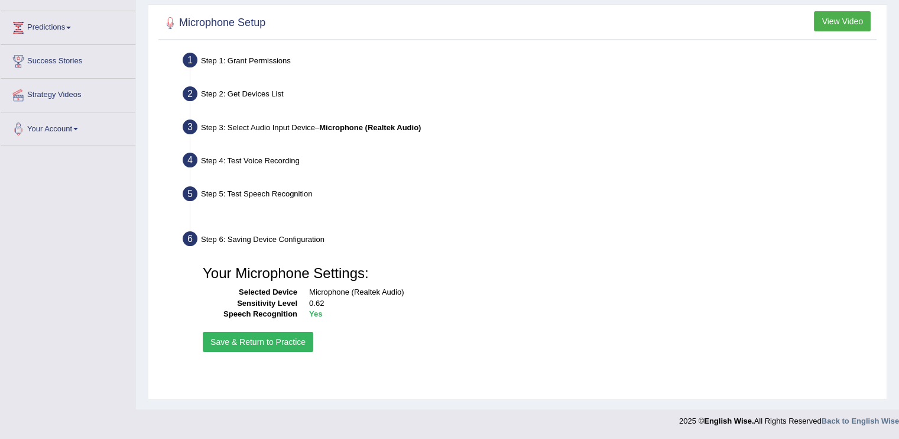
scroll to position [182, 0]
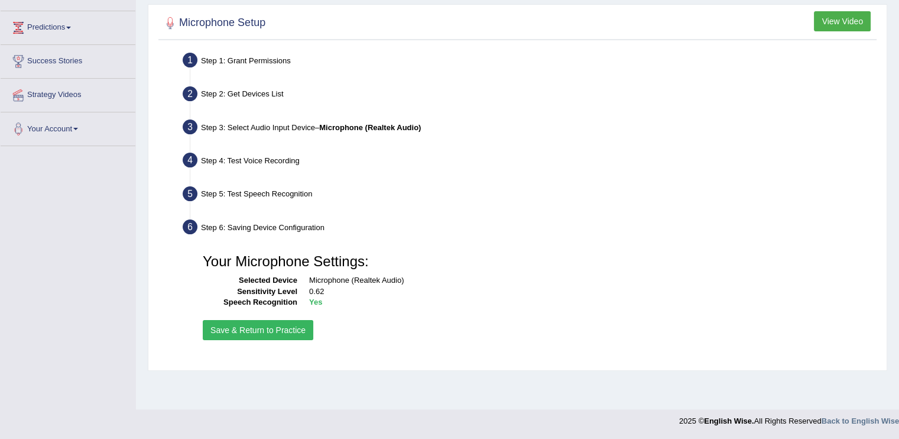
click at [215, 323] on button "Save & Return to Practice" at bounding box center [258, 330] width 111 height 20
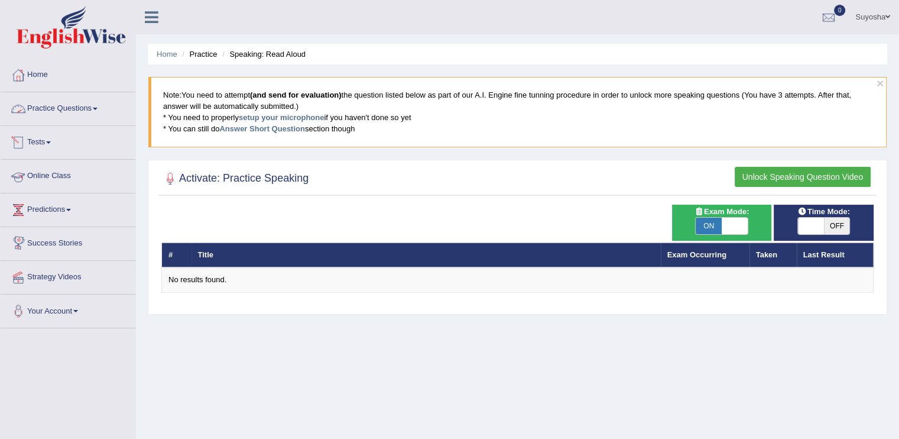
click at [46, 108] on link "Practice Questions" at bounding box center [68, 107] width 135 height 30
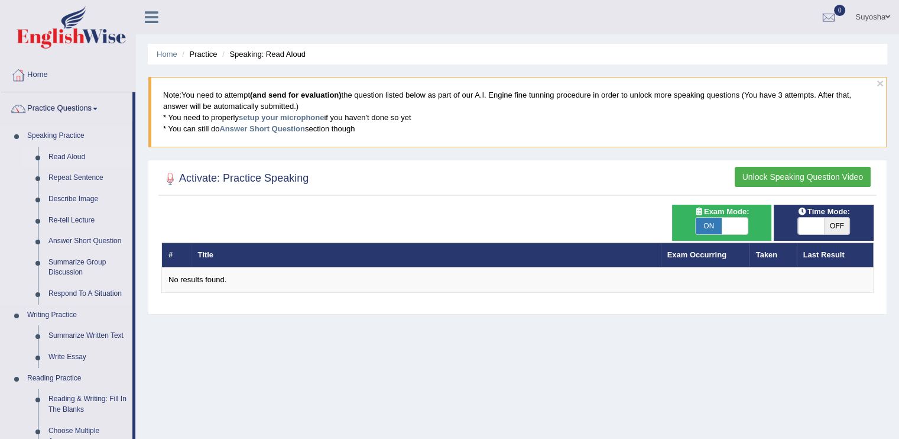
click at [57, 161] on link "Read Aloud" at bounding box center [87, 157] width 89 height 21
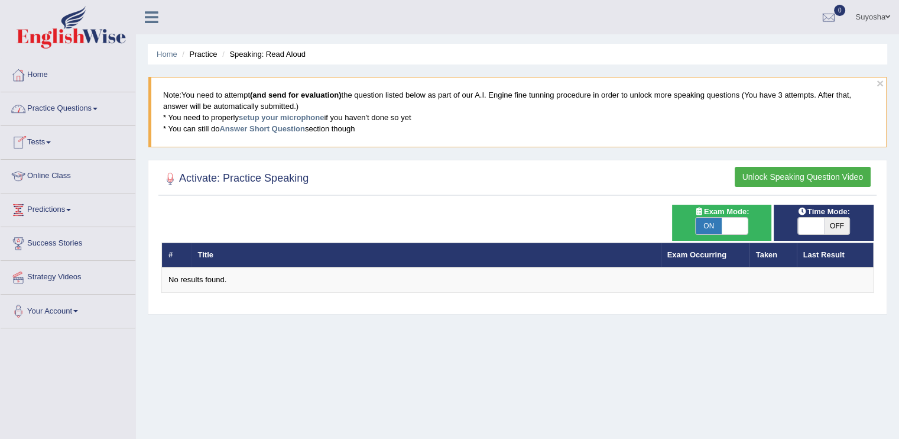
click at [709, 229] on span "ON" at bounding box center [709, 225] width 26 height 17
checkbox input "false"
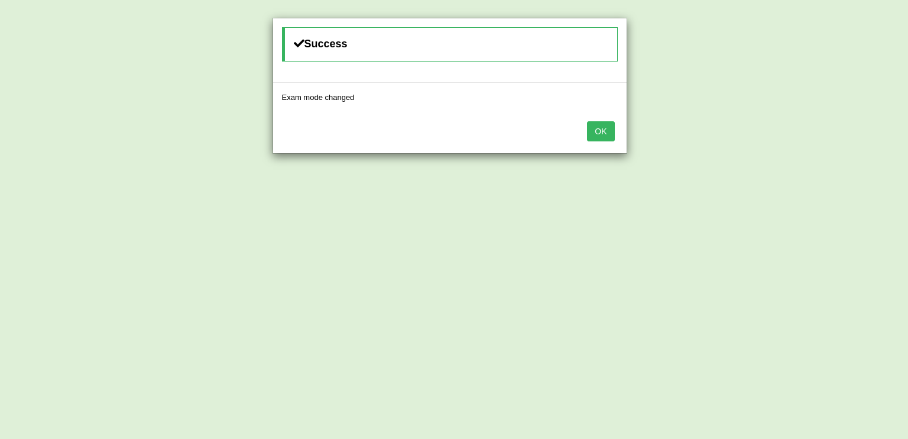
click at [604, 128] on button "OK" at bounding box center [600, 131] width 27 height 20
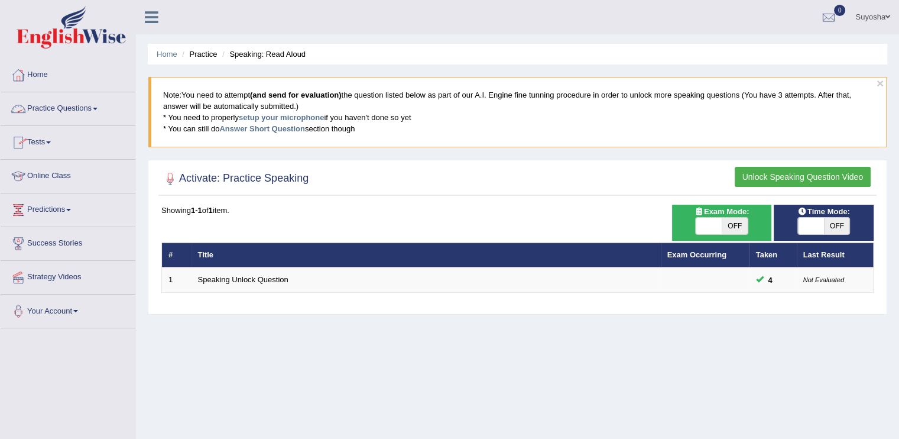
click at [61, 109] on link "Practice Questions" at bounding box center [68, 107] width 135 height 30
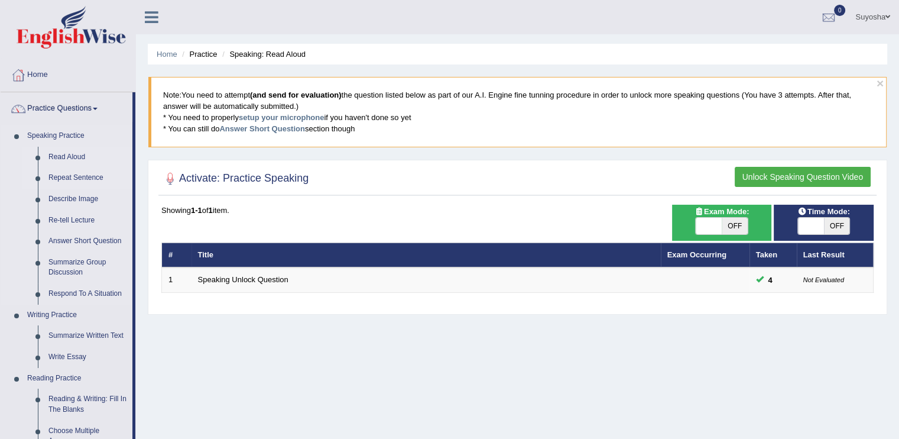
click at [66, 181] on link "Repeat Sentence" at bounding box center [87, 177] width 89 height 21
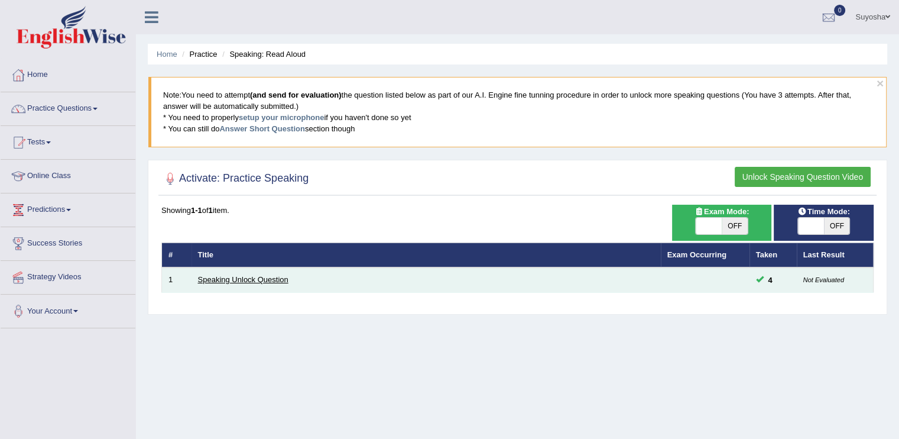
click at [254, 278] on link "Speaking Unlock Question" at bounding box center [243, 279] width 90 height 9
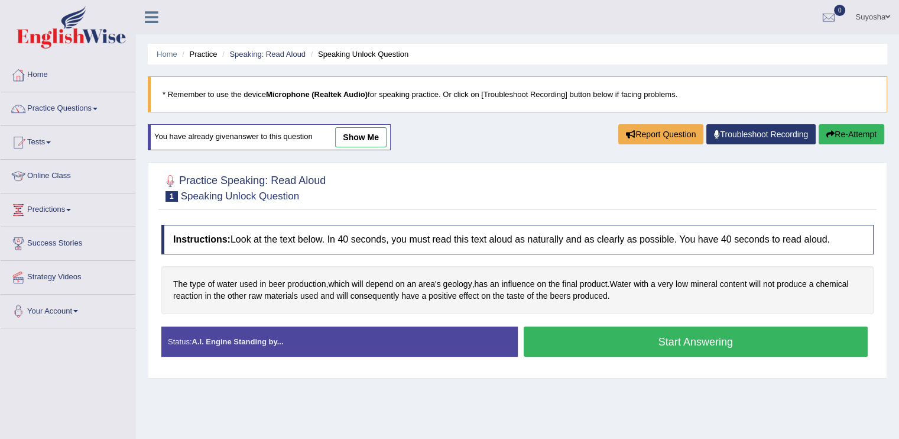
click at [580, 346] on button "Start Answering" at bounding box center [696, 341] width 345 height 30
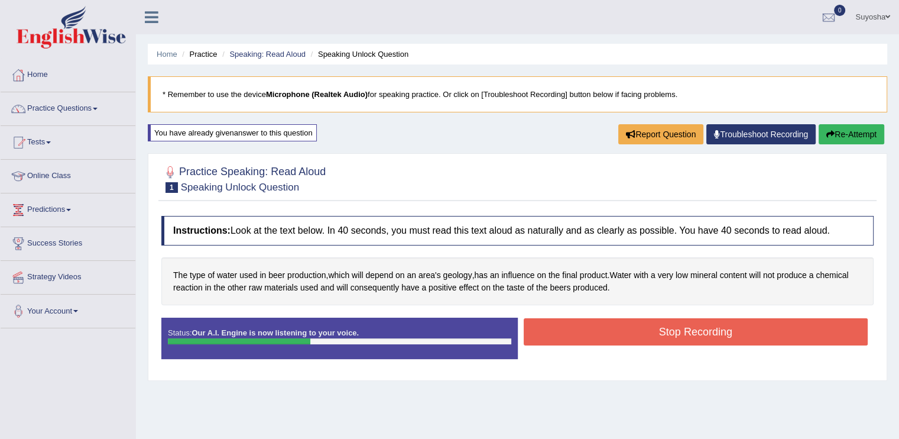
click at [583, 328] on button "Stop Recording" at bounding box center [696, 331] width 345 height 27
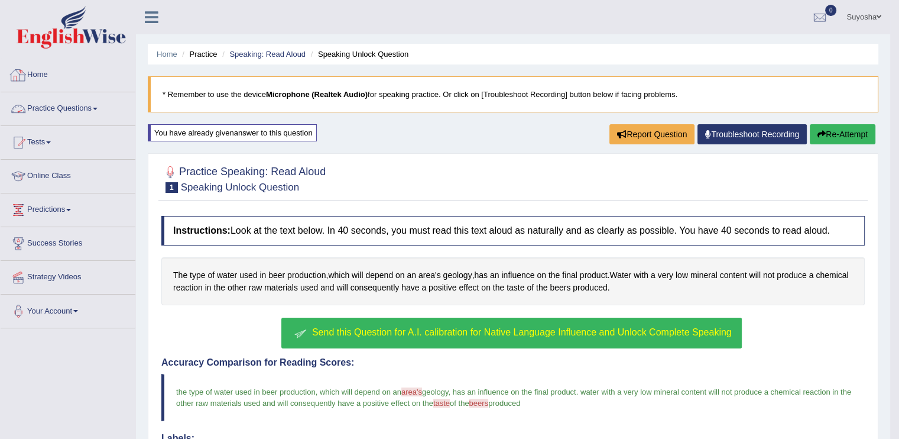
click at [57, 77] on link "Home" at bounding box center [68, 74] width 135 height 30
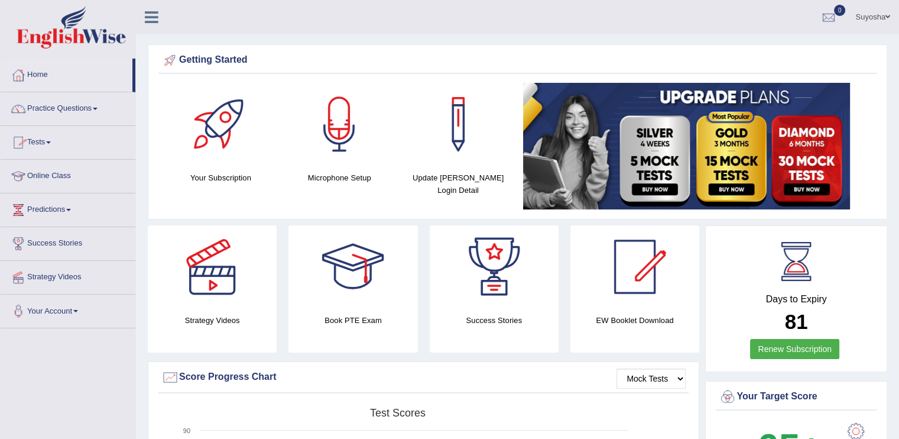
click at [36, 144] on link "Tests" at bounding box center [68, 141] width 135 height 30
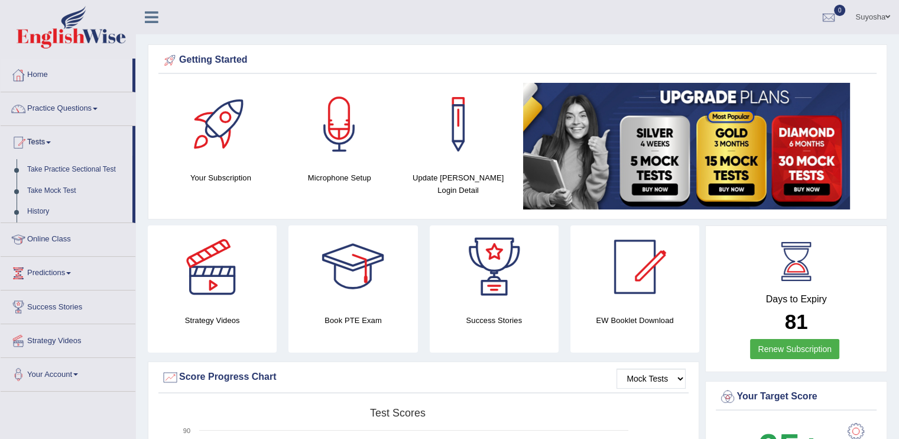
click at [60, 109] on link "Practice Questions" at bounding box center [68, 107] width 135 height 30
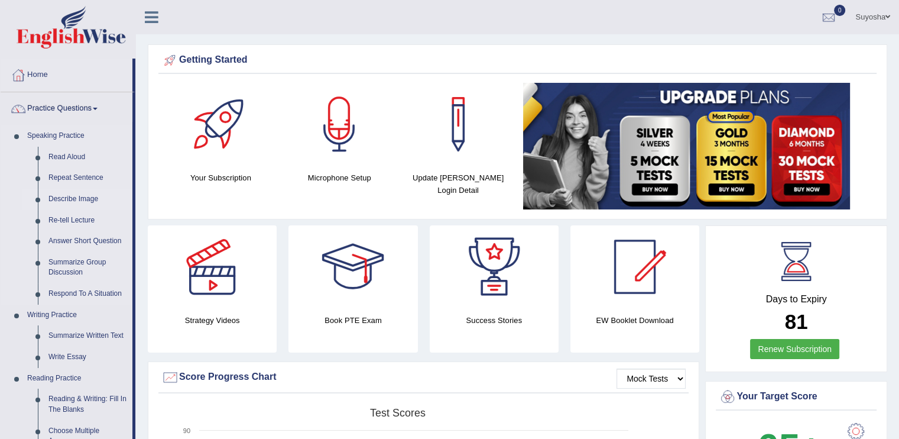
click at [64, 198] on link "Describe Image" at bounding box center [87, 199] width 89 height 21
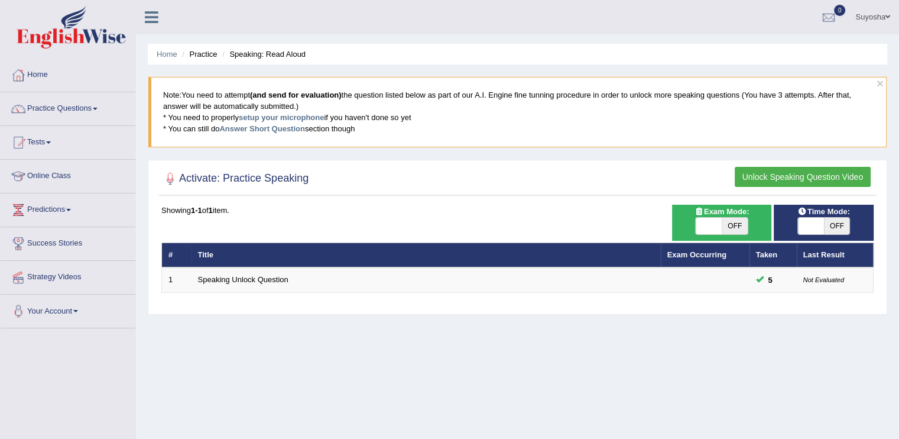
click at [806, 176] on button "Unlock Speaking Question Video" at bounding box center [803, 177] width 136 height 20
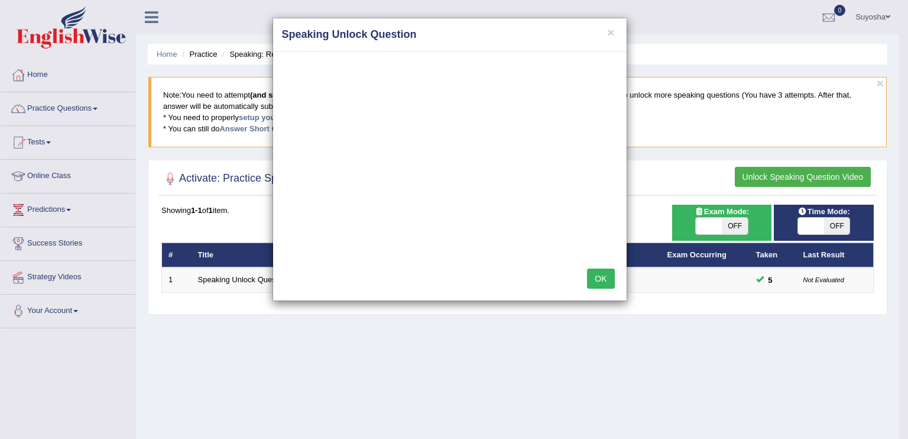
click at [600, 276] on button "OK" at bounding box center [600, 278] width 27 height 20
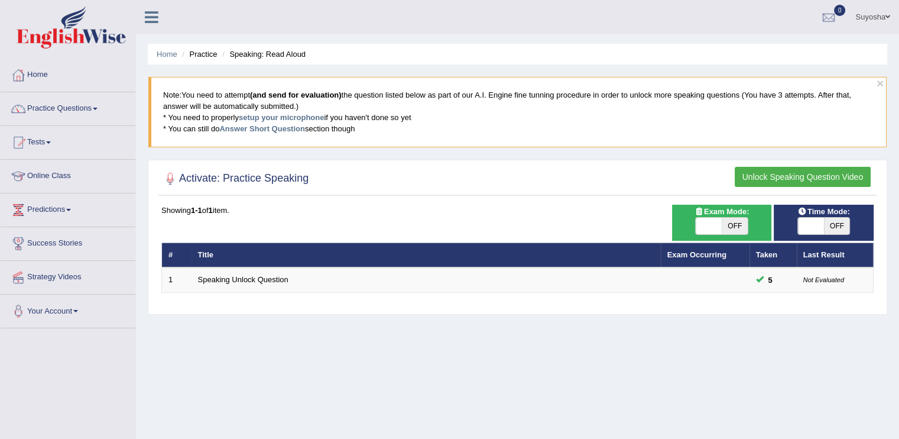
click at [747, 174] on button "Unlock Speaking Question Video" at bounding box center [803, 177] width 136 height 20
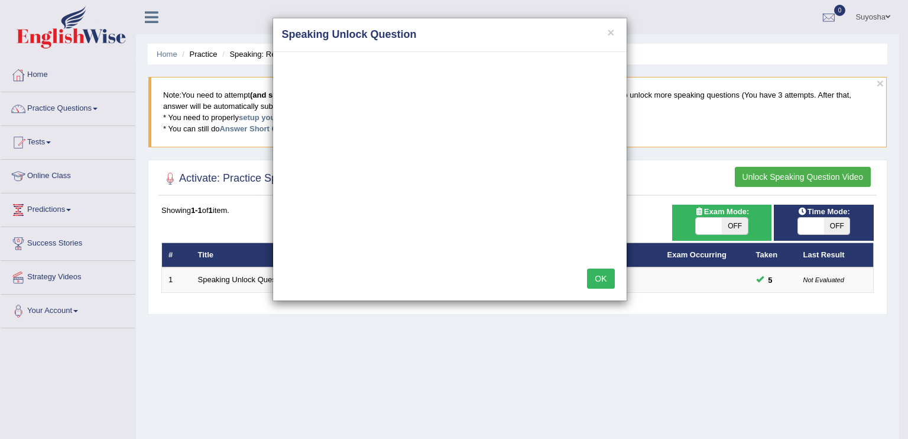
click at [615, 35] on h4 "Speaking Unlock Question" at bounding box center [450, 34] width 336 height 15
click at [610, 31] on button "×" at bounding box center [610, 32] width 7 height 12
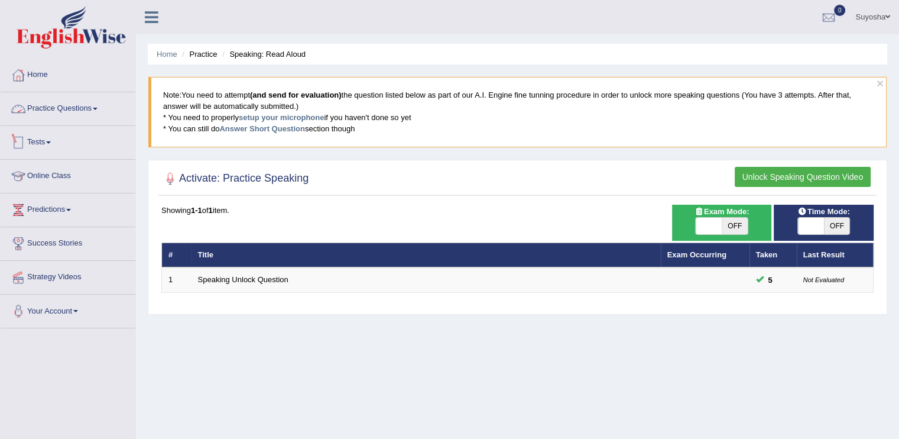
click at [66, 113] on link "Practice Questions" at bounding box center [68, 107] width 135 height 30
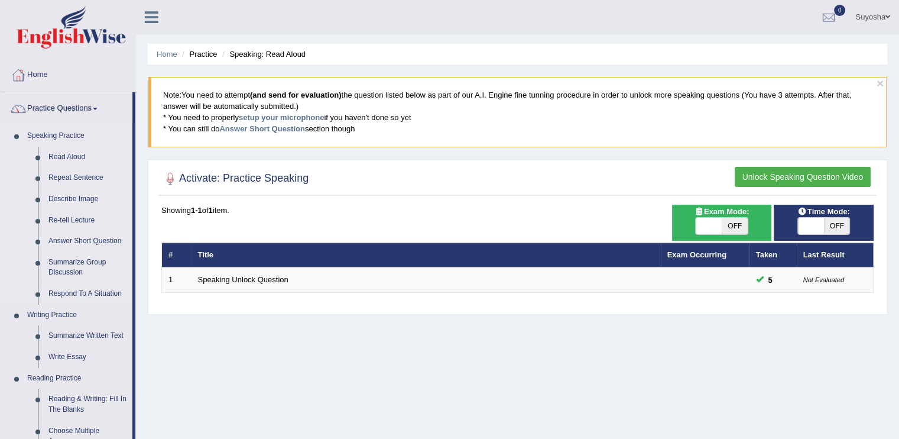
click at [63, 157] on link "Read Aloud" at bounding box center [87, 157] width 89 height 21
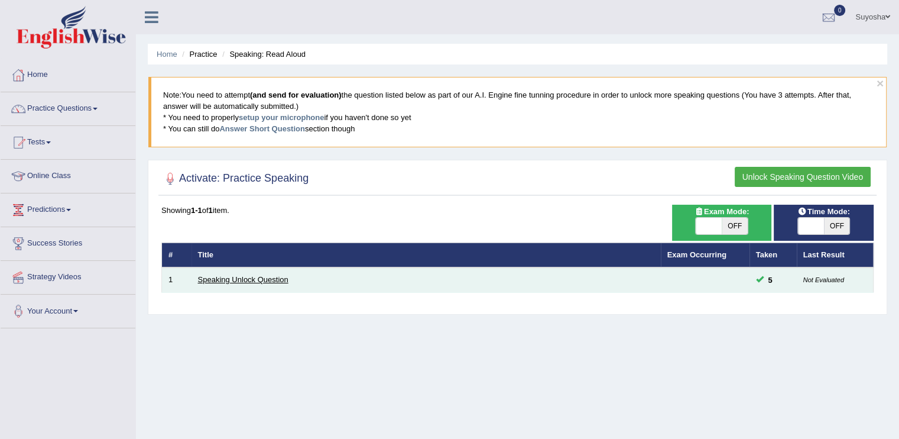
click at [267, 278] on link "Speaking Unlock Question" at bounding box center [243, 279] width 90 height 9
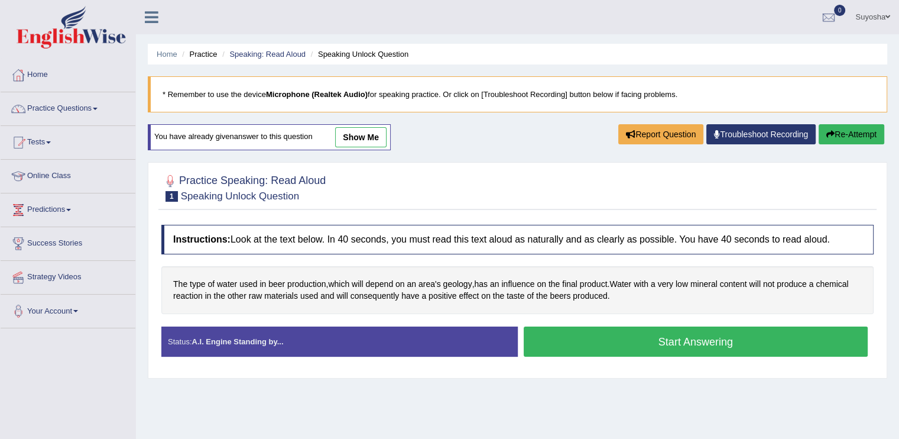
click at [541, 346] on button "Start Answering" at bounding box center [696, 341] width 345 height 30
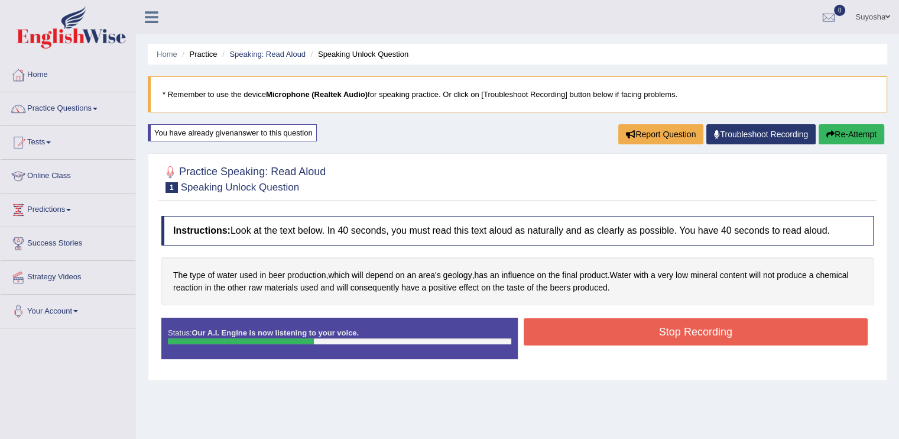
click at [561, 327] on button "Stop Recording" at bounding box center [696, 331] width 345 height 27
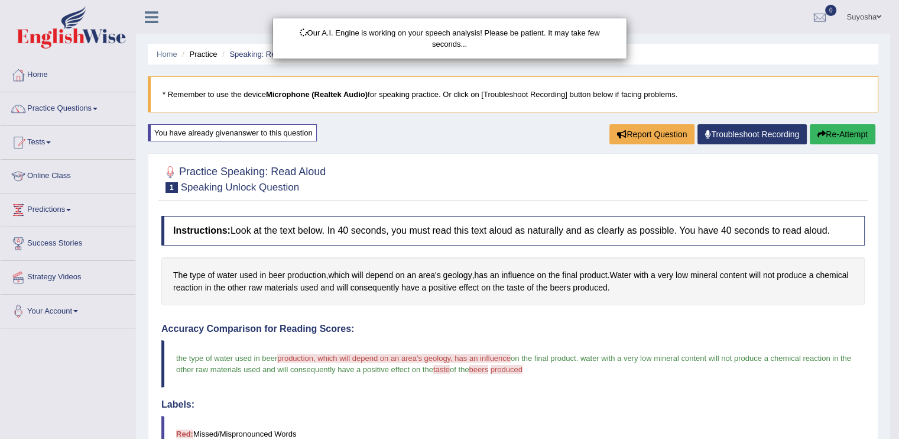
scroll to position [169, 0]
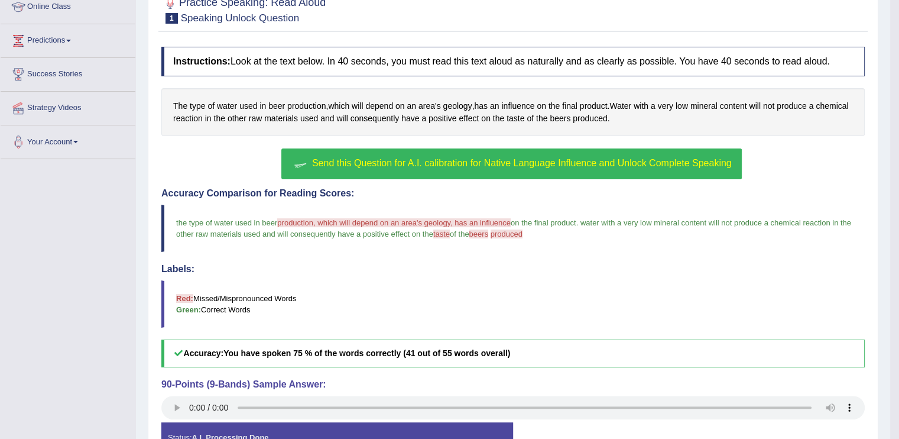
click at [411, 164] on span "Send this Question for A.I. calibration for Native Language Influence and Unloc…" at bounding box center [522, 163] width 420 height 10
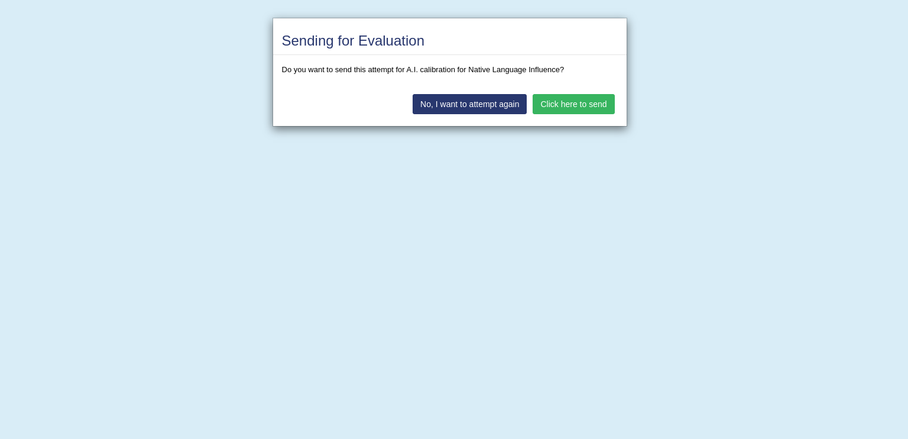
click at [569, 108] on button "Click here to send" at bounding box center [573, 104] width 82 height 20
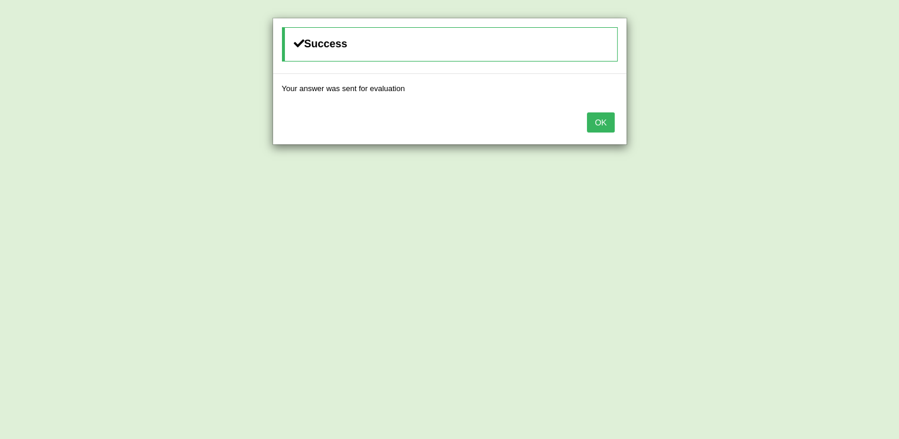
click at [604, 118] on button "OK" at bounding box center [600, 122] width 27 height 20
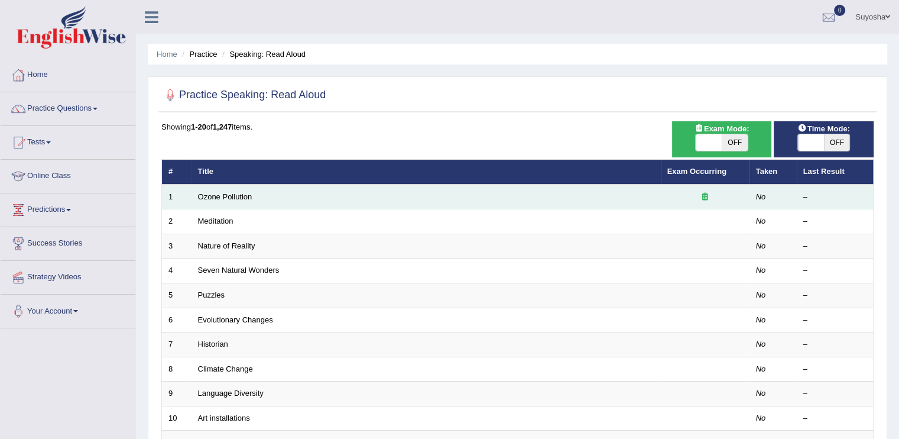
click at [221, 200] on td "Ozone Pollution" at bounding box center [425, 196] width 469 height 25
click at [220, 196] on link "Ozone Pollution" at bounding box center [225, 196] width 54 height 9
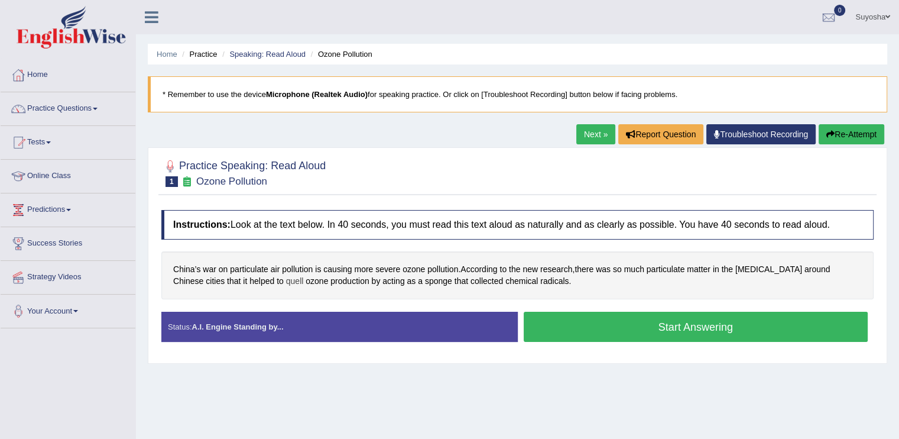
click at [286, 282] on span "quell" at bounding box center [295, 281] width 18 height 12
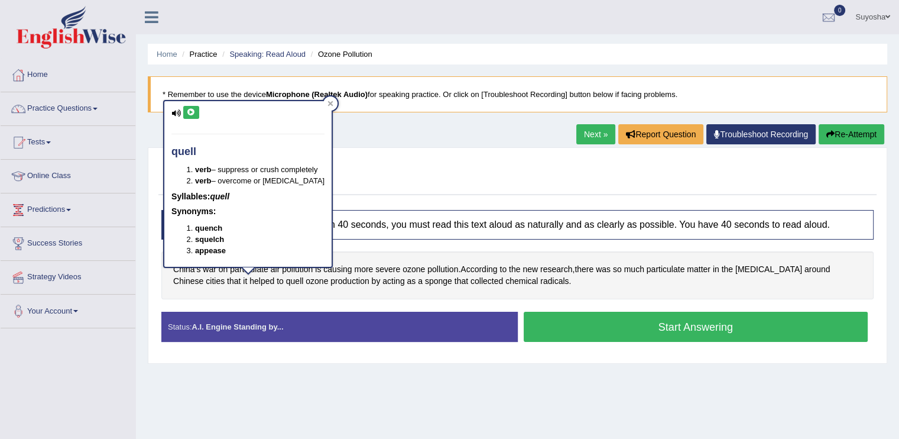
click at [324, 402] on div "Home Practice Speaking: Read Aloud Ozone Pollution * Remember to use the device…" at bounding box center [517, 295] width 763 height 591
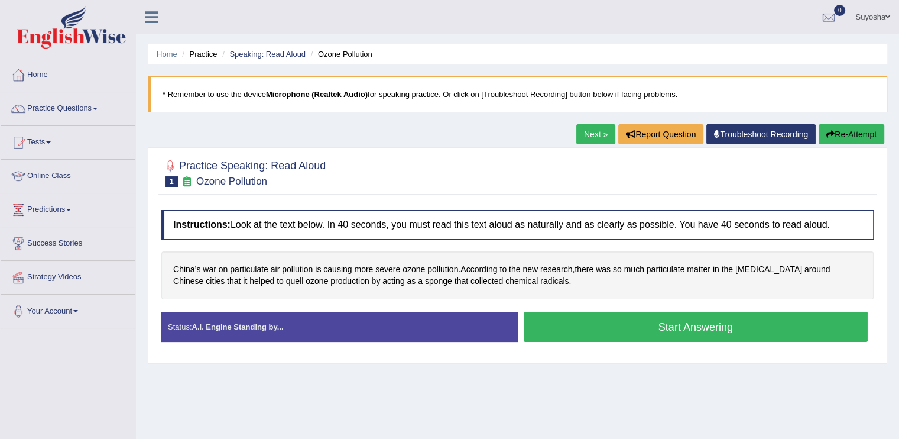
click at [667, 318] on button "Start Answering" at bounding box center [696, 326] width 345 height 30
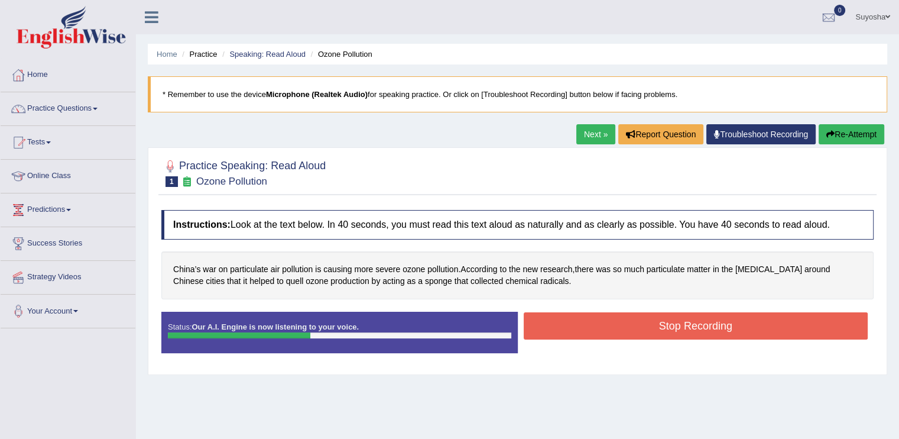
click at [690, 328] on button "Stop Recording" at bounding box center [696, 325] width 345 height 27
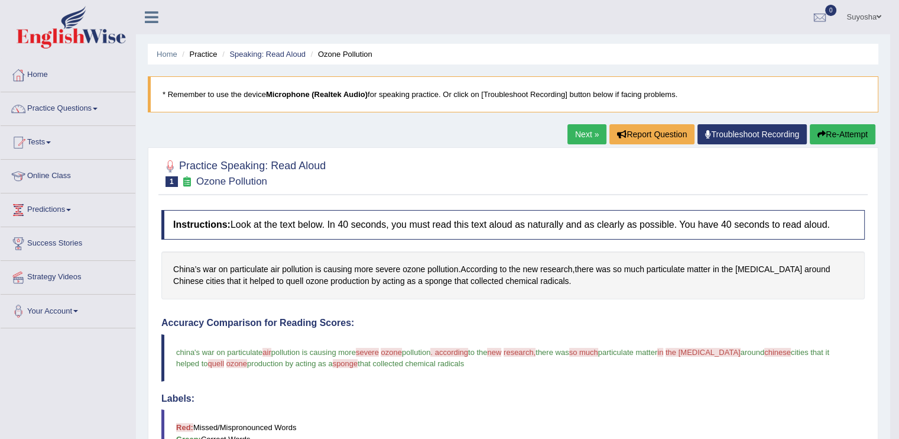
click at [826, 132] on button "Re-Attempt" at bounding box center [843, 134] width 66 height 20
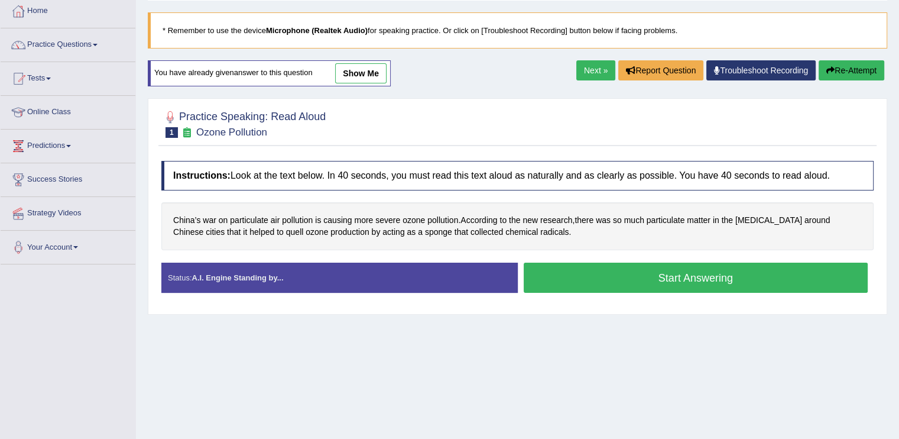
click at [734, 287] on button "Start Answering" at bounding box center [696, 277] width 345 height 30
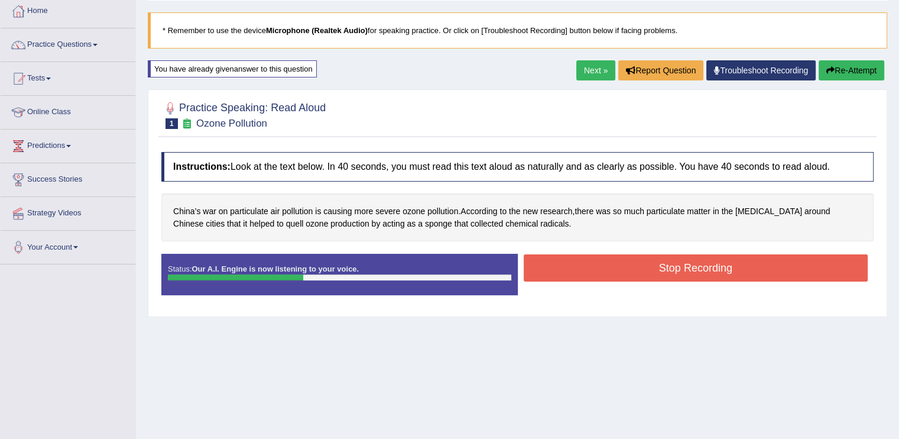
click at [710, 264] on button "Stop Recording" at bounding box center [696, 267] width 345 height 27
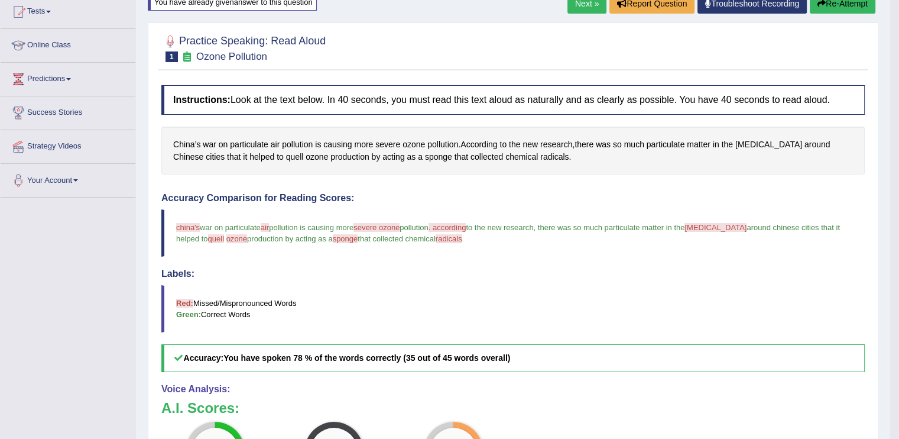
scroll to position [130, 0]
click at [576, 7] on link "Next »" at bounding box center [586, 4] width 39 height 20
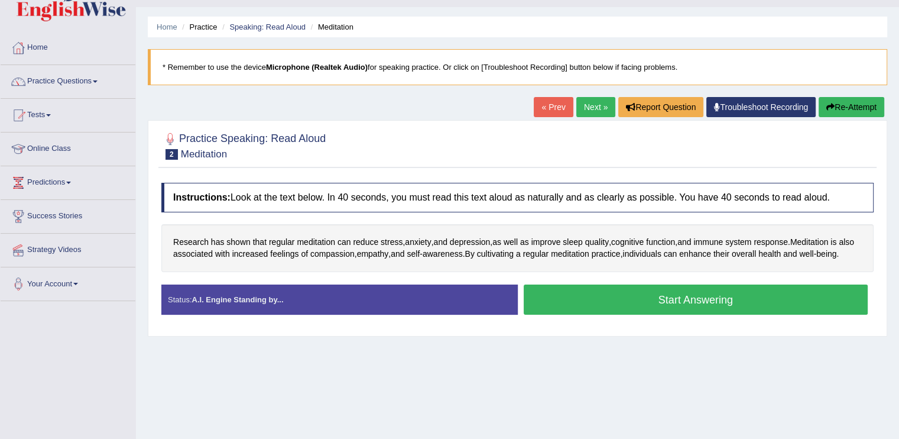
click at [725, 311] on button "Start Answering" at bounding box center [696, 299] width 345 height 30
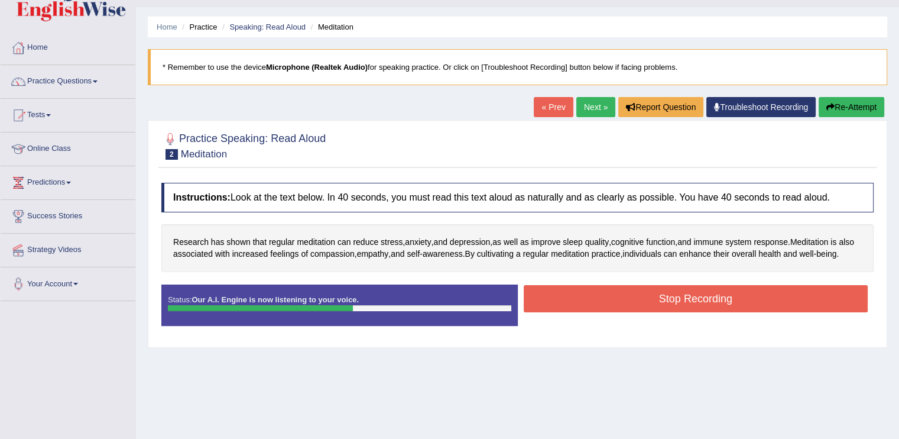
click at [725, 311] on button "Stop Recording" at bounding box center [696, 298] width 345 height 27
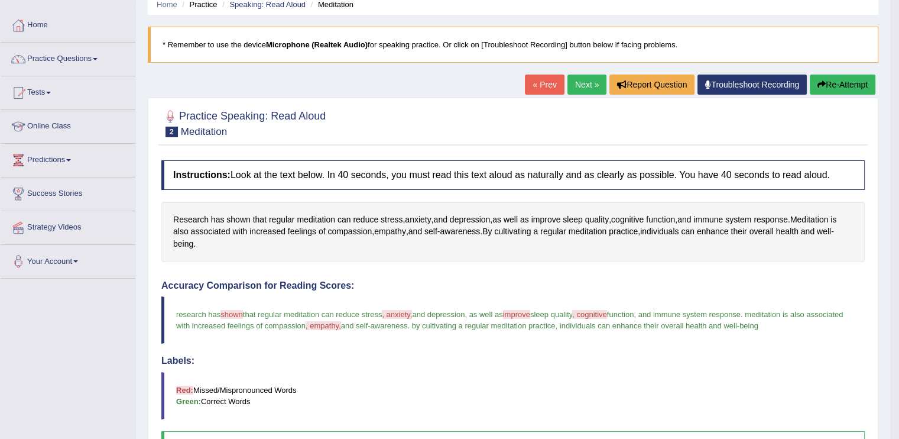
scroll to position [76, 0]
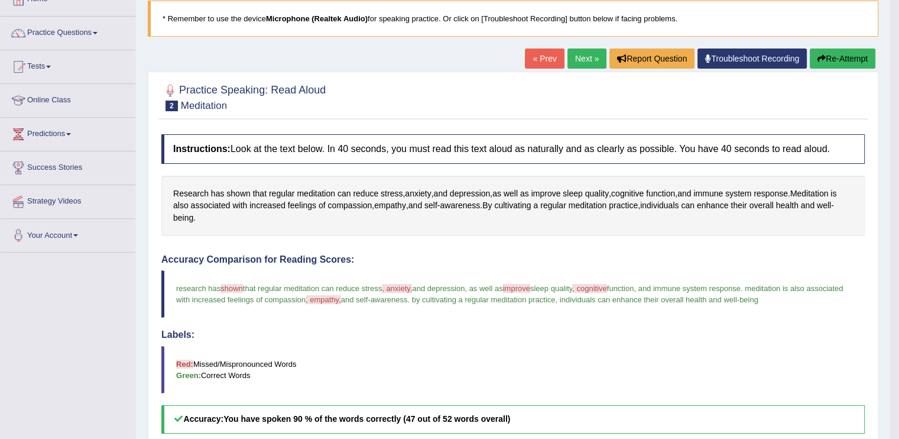
click at [855, 61] on button "Re-Attempt" at bounding box center [843, 58] width 66 height 20
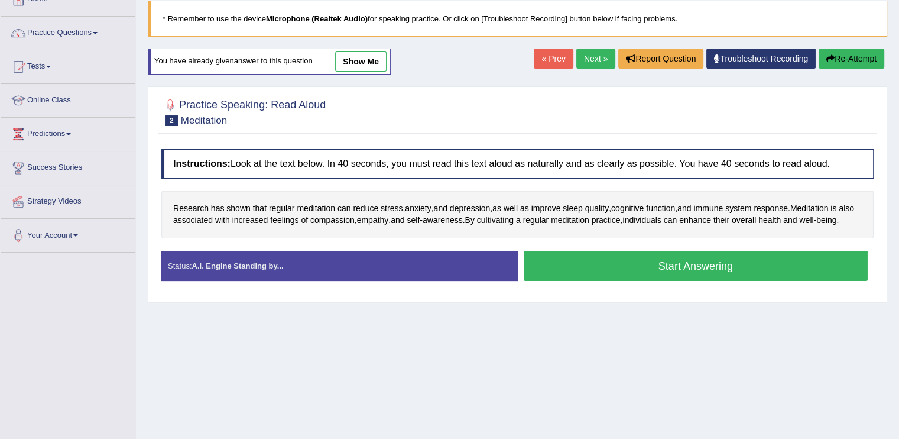
click at [621, 281] on button "Start Answering" at bounding box center [696, 266] width 345 height 30
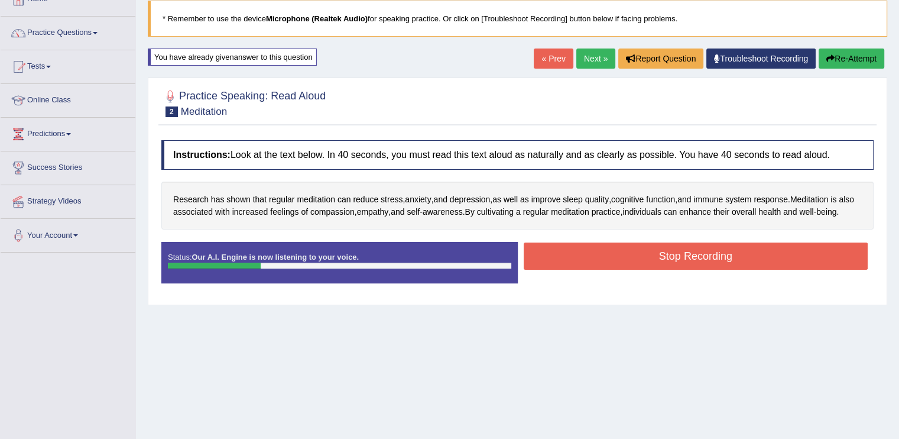
click at [587, 264] on button "Stop Recording" at bounding box center [696, 255] width 345 height 27
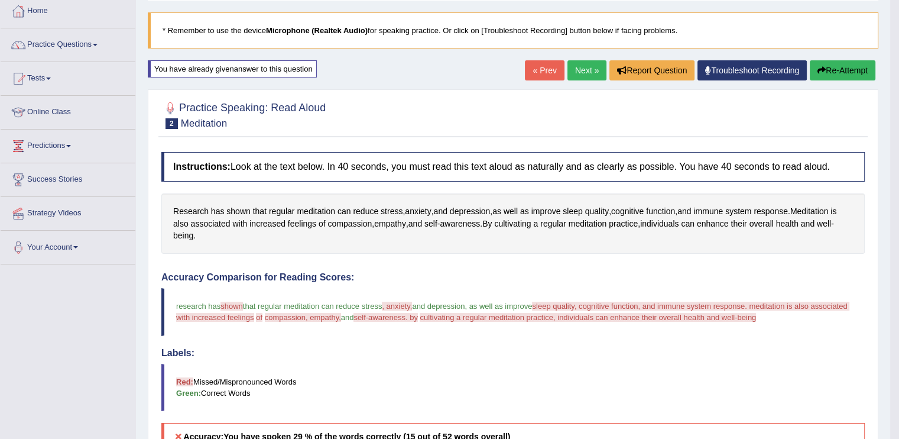
scroll to position [61, 0]
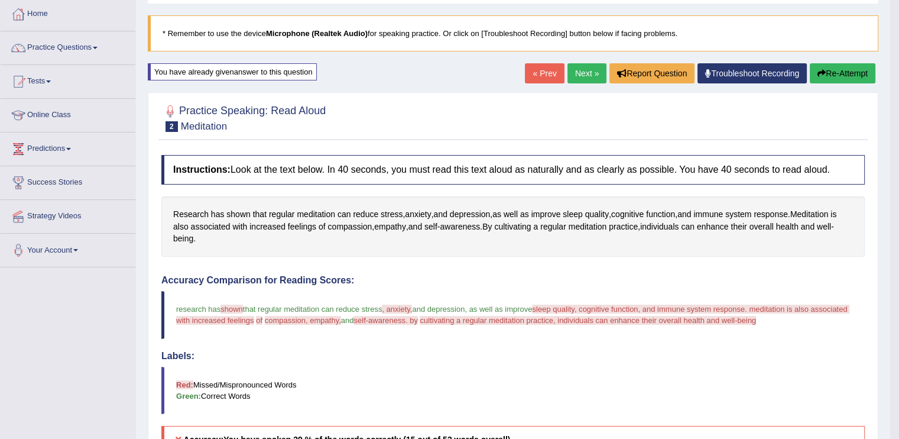
click at [836, 78] on button "Re-Attempt" at bounding box center [843, 73] width 66 height 20
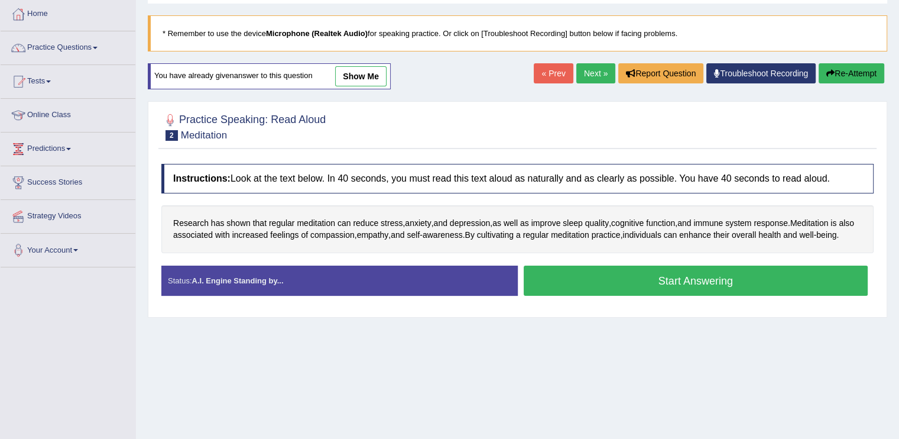
click at [598, 295] on button "Start Answering" at bounding box center [696, 280] width 345 height 30
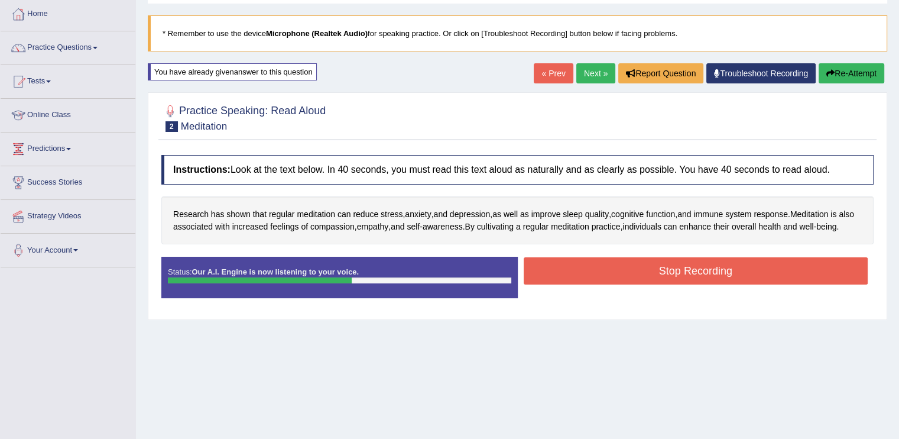
click at [598, 287] on div "Stop Recording" at bounding box center [696, 272] width 356 height 30
click at [597, 284] on button "Stop Recording" at bounding box center [696, 270] width 345 height 27
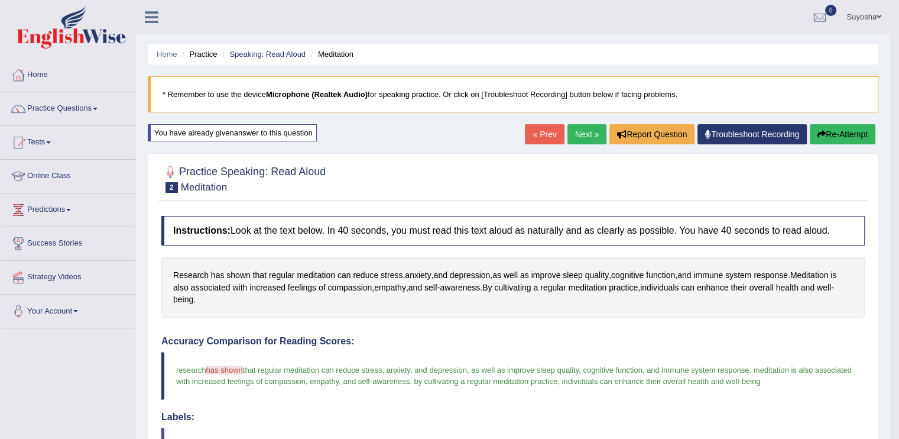
click at [825, 132] on button "Re-Attempt" at bounding box center [843, 134] width 66 height 20
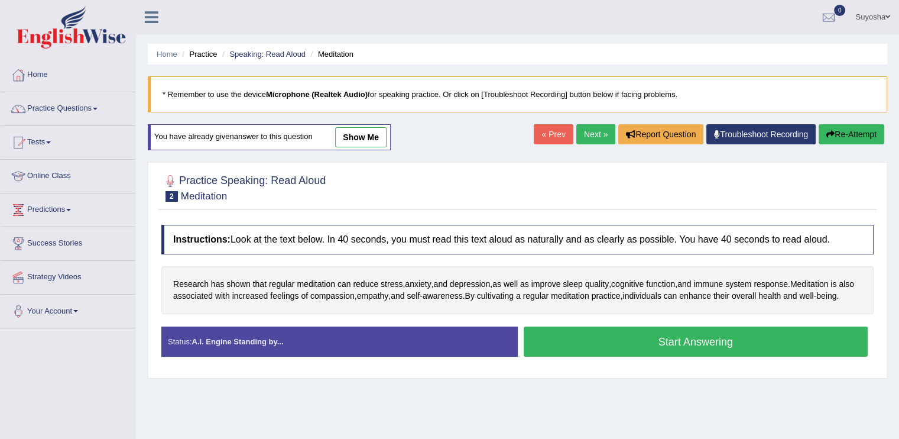
click at [678, 349] on button "Start Answering" at bounding box center [696, 341] width 345 height 30
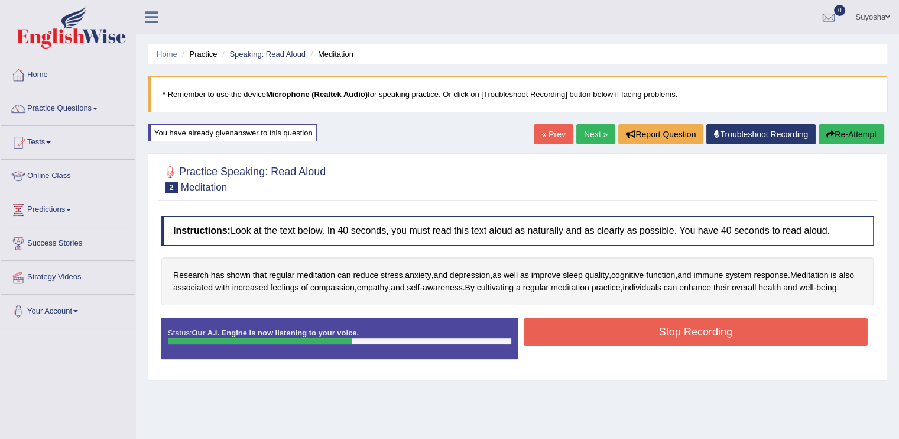
click at [678, 345] on button "Stop Recording" at bounding box center [696, 331] width 345 height 27
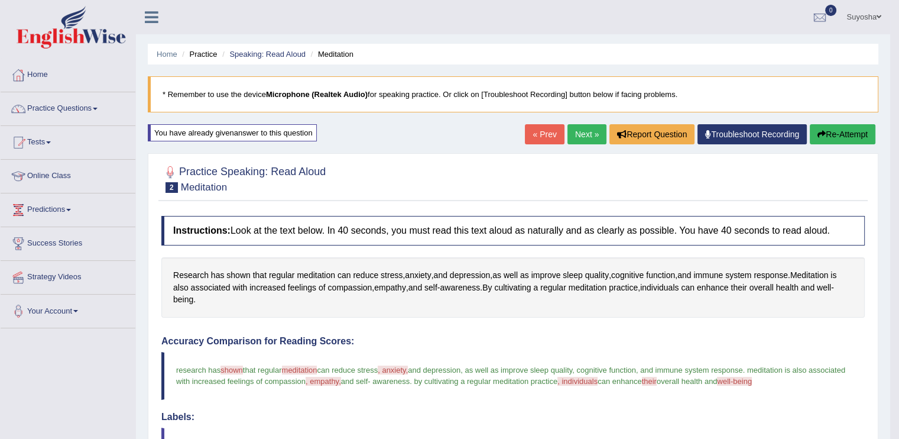
click at [567, 131] on link "Next »" at bounding box center [586, 134] width 39 height 20
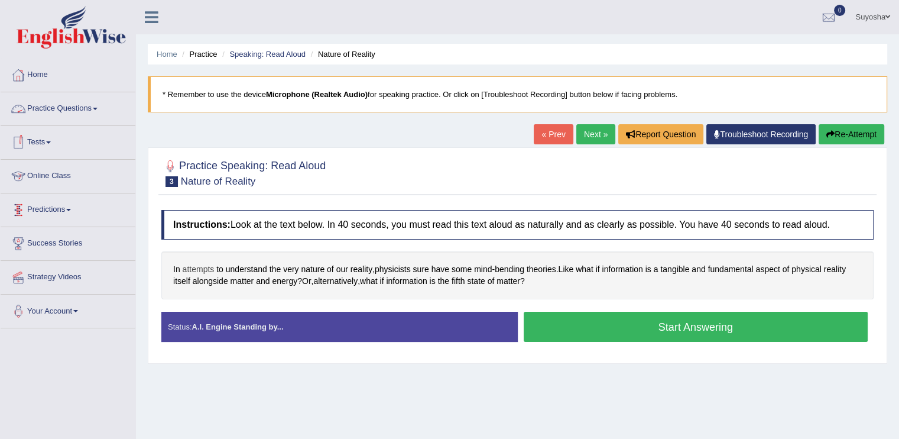
click at [204, 265] on span "attempts" at bounding box center [199, 269] width 32 height 12
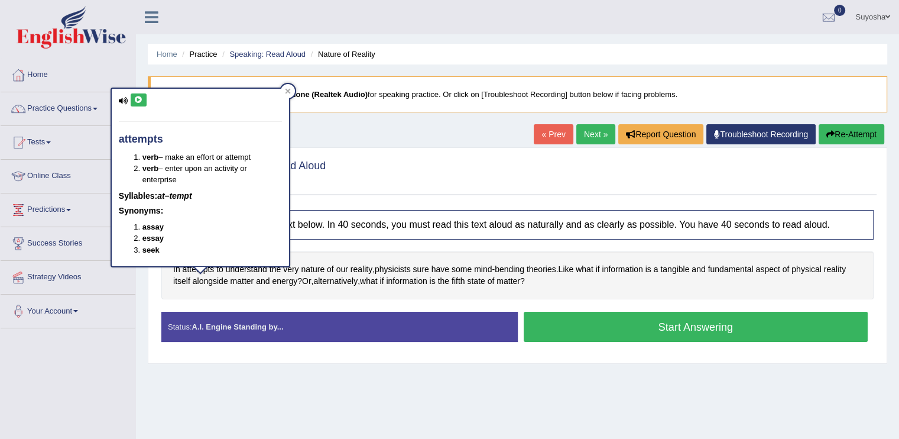
drag, startPoint x: 204, startPoint y: 265, endPoint x: 124, endPoint y: 97, distance: 186.9
click at [124, 97] on body "Toggle navigation Home Practice Questions Speaking Practice Read Aloud Repeat S…" at bounding box center [449, 219] width 899 height 439
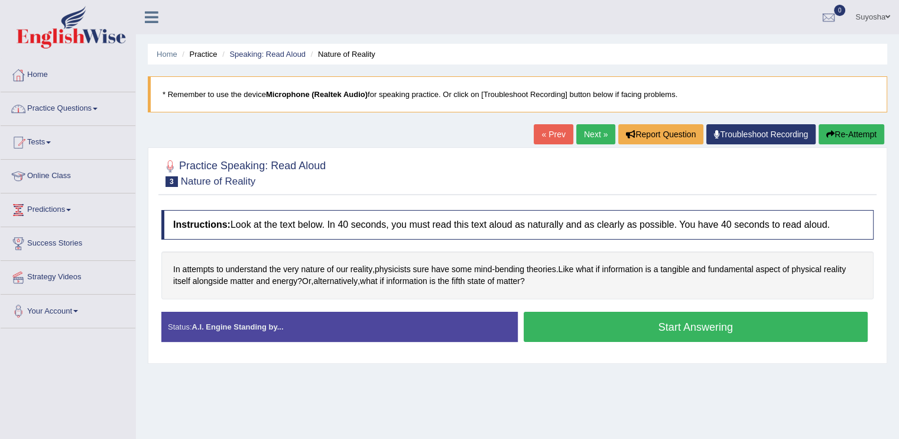
click at [124, 97] on link "Practice Questions" at bounding box center [68, 107] width 135 height 30
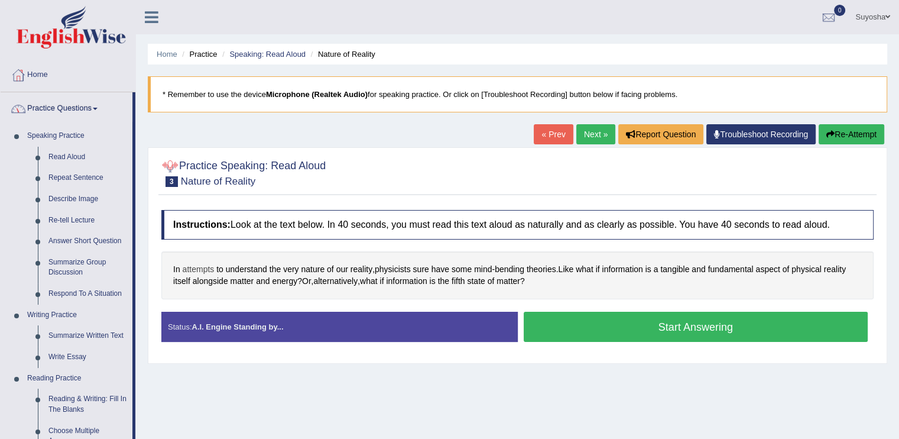
click at [190, 267] on span "attempts" at bounding box center [199, 269] width 32 height 12
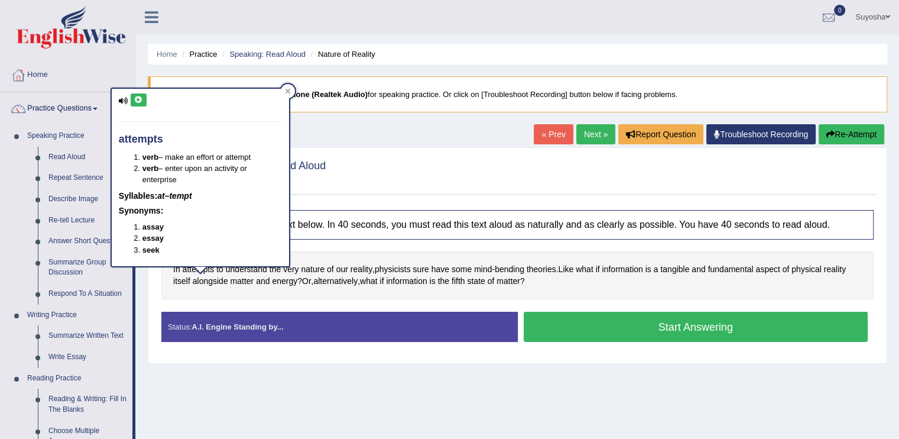
click at [136, 95] on button at bounding box center [139, 99] width 16 height 13
click at [340, 135] on div "Home Practice Speaking: Read Aloud Nature of Reality * Remember to use the devi…" at bounding box center [517, 295] width 763 height 591
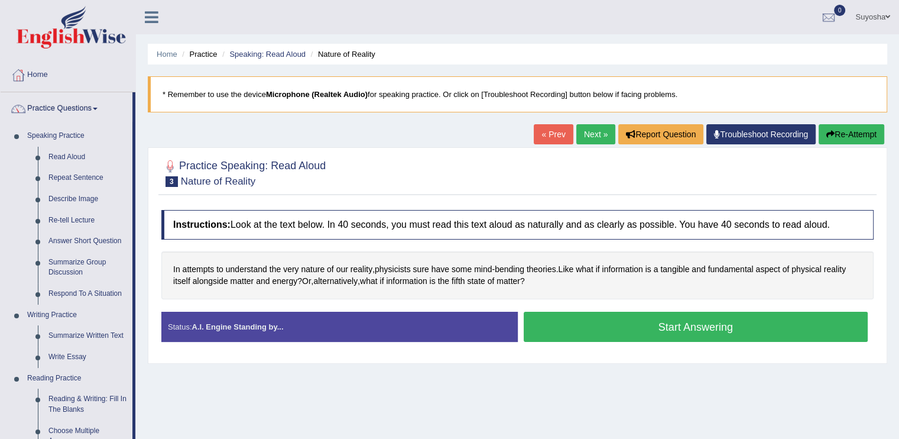
click at [575, 322] on button "Start Answering" at bounding box center [696, 326] width 345 height 30
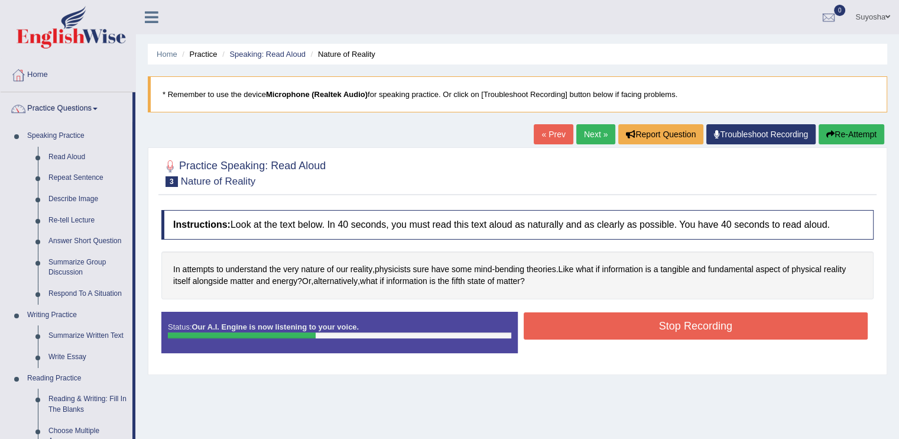
click at [575, 322] on button "Stop Recording" at bounding box center [696, 325] width 345 height 27
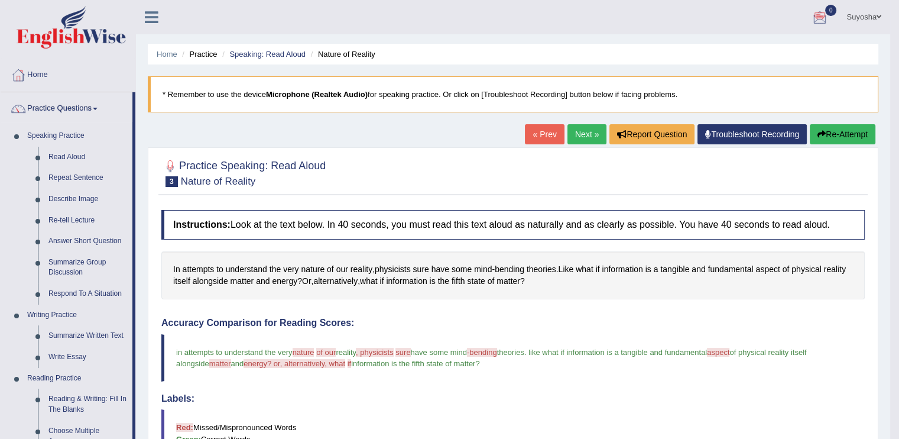
click at [818, 134] on icon "button" at bounding box center [821, 134] width 8 height 8
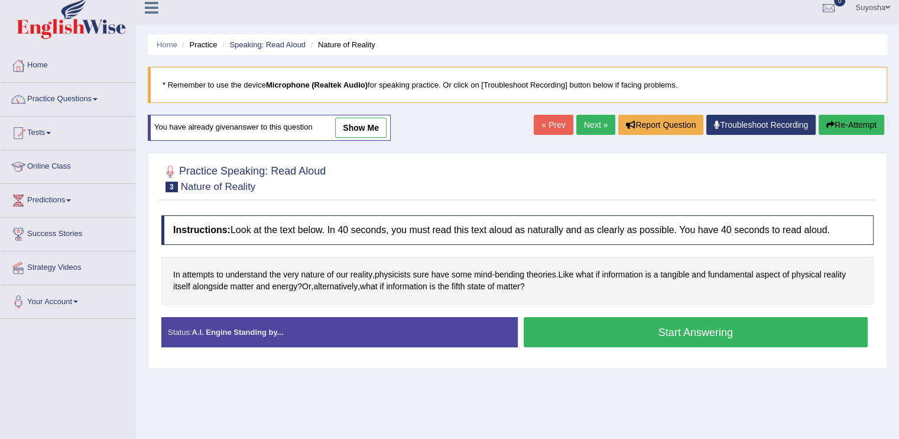
click at [706, 339] on button "Start Answering" at bounding box center [696, 332] width 345 height 30
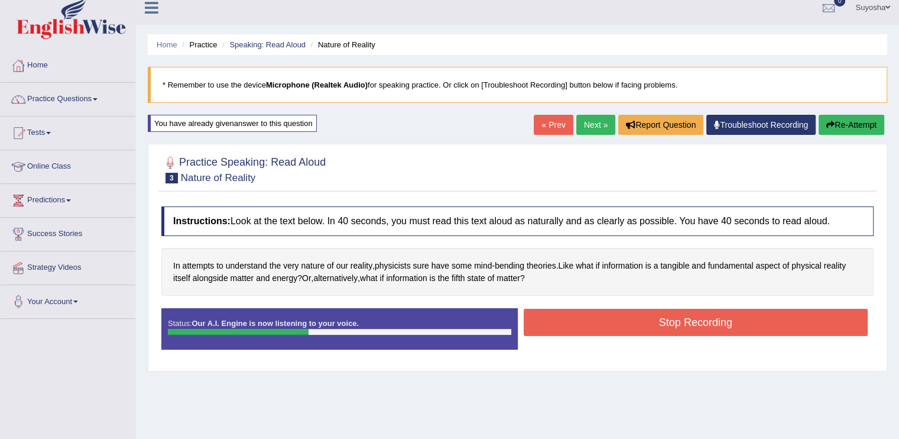
click at [690, 314] on button "Stop Recording" at bounding box center [696, 322] width 345 height 27
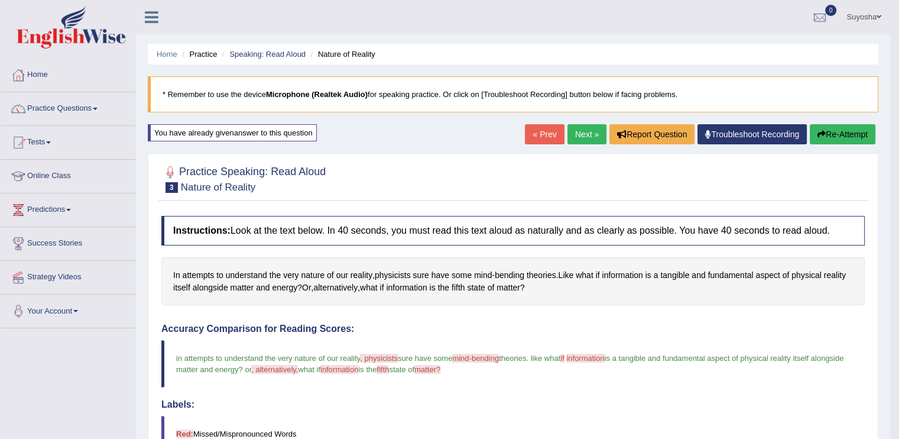
click at [579, 138] on link "Next »" at bounding box center [586, 134] width 39 height 20
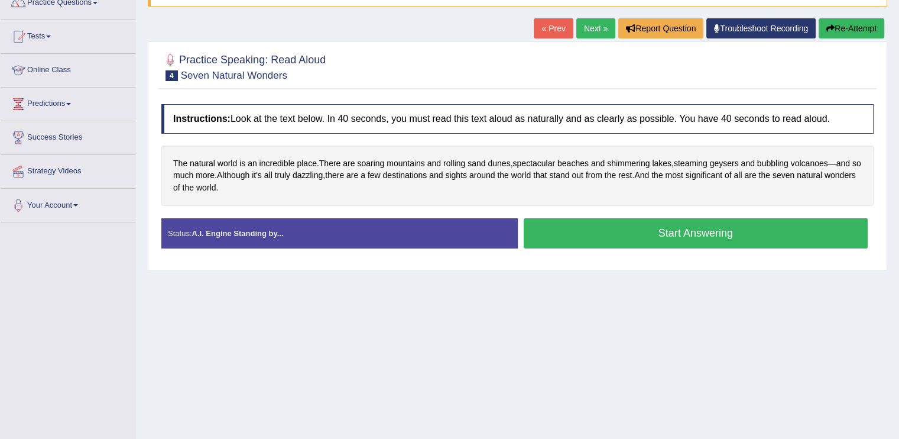
click at [634, 230] on button "Start Answering" at bounding box center [696, 233] width 345 height 30
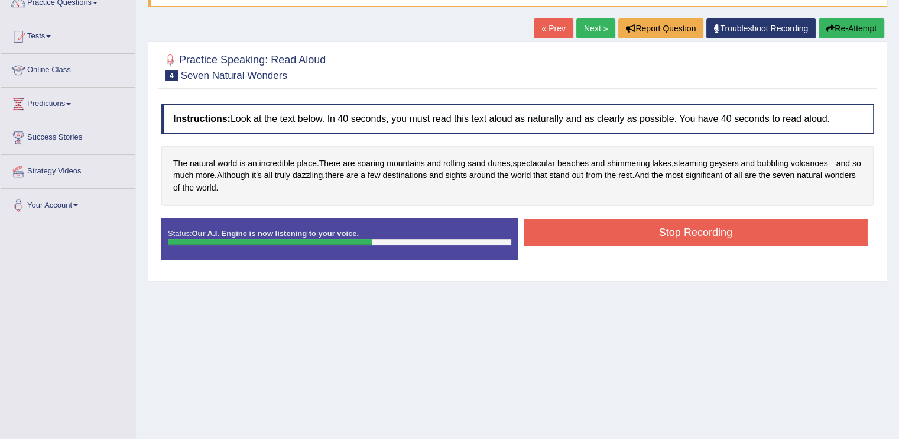
click at [634, 230] on button "Stop Recording" at bounding box center [696, 232] width 345 height 27
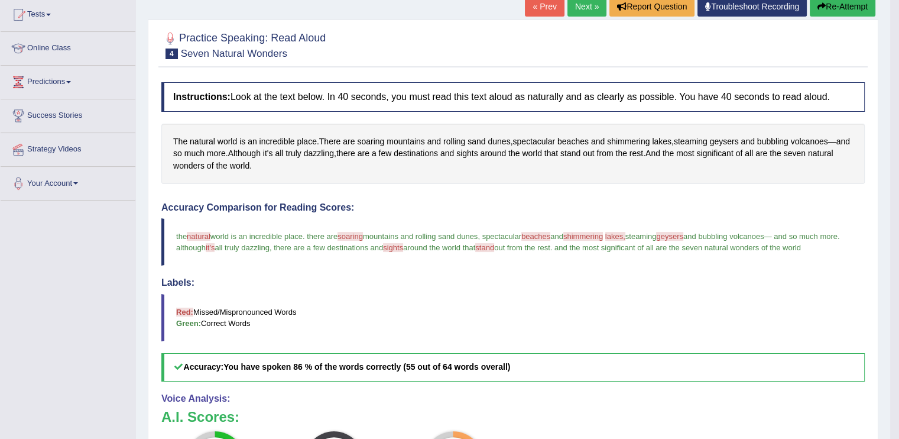
scroll to position [125, 0]
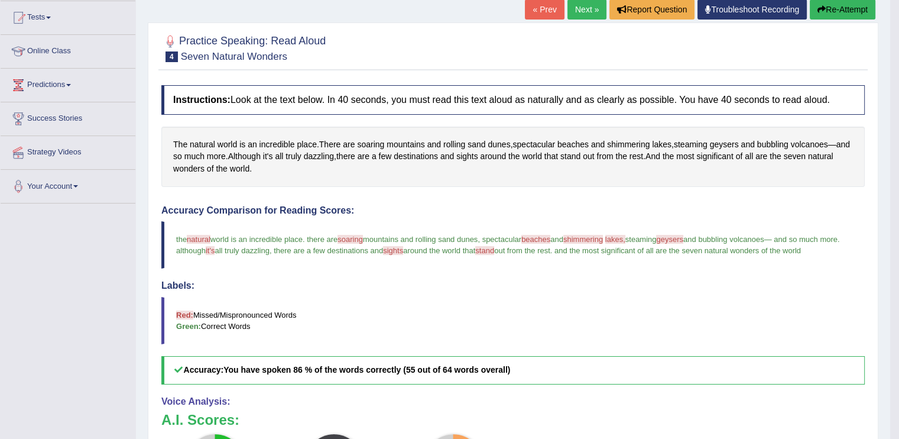
click at [823, 12] on button "Re-Attempt" at bounding box center [843, 9] width 66 height 20
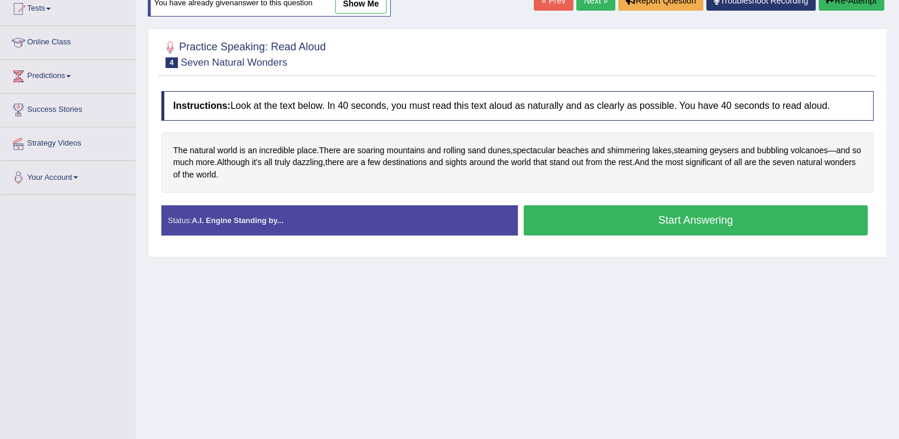
scroll to position [134, 0]
click at [659, 219] on button "Start Answering" at bounding box center [696, 220] width 345 height 30
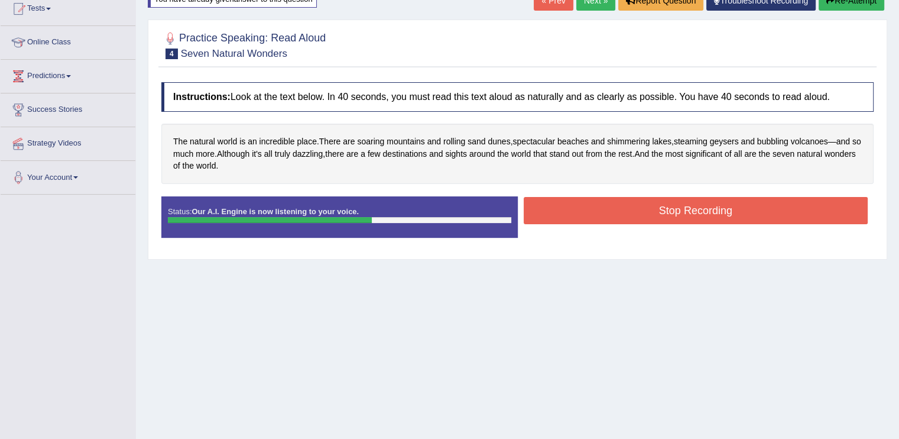
click at [659, 210] on button "Stop Recording" at bounding box center [696, 210] width 345 height 27
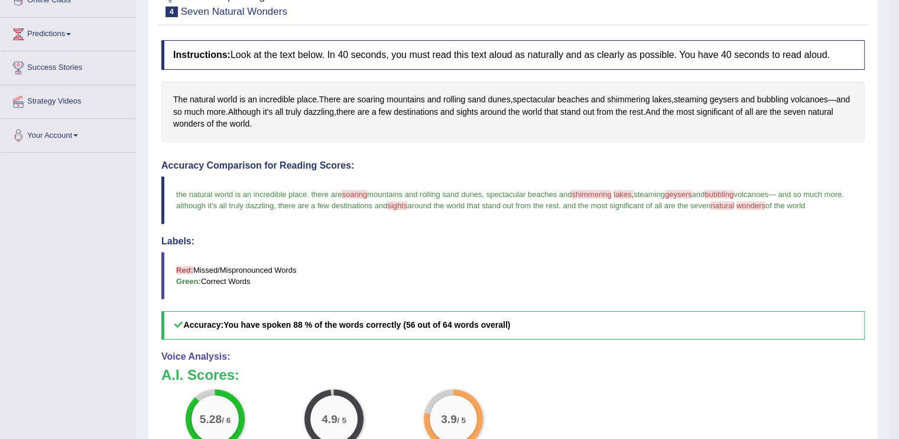
scroll to position [172, 0]
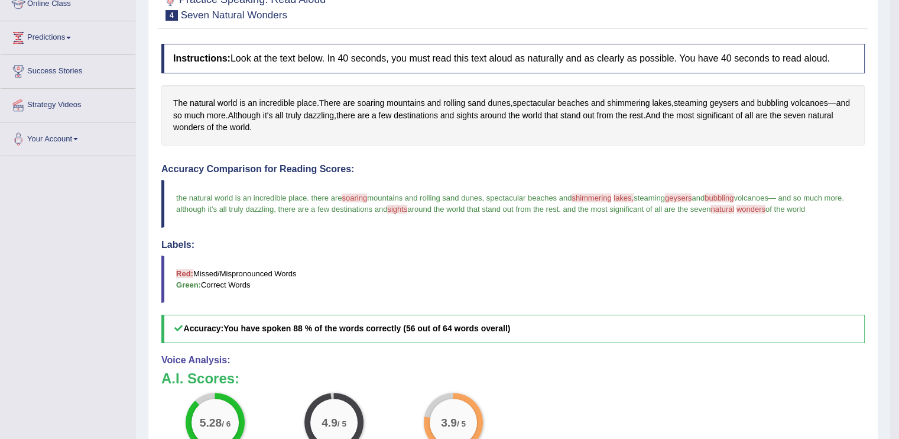
click at [670, 201] on blockquote "the natural world is an incredible place . there are soaring serving mountains …" at bounding box center [512, 203] width 703 height 47
click at [734, 103] on span "geysers" at bounding box center [724, 103] width 29 height 12
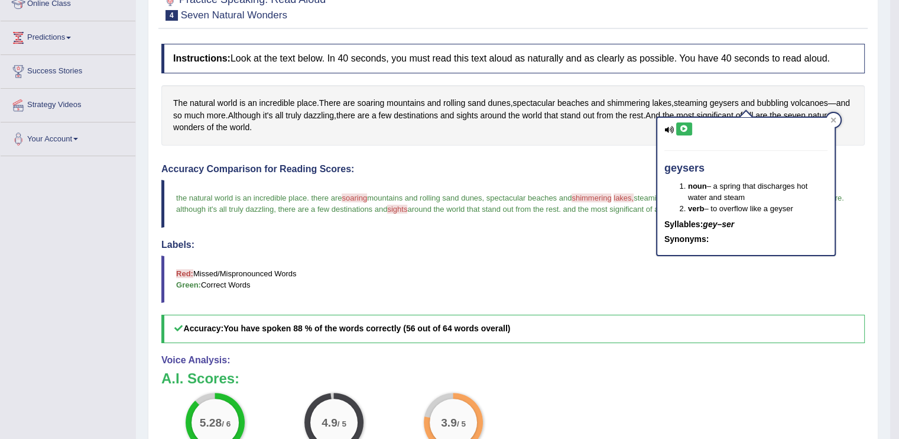
click at [680, 127] on icon at bounding box center [684, 128] width 9 height 7
click at [681, 282] on blockquote "Red: Missed/Mispronounced Words Green: Correct Words" at bounding box center [512, 278] width 703 height 47
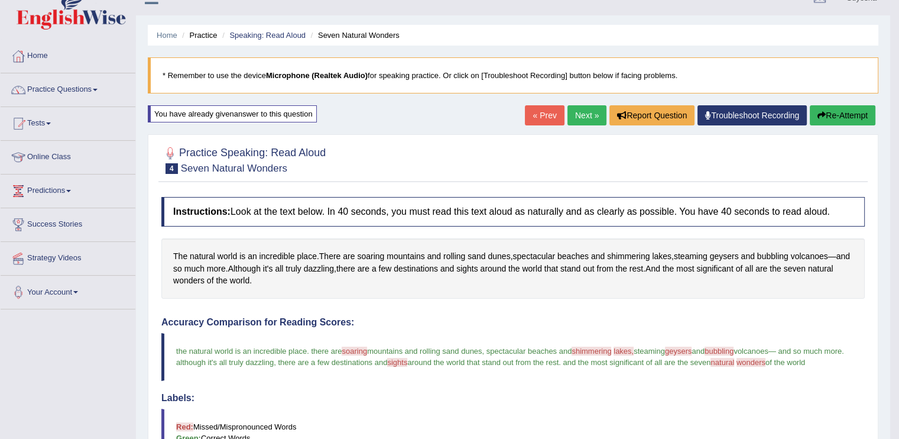
scroll to position [0, 0]
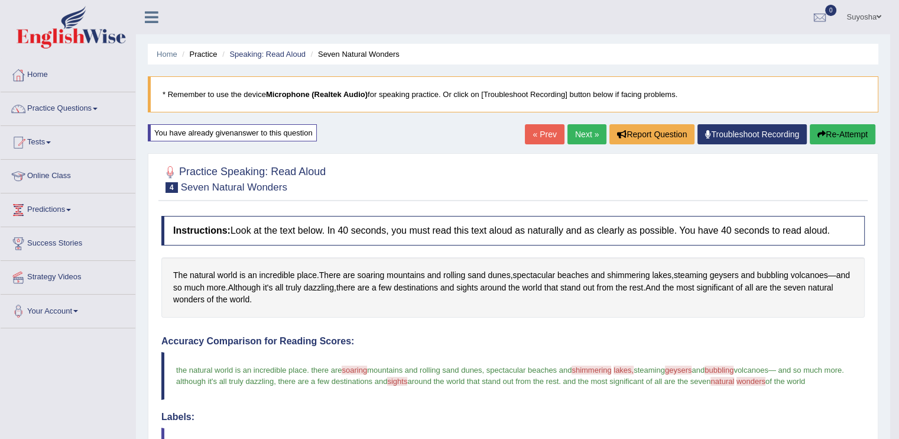
click at [715, 197] on div "Practice Speaking: Read Aloud 4 Seven Natural Wonders" at bounding box center [512, 180] width 709 height 41
click at [583, 131] on link "Next »" at bounding box center [586, 134] width 39 height 20
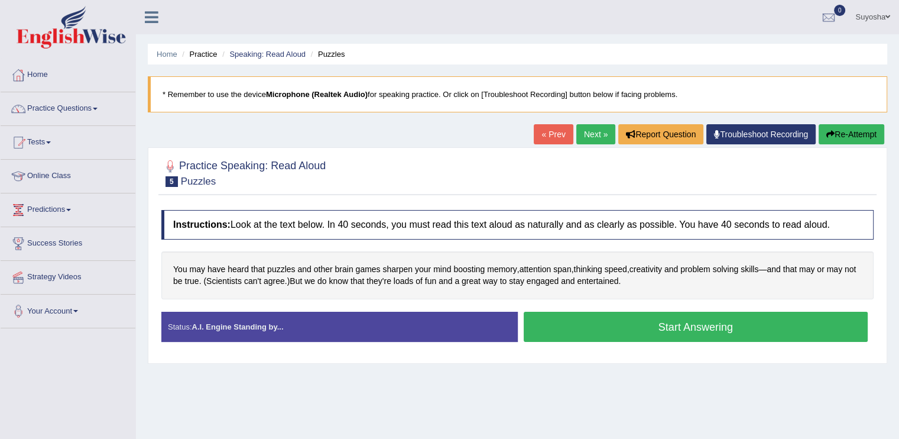
click at [702, 324] on button "Start Answering" at bounding box center [696, 326] width 345 height 30
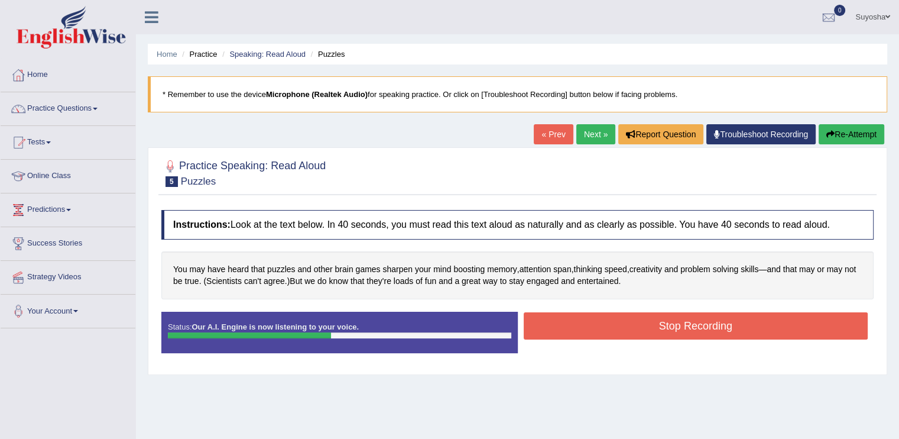
click at [702, 324] on button "Stop Recording" at bounding box center [696, 325] width 345 height 27
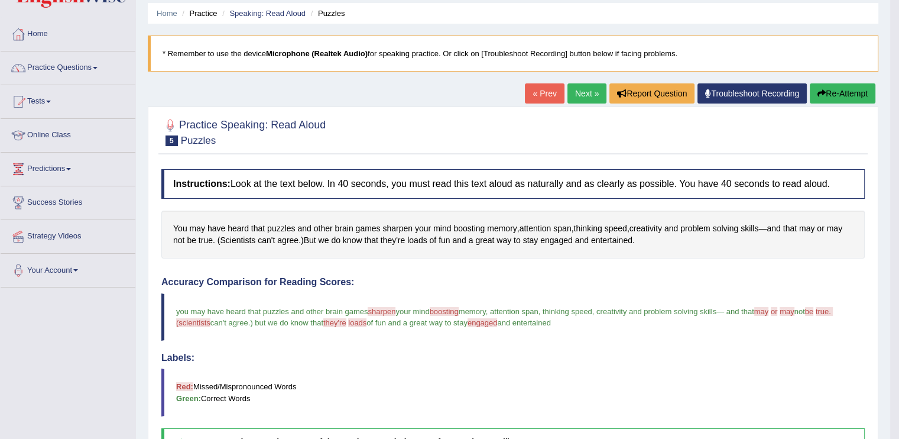
scroll to position [35, 0]
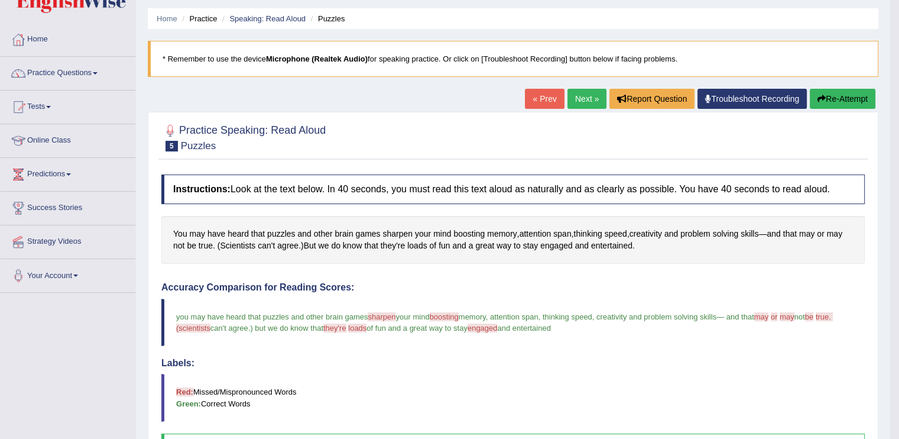
click at [826, 106] on button "Re-Attempt" at bounding box center [843, 99] width 66 height 20
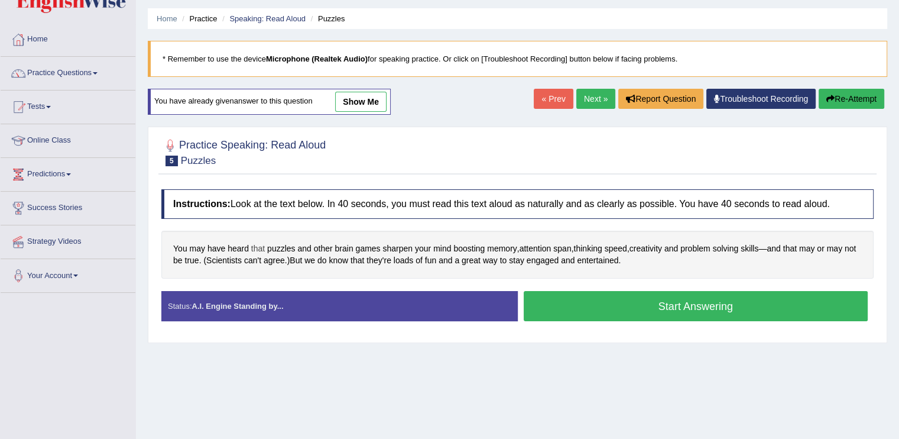
scroll to position [35, 0]
click at [610, 293] on button "Start Answering" at bounding box center [696, 306] width 345 height 30
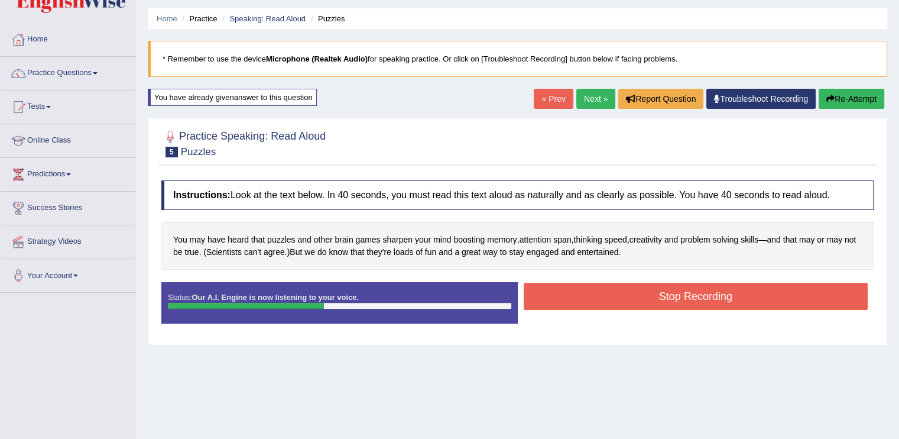
click at [610, 293] on button "Stop Recording" at bounding box center [696, 295] width 345 height 27
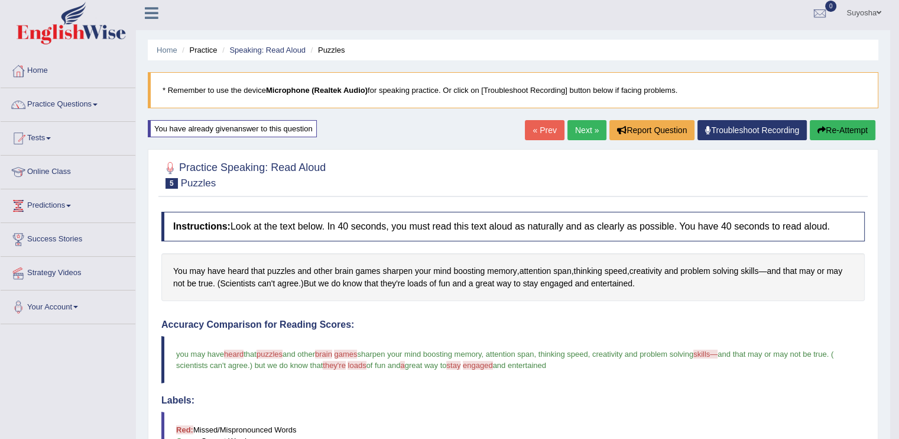
scroll to position [0, 0]
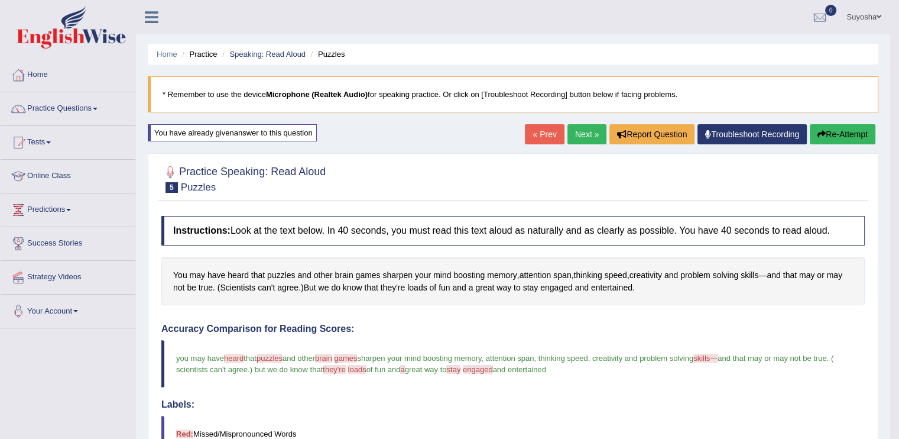
click at [572, 137] on link "Next »" at bounding box center [586, 134] width 39 height 20
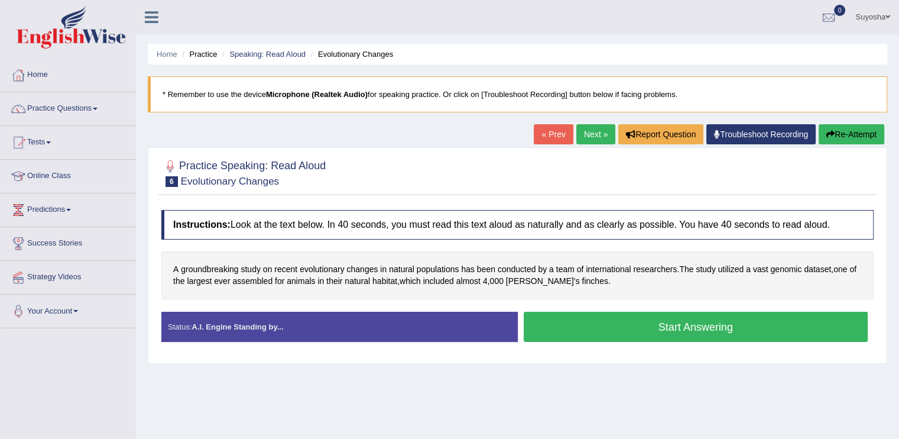
click at [582, 330] on button "Start Answering" at bounding box center [696, 326] width 345 height 30
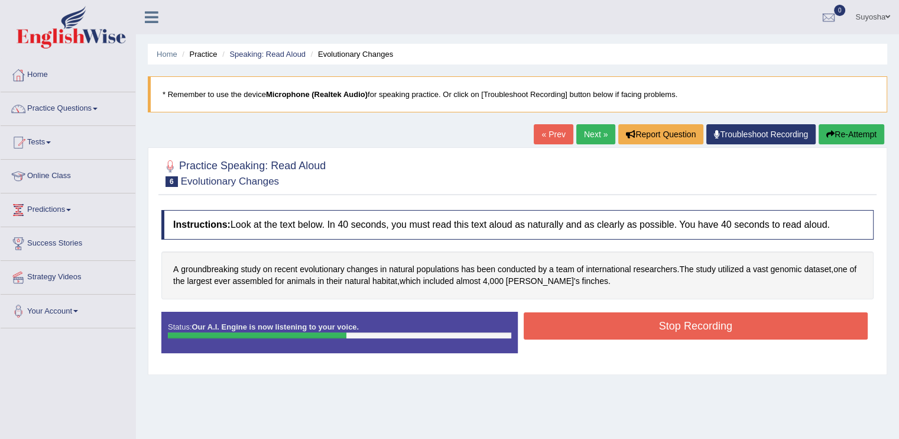
click at [582, 330] on button "Stop Recording" at bounding box center [696, 325] width 345 height 27
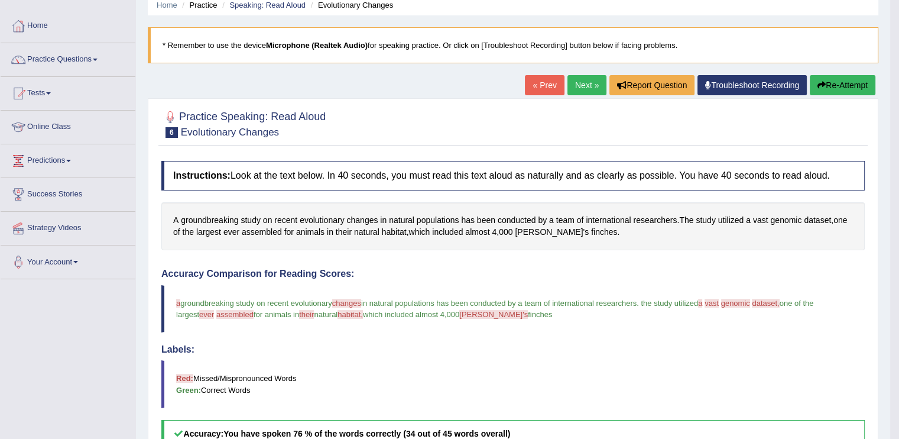
scroll to position [50, 0]
click at [835, 87] on button "Re-Attempt" at bounding box center [843, 84] width 66 height 20
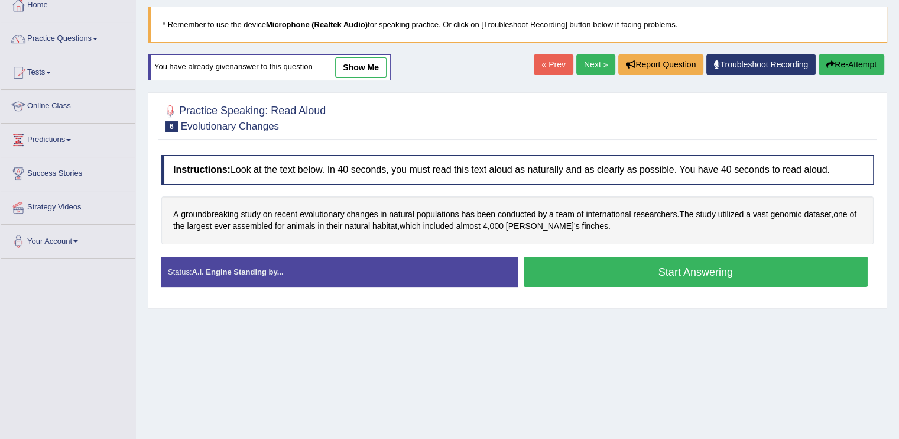
click at [689, 271] on button "Start Answering" at bounding box center [696, 271] width 345 height 30
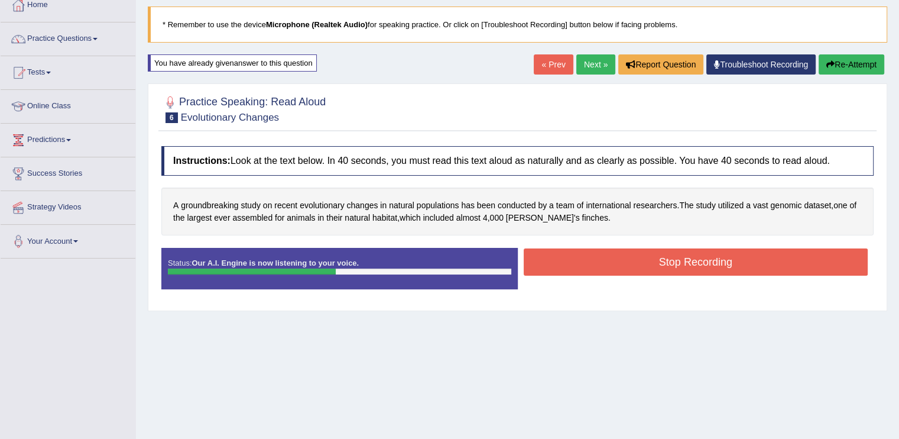
click at [660, 258] on button "Stop Recording" at bounding box center [696, 261] width 345 height 27
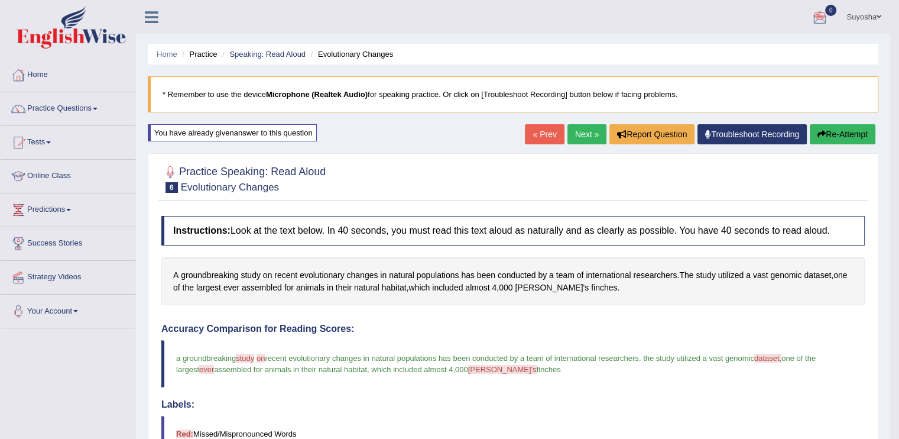
click at [587, 124] on link "Next »" at bounding box center [586, 134] width 39 height 20
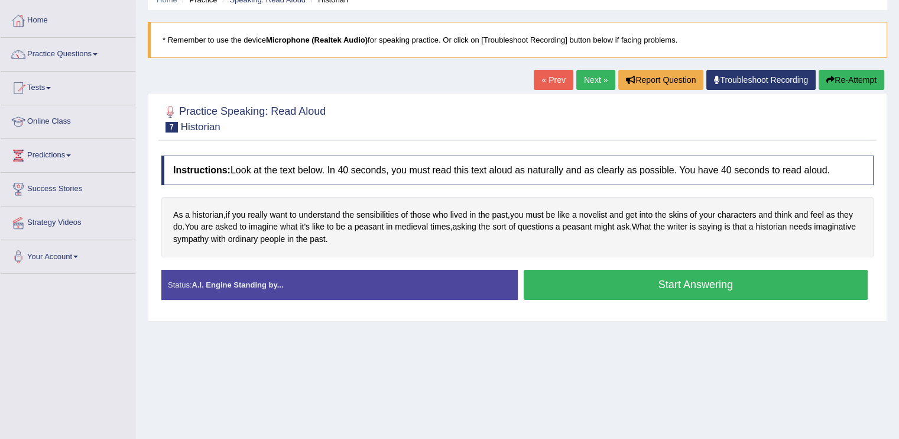
scroll to position [66, 0]
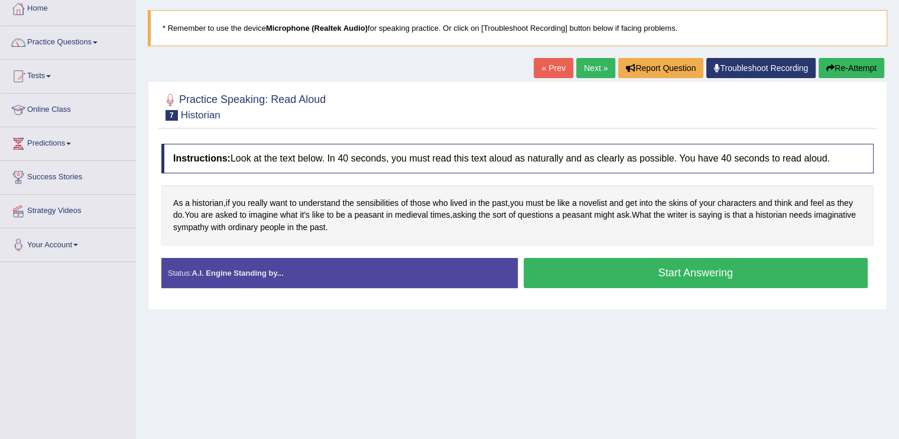
click at [597, 275] on button "Start Answering" at bounding box center [696, 273] width 345 height 30
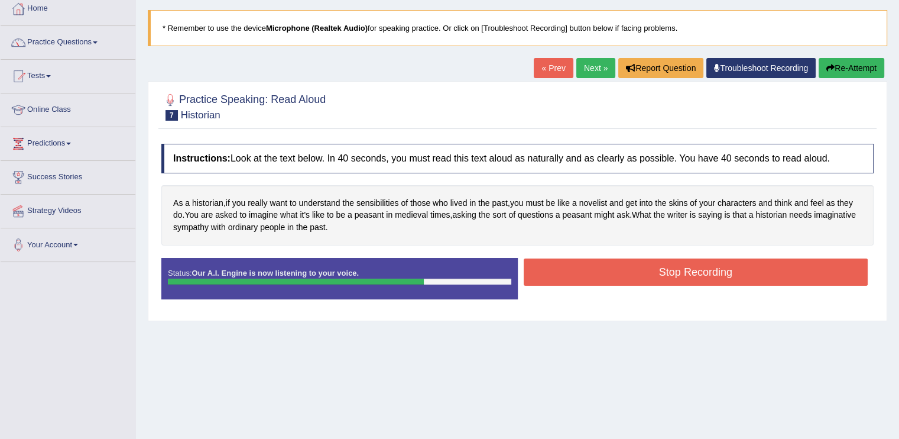
click at [712, 269] on button "Stop Recording" at bounding box center [696, 271] width 345 height 27
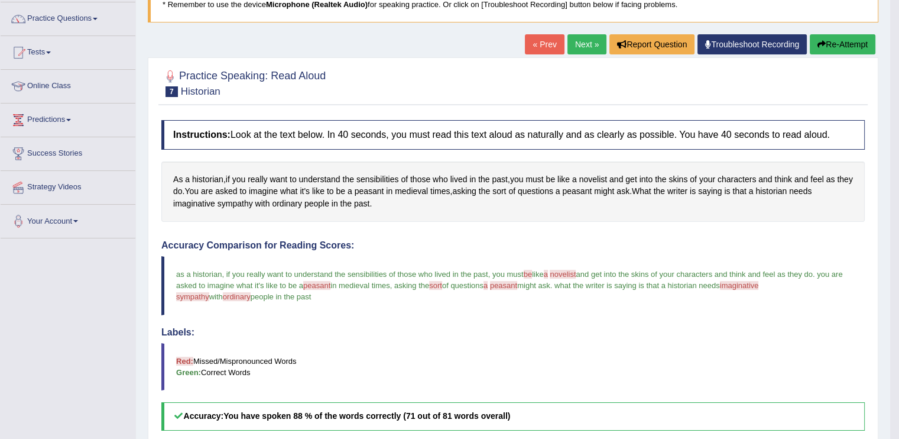
scroll to position [89, 0]
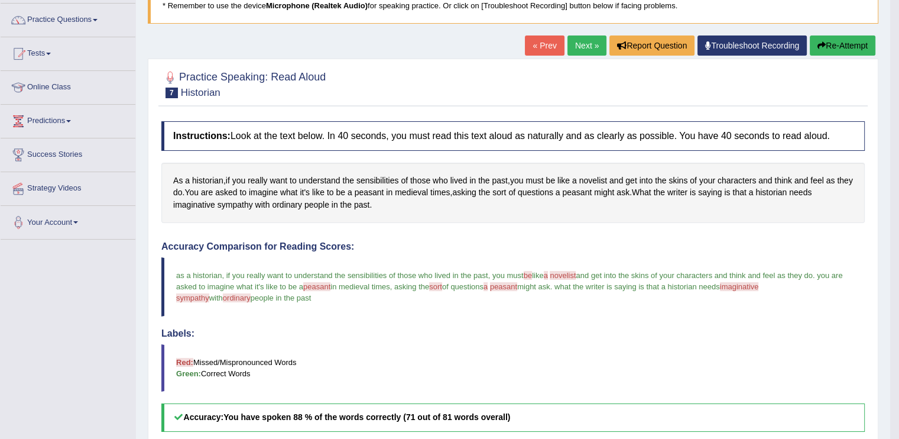
click at [834, 51] on button "Re-Attempt" at bounding box center [843, 45] width 66 height 20
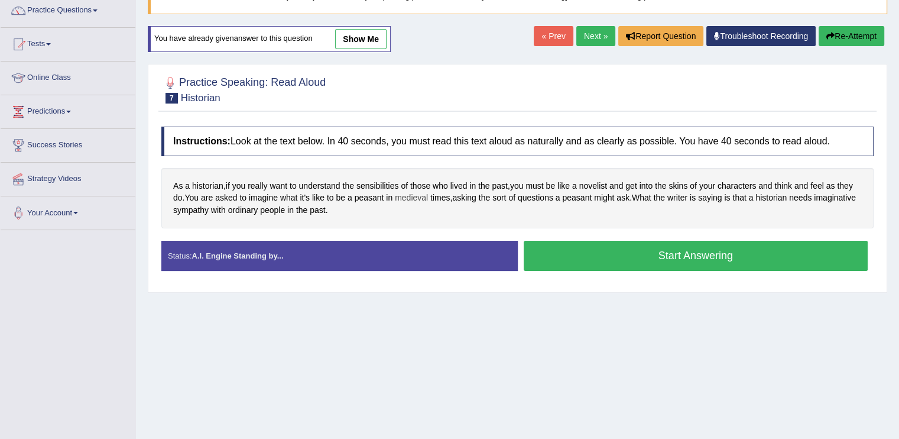
click at [428, 199] on span "medieval" at bounding box center [411, 197] width 33 height 12
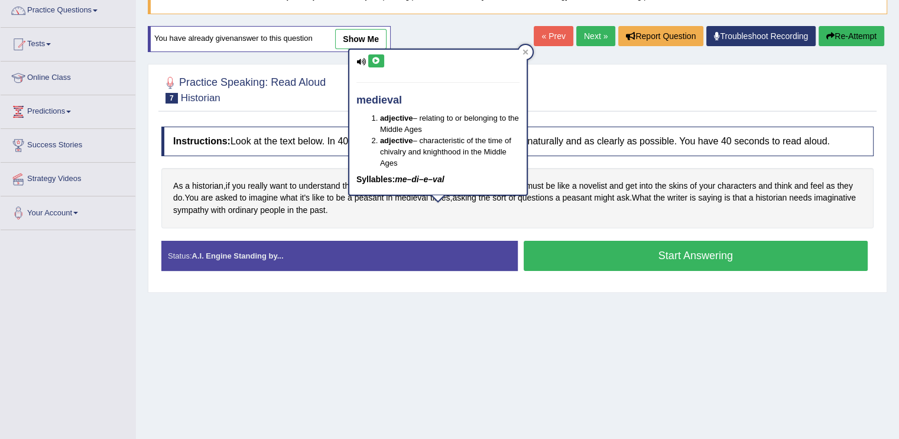
click at [368, 59] on button at bounding box center [376, 60] width 16 height 13
click at [525, 49] on icon at bounding box center [525, 52] width 6 height 6
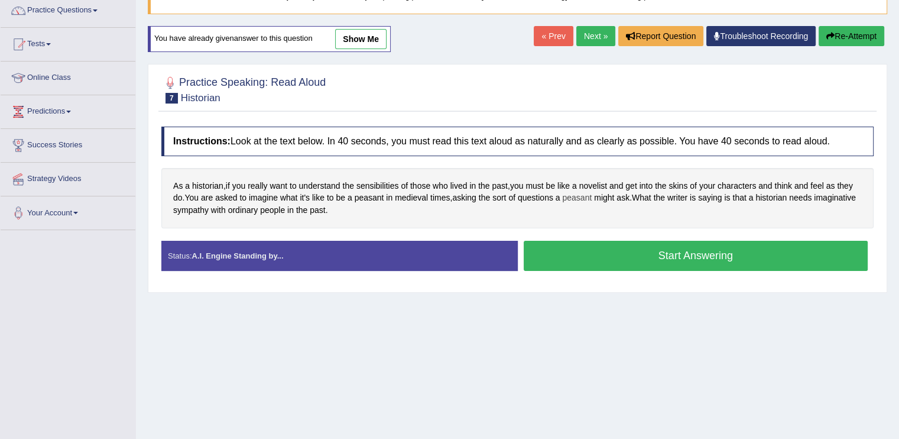
click at [592, 198] on span "peasant" at bounding box center [577, 197] width 30 height 12
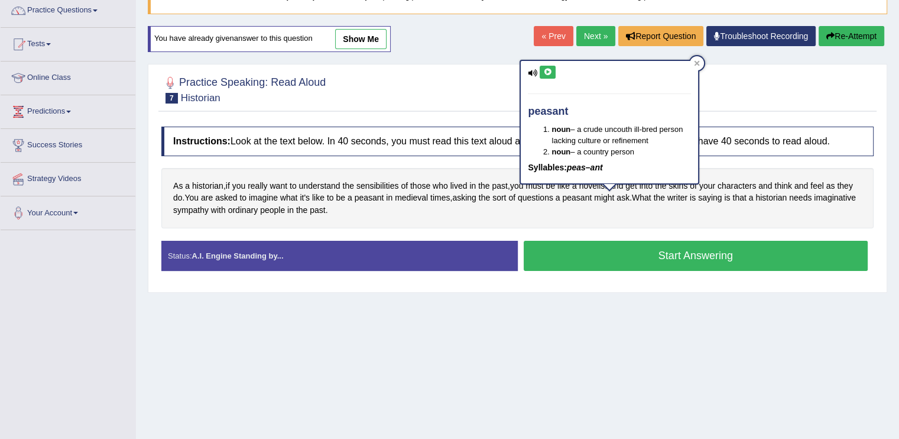
click at [543, 67] on button at bounding box center [548, 72] width 16 height 13
click at [566, 330] on div "Home Practice Speaking: Read Aloud Historian * Remember to use the device Micro…" at bounding box center [517, 197] width 763 height 591
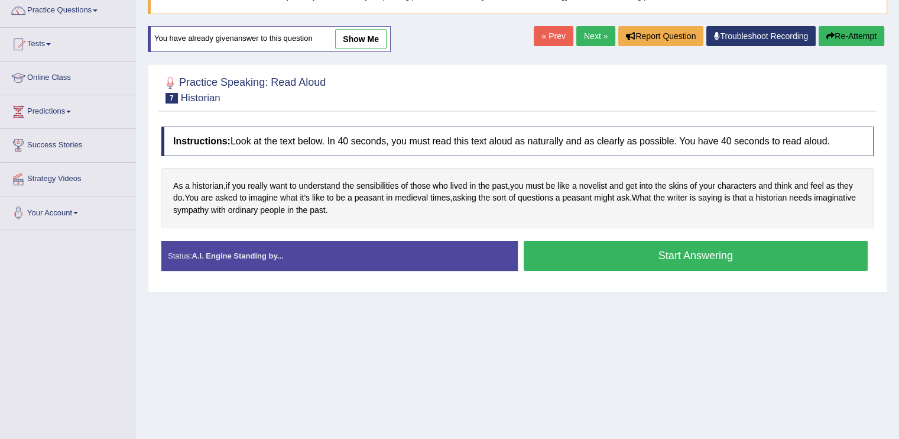
click at [648, 248] on button "Start Answering" at bounding box center [696, 256] width 345 height 30
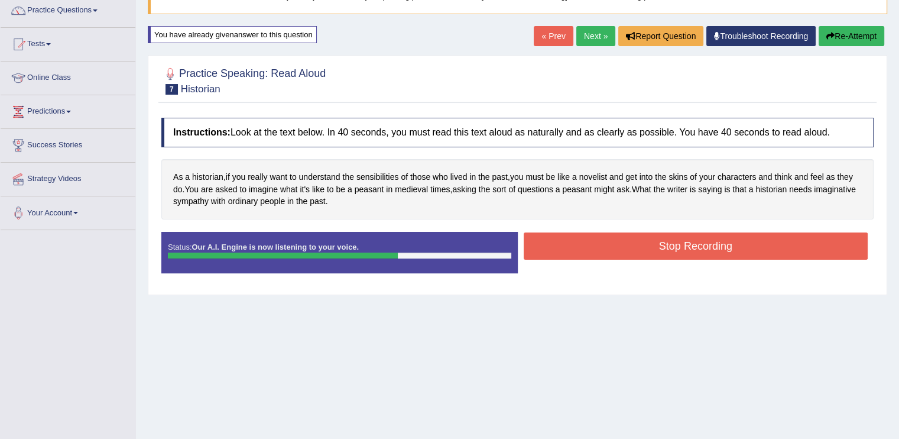
click at [577, 249] on button "Stop Recording" at bounding box center [696, 245] width 345 height 27
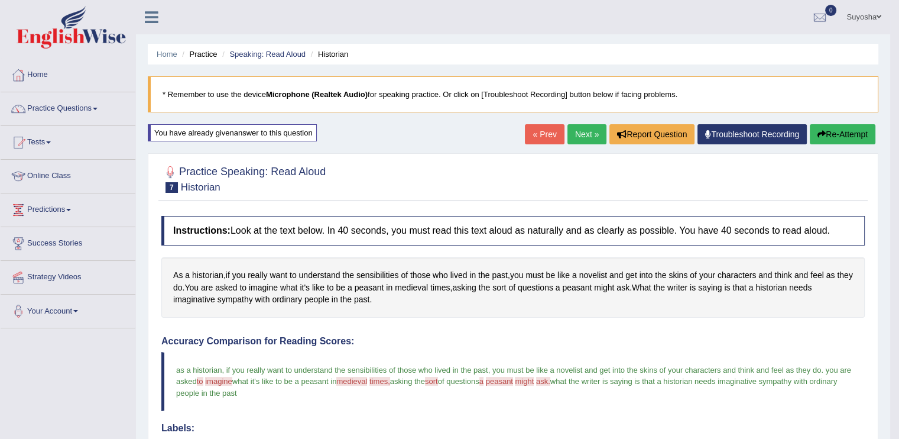
click at [586, 128] on link "Next »" at bounding box center [586, 134] width 39 height 20
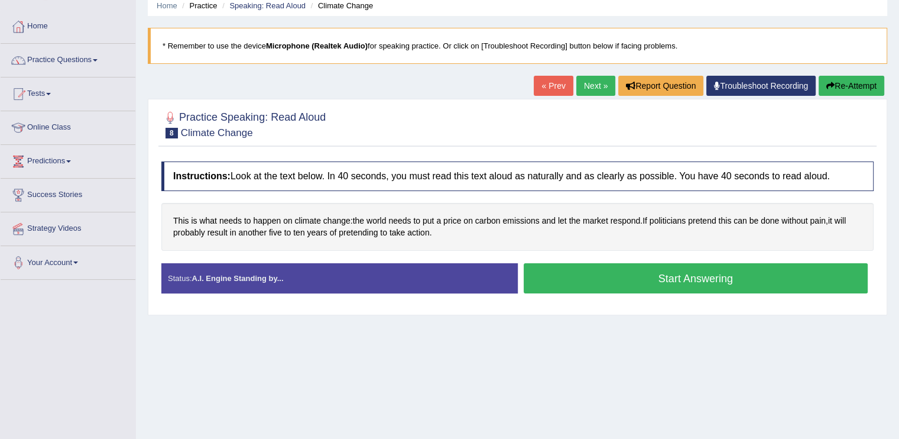
click at [600, 282] on button "Start Answering" at bounding box center [696, 278] width 345 height 30
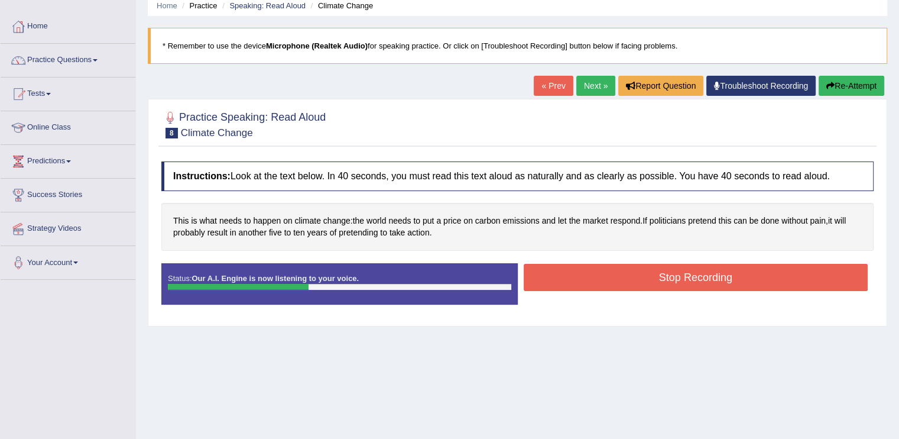
click at [603, 284] on button "Stop Recording" at bounding box center [696, 277] width 345 height 27
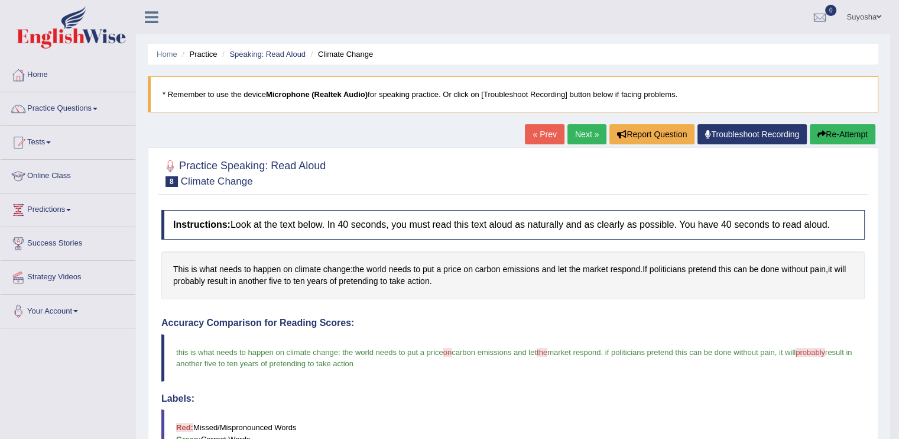
click at [578, 123] on div "Home Practice Speaking: Read Aloud Climate Change * Remember to use the device …" at bounding box center [513, 371] width 754 height 743
click at [577, 134] on link "Next »" at bounding box center [586, 134] width 39 height 20
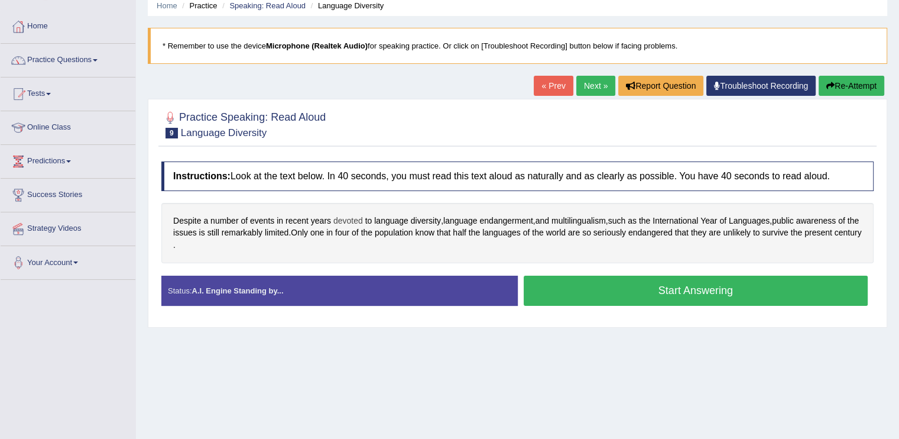
click at [352, 222] on span "devoted" at bounding box center [348, 221] width 30 height 12
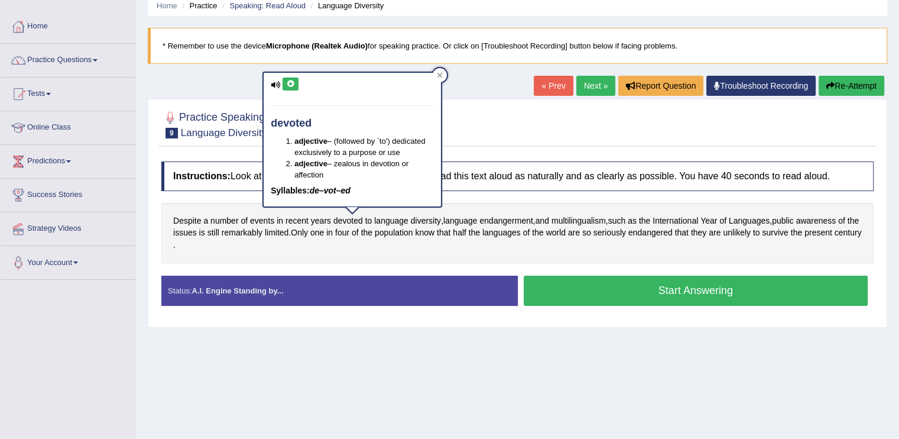
click at [336, 404] on div "Home Practice Speaking: Read Aloud Language Diversity * Remember to use the dev…" at bounding box center [517, 247] width 763 height 591
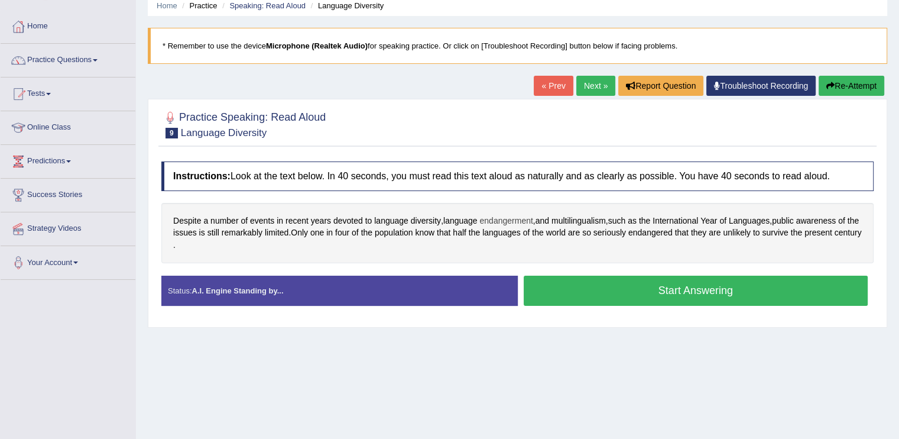
click at [521, 223] on span "endangerment" at bounding box center [505, 221] width 53 height 12
click at [521, 223] on body "Toggle navigation Home Practice Questions Speaking Practice Read Aloud Repeat S…" at bounding box center [449, 171] width 899 height 439
click at [515, 221] on span "endangerment" at bounding box center [505, 221] width 53 height 12
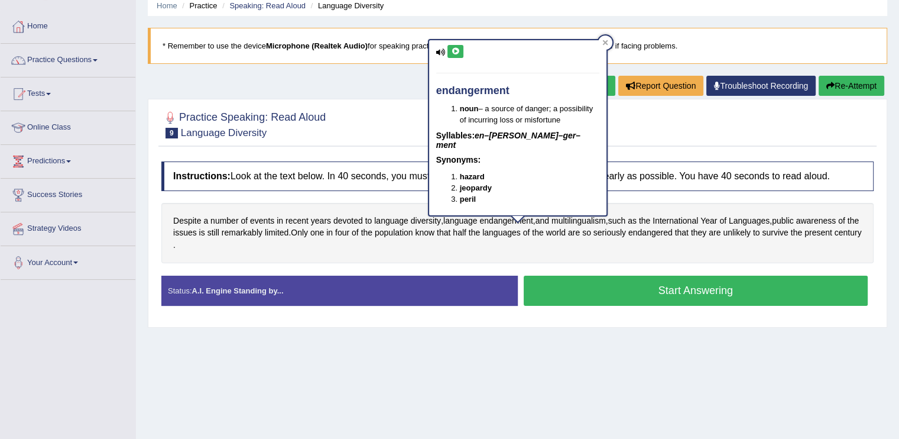
click at [451, 345] on div "Home Practice Speaking: Read Aloud Language Diversity * Remember to use the dev…" at bounding box center [517, 247] width 763 height 591
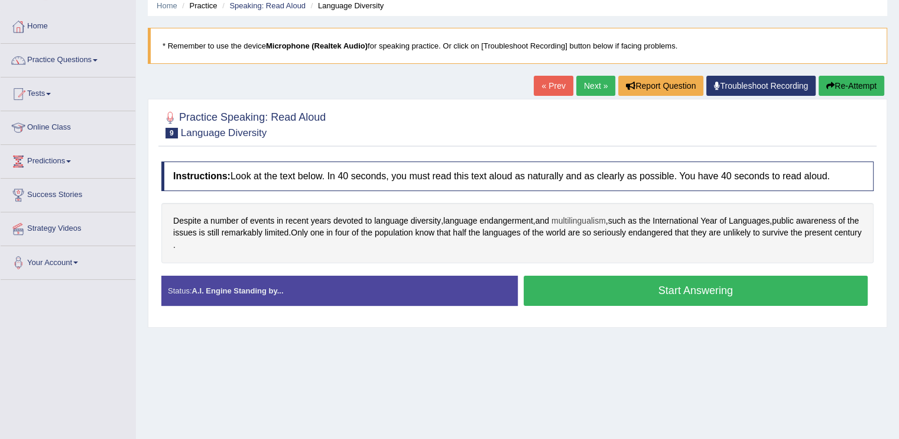
click at [605, 217] on span "multilingualism" at bounding box center [578, 221] width 54 height 12
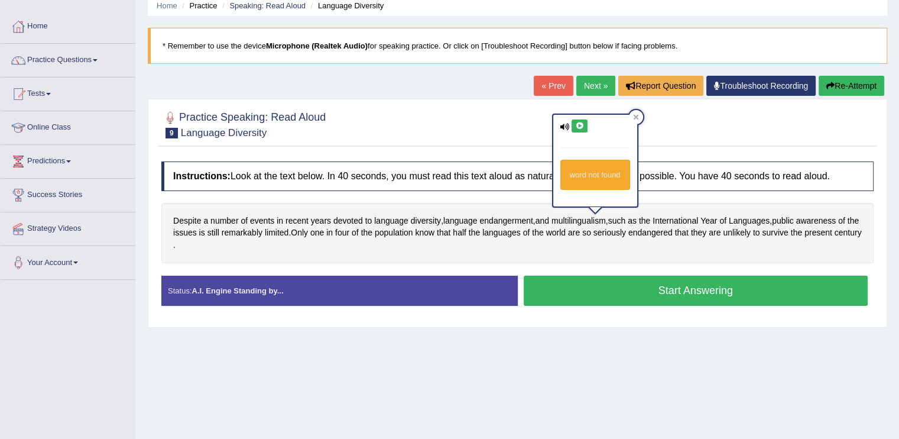
click at [574, 330] on div "Home Practice Speaking: Read Aloud Language Diversity * Remember to use the dev…" at bounding box center [517, 247] width 763 height 591
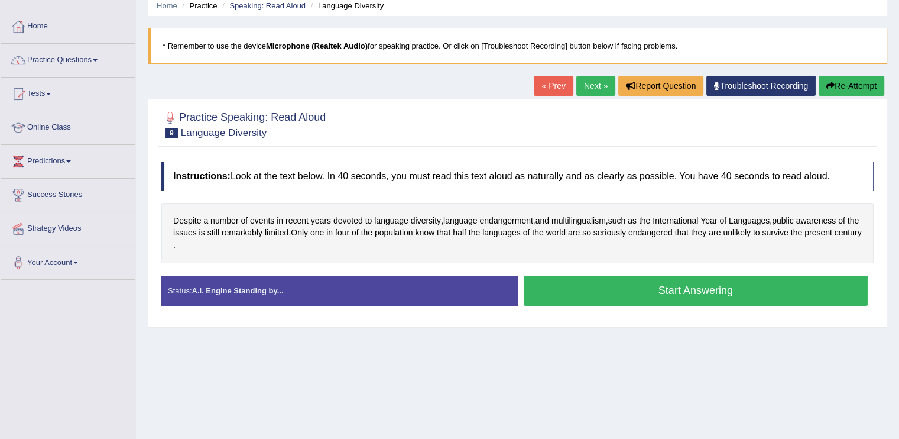
click at [627, 294] on button "Start Answering" at bounding box center [696, 290] width 345 height 30
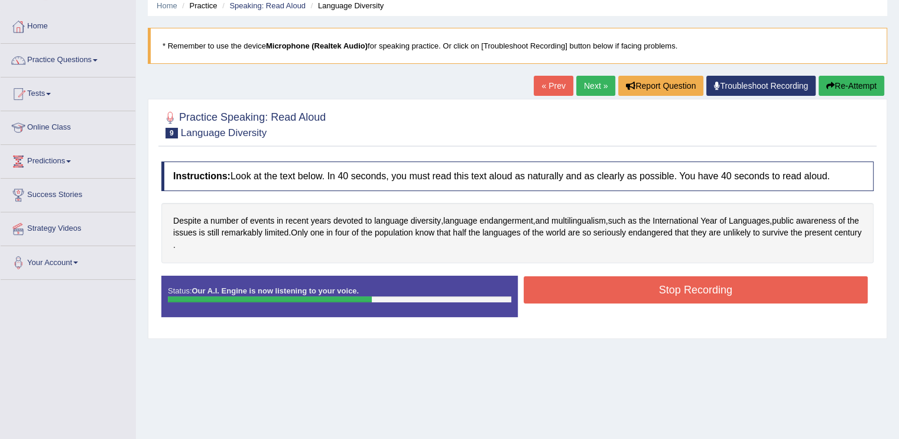
click at [548, 281] on button "Stop Recording" at bounding box center [696, 289] width 345 height 27
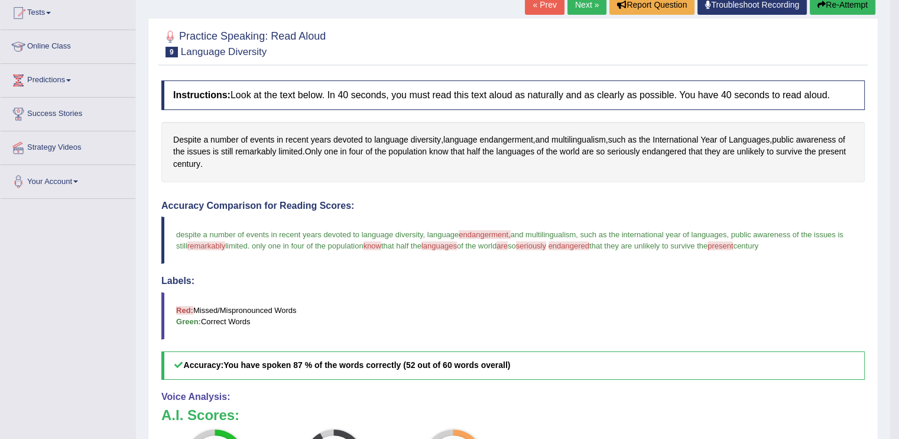
scroll to position [105, 0]
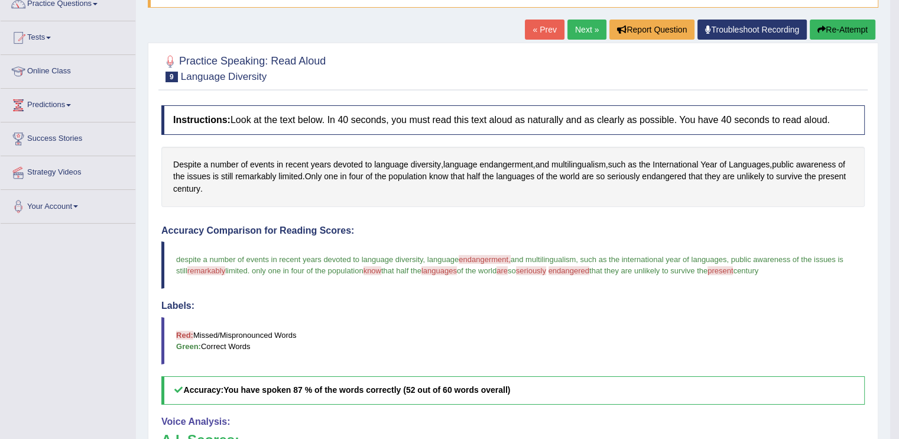
click at [830, 37] on button "Re-Attempt" at bounding box center [843, 30] width 66 height 20
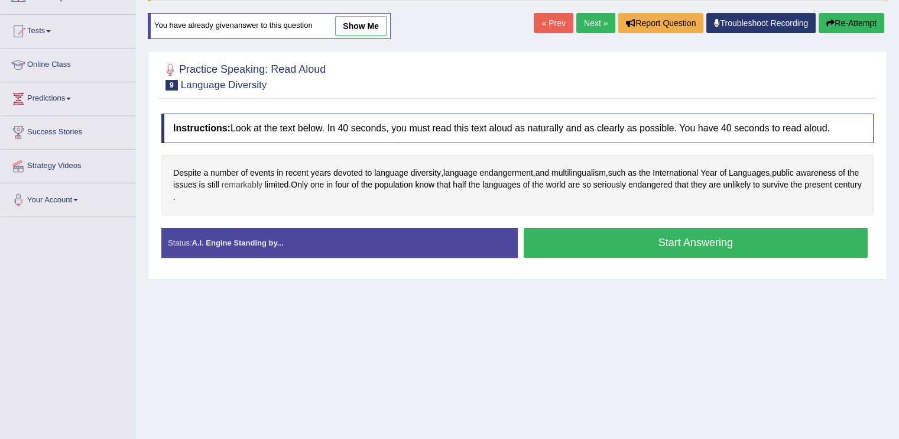
scroll to position [105, 0]
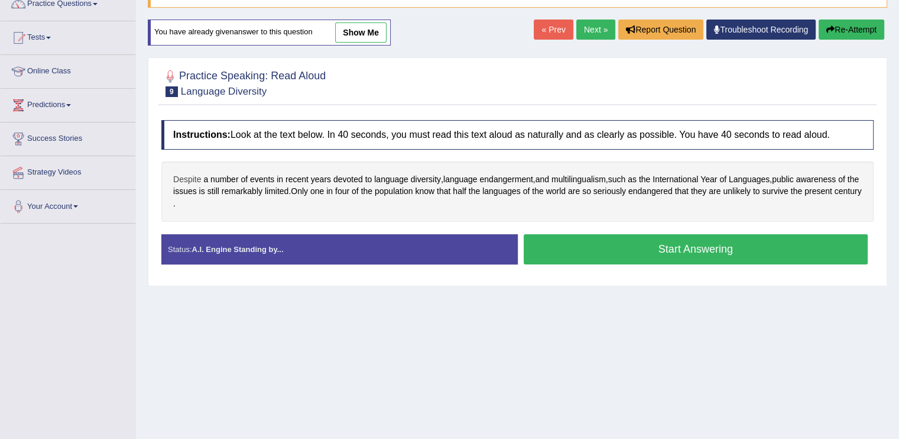
click at [181, 179] on span "Despite" at bounding box center [187, 179] width 28 height 12
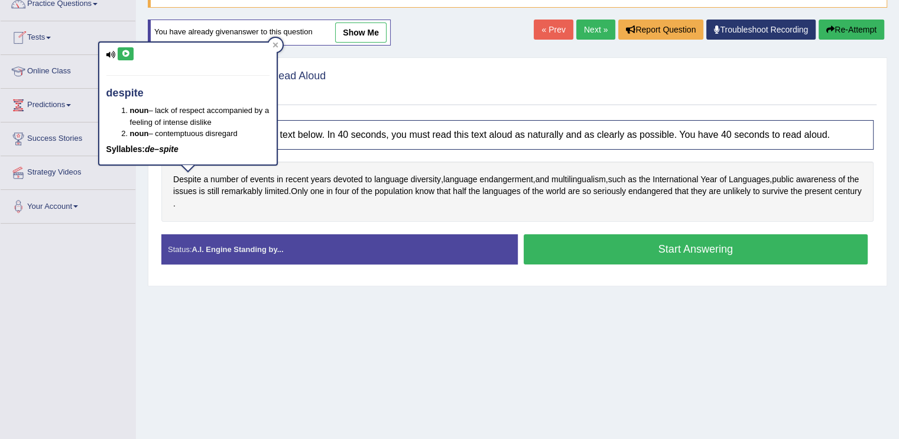
click at [109, 52] on icon at bounding box center [110, 55] width 9 height 8
click at [122, 51] on icon at bounding box center [125, 53] width 9 height 7
click at [269, 394] on div "Home Practice Speaking: Read Aloud Language Diversity * Remember to use the dev…" at bounding box center [517, 190] width 763 height 591
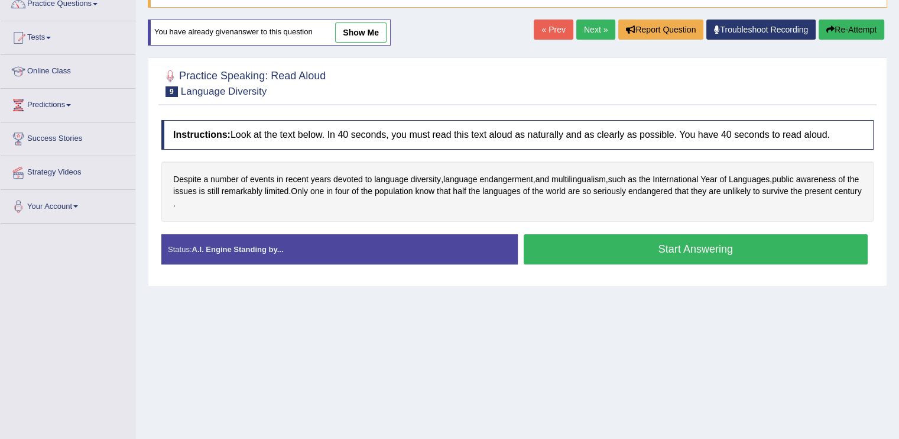
click at [745, 245] on button "Start Answering" at bounding box center [696, 249] width 345 height 30
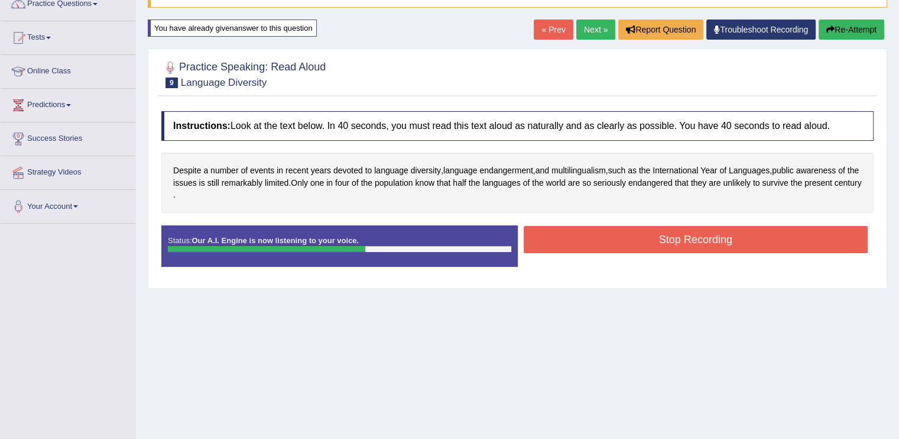
click at [745, 245] on button "Stop Recording" at bounding box center [696, 239] width 345 height 27
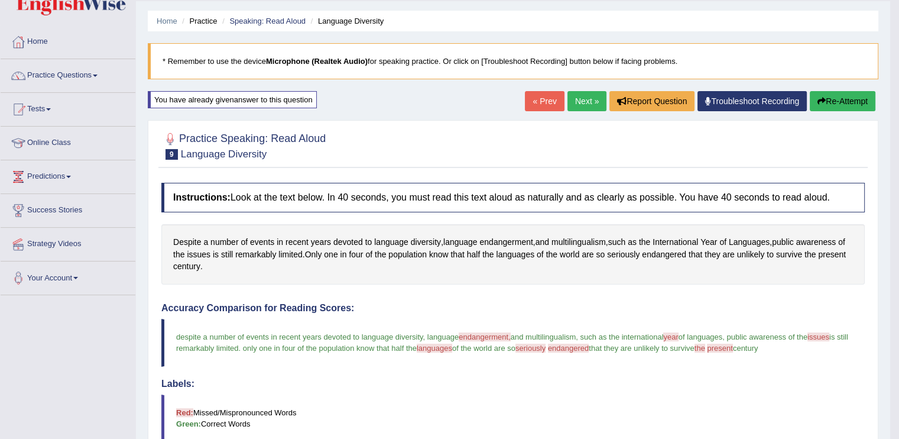
scroll to position [0, 0]
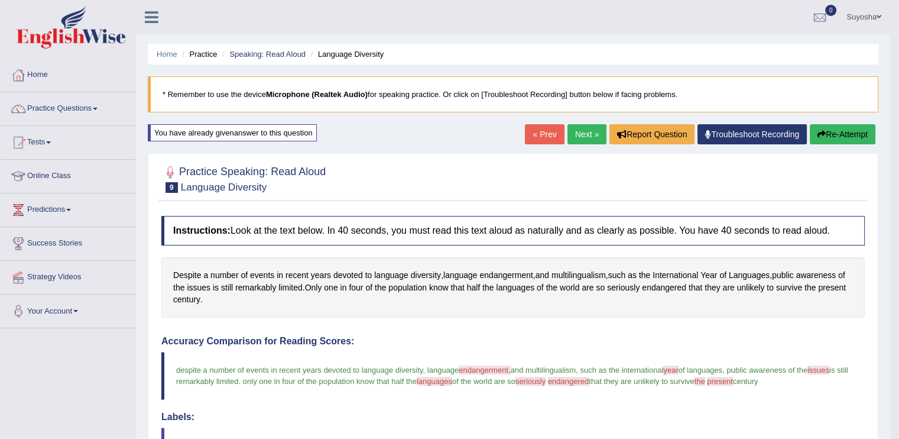
click at [586, 138] on link "Next »" at bounding box center [586, 134] width 39 height 20
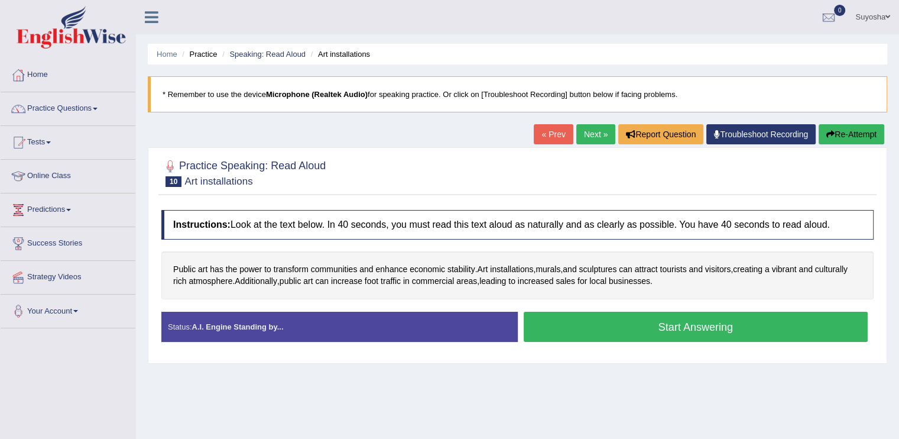
click at [572, 332] on button "Start Answering" at bounding box center [696, 326] width 345 height 30
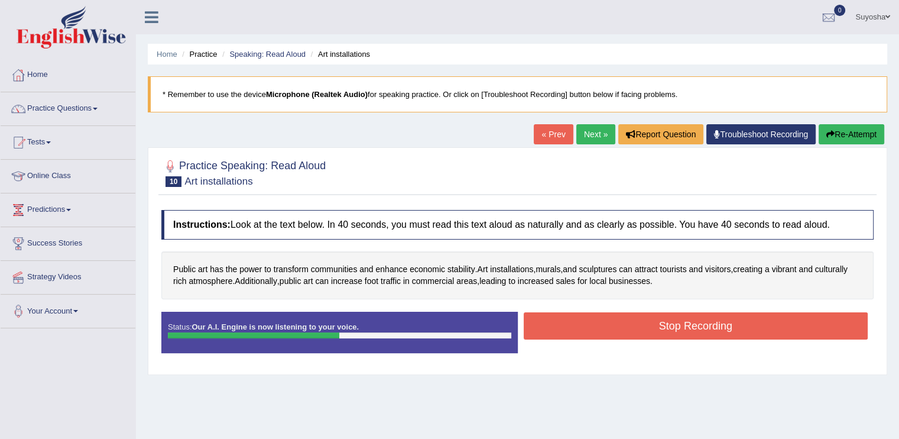
click at [663, 319] on button "Stop Recording" at bounding box center [696, 325] width 345 height 27
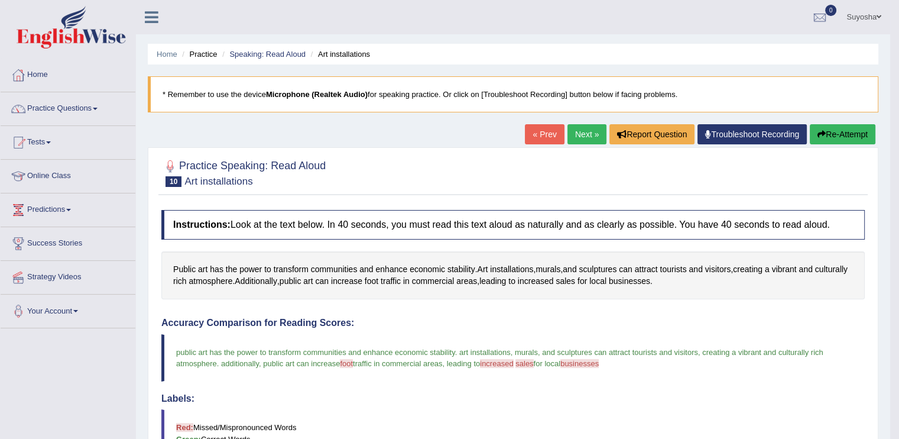
click at [578, 128] on link "Next »" at bounding box center [586, 134] width 39 height 20
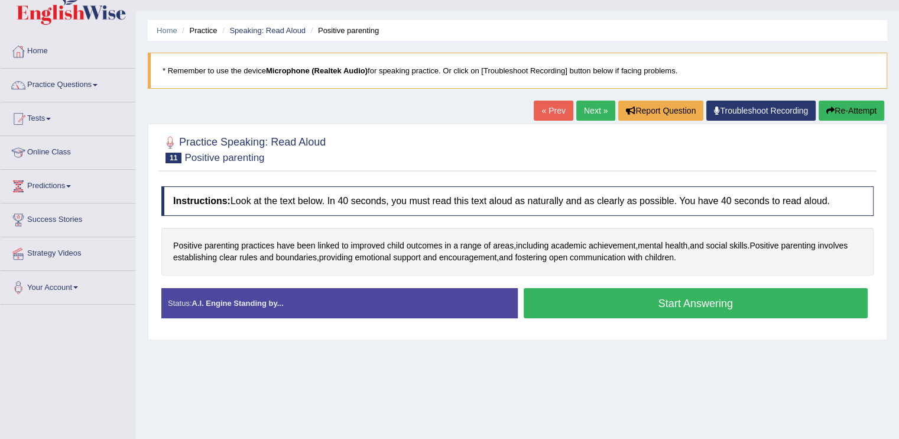
click at [578, 128] on div "Practice Speaking: Read Aloud 11 Positive parenting Instructions: Look at the t…" at bounding box center [517, 232] width 739 height 216
click at [627, 298] on button "Start Answering" at bounding box center [696, 303] width 345 height 30
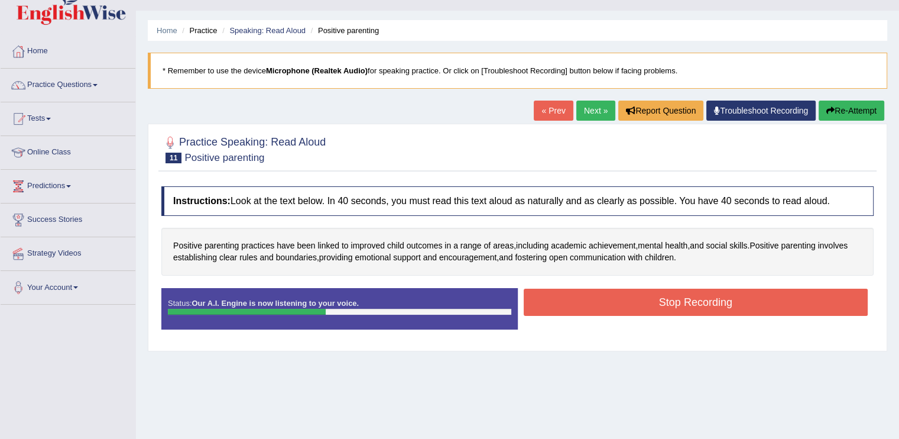
click at [668, 297] on button "Stop Recording" at bounding box center [696, 301] width 345 height 27
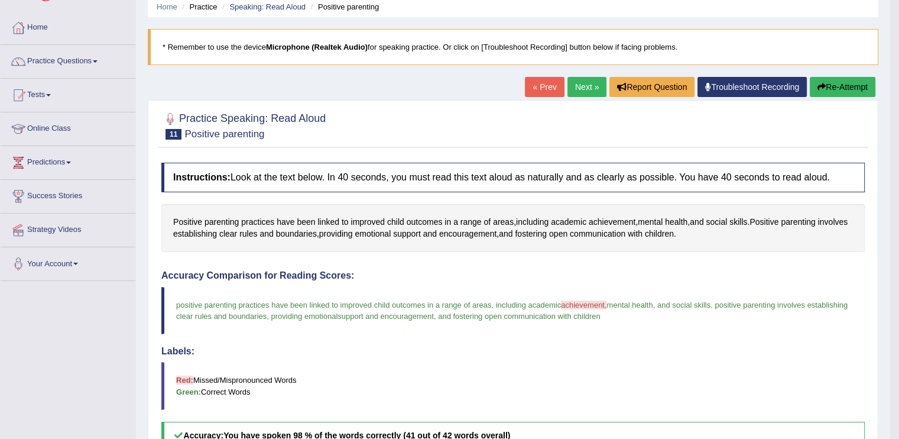
scroll to position [33, 0]
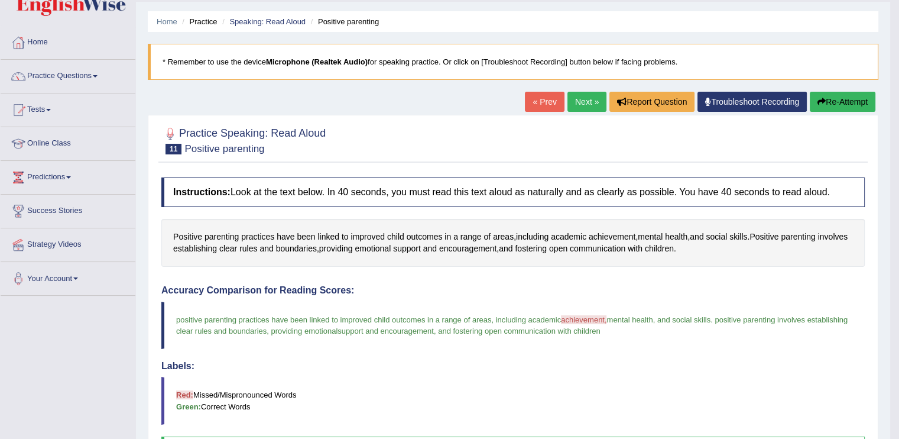
click at [575, 106] on link "Next »" at bounding box center [586, 102] width 39 height 20
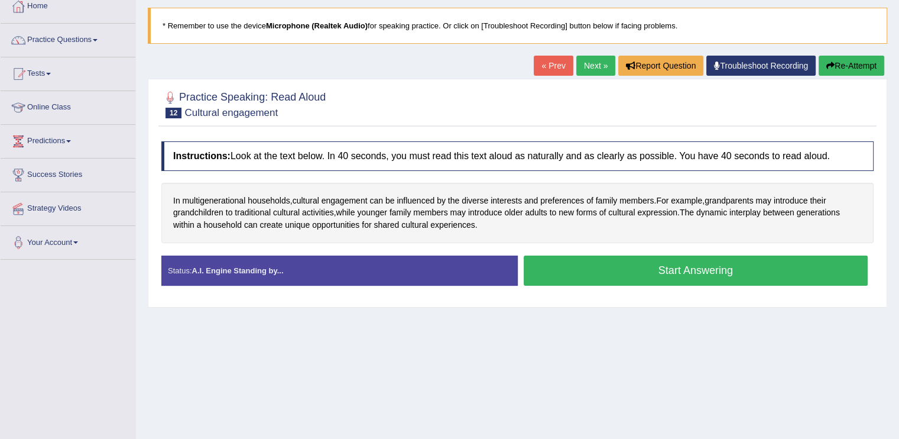
scroll to position [17, 0]
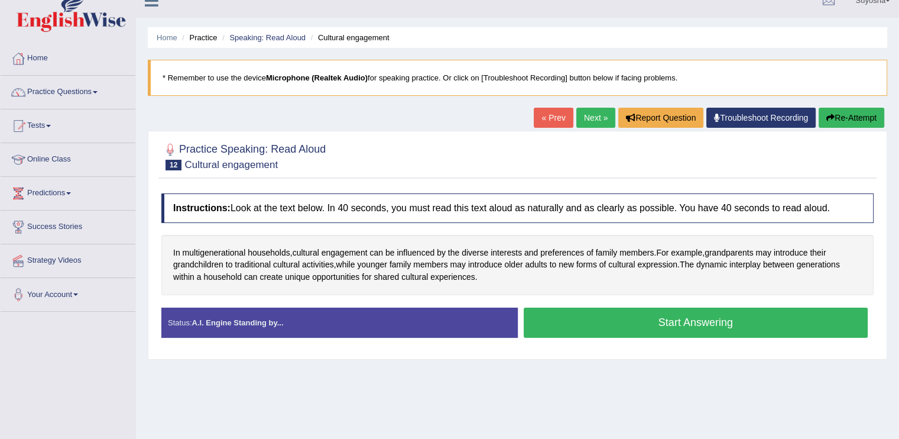
click at [569, 316] on button "Start Answering" at bounding box center [696, 322] width 345 height 30
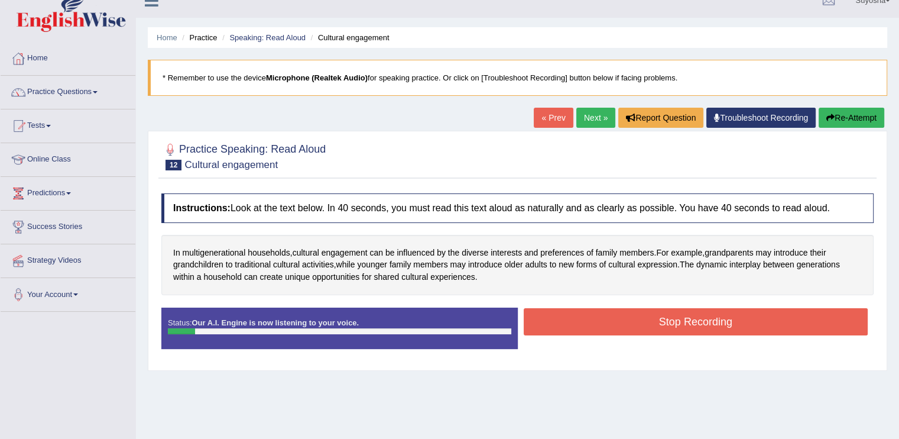
click at [819, 111] on button "Re-Attempt" at bounding box center [852, 118] width 66 height 20
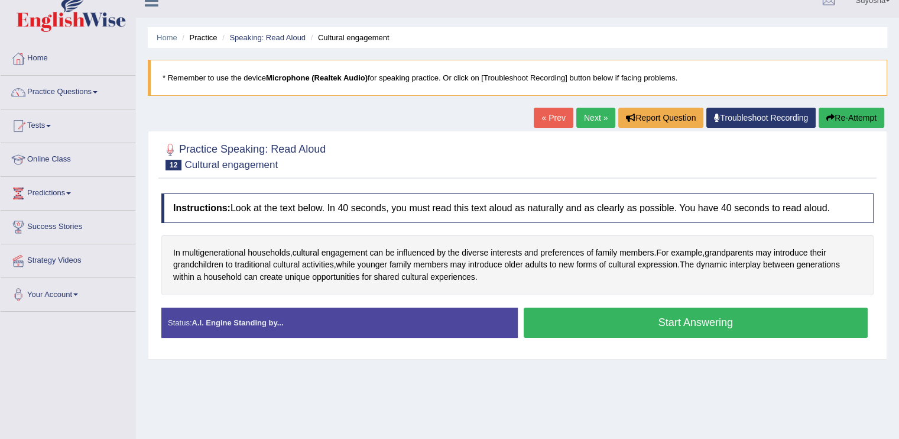
click at [651, 329] on button "Start Answering" at bounding box center [696, 322] width 345 height 30
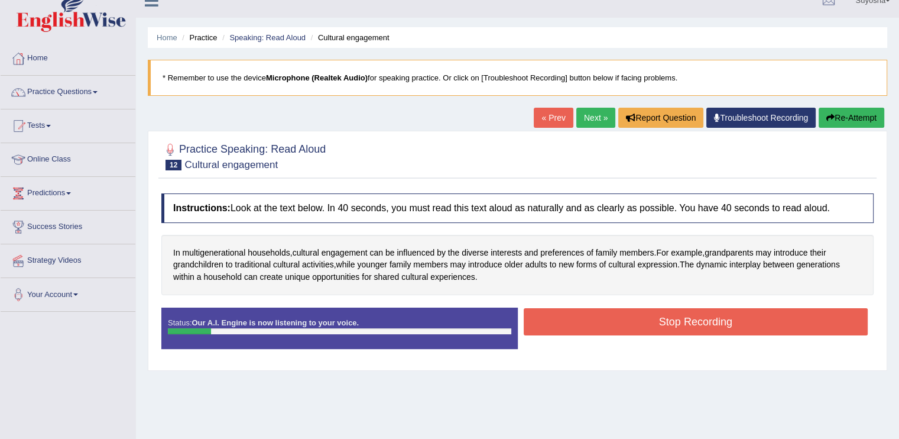
click at [860, 115] on button "Re-Attempt" at bounding box center [852, 118] width 66 height 20
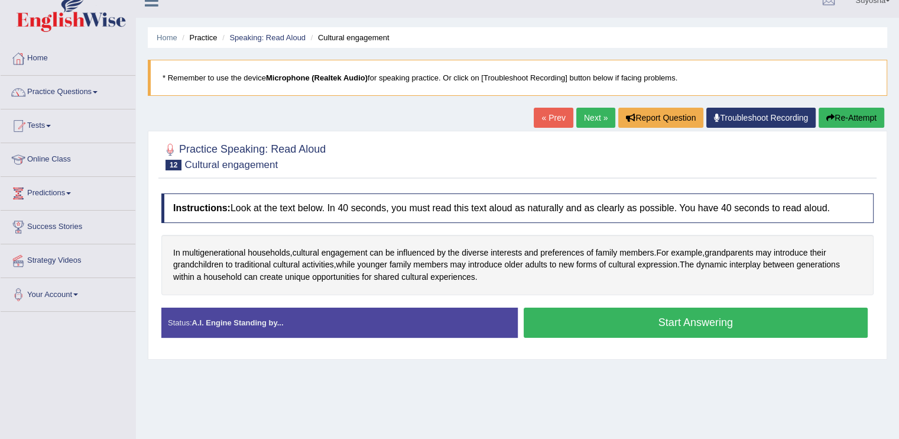
click at [708, 314] on button "Start Answering" at bounding box center [696, 322] width 345 height 30
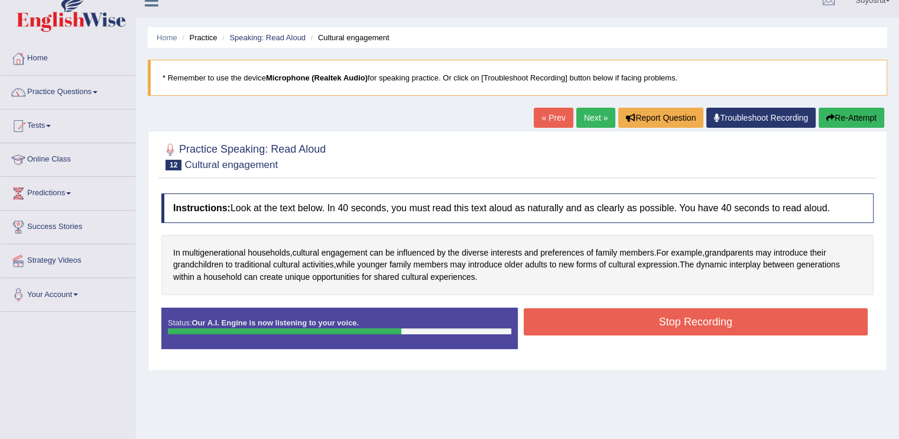
click at [544, 314] on button "Stop Recording" at bounding box center [696, 321] width 345 height 27
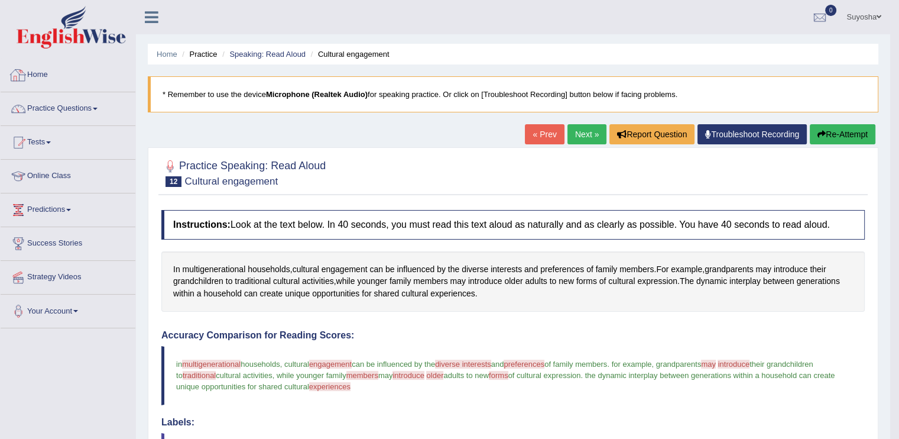
click at [46, 86] on link "Home" at bounding box center [68, 74] width 135 height 30
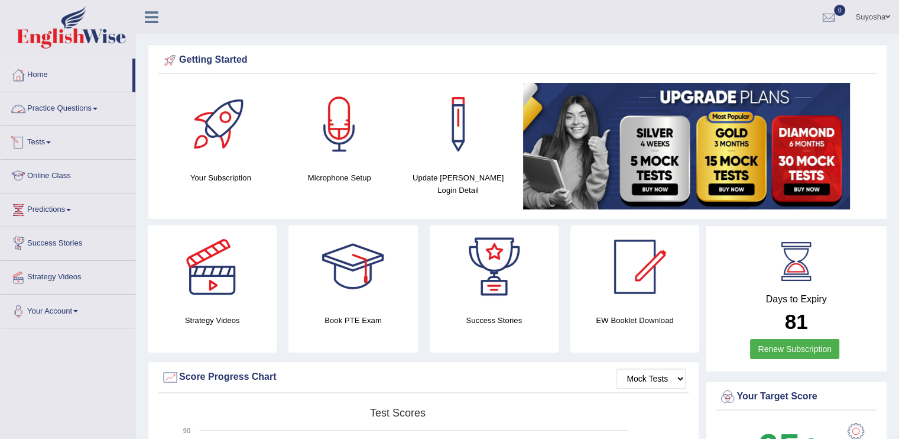
click at [82, 108] on link "Practice Questions" at bounding box center [68, 107] width 135 height 30
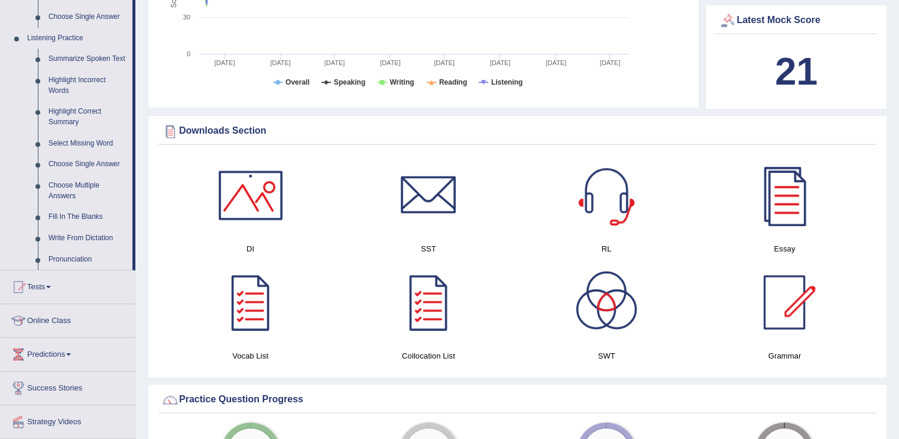
scroll to position [491, 0]
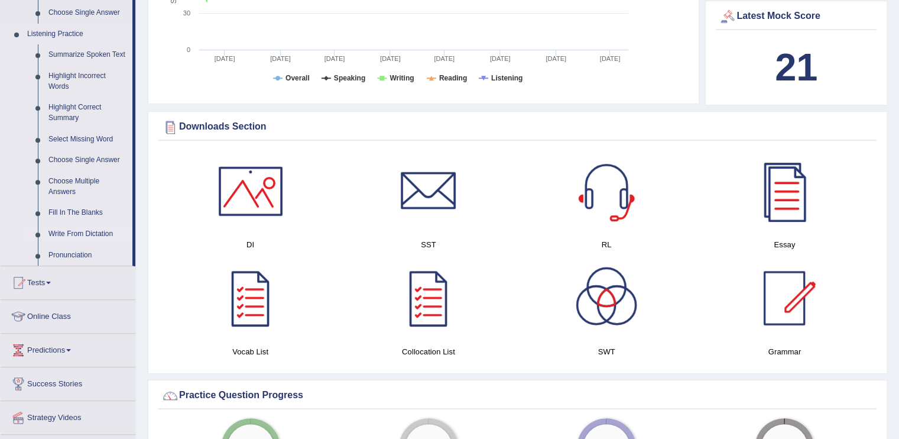
click at [76, 223] on link "Write From Dictation" at bounding box center [87, 233] width 89 height 21
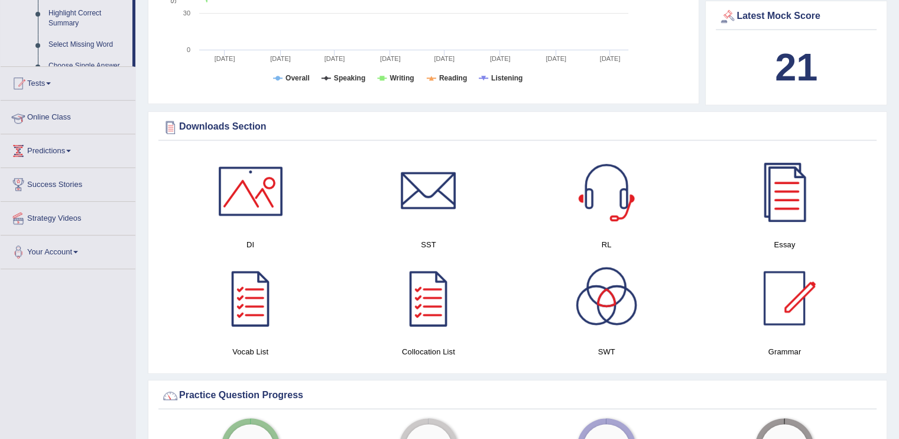
scroll to position [449, 0]
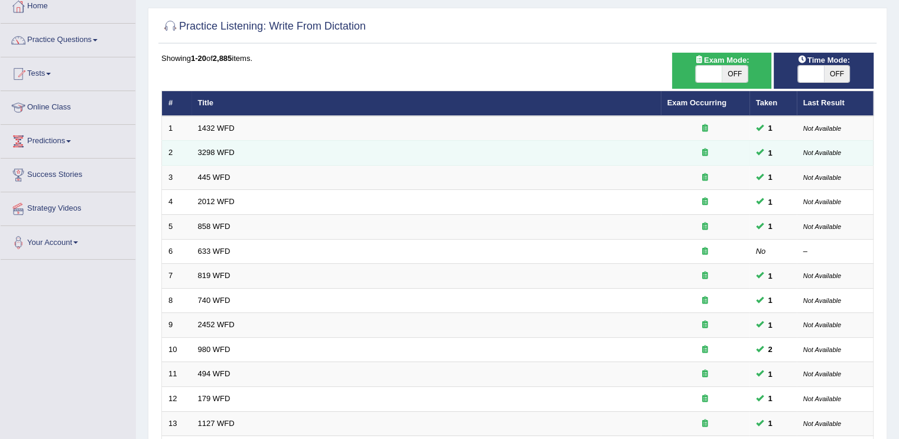
scroll to position [350, 0]
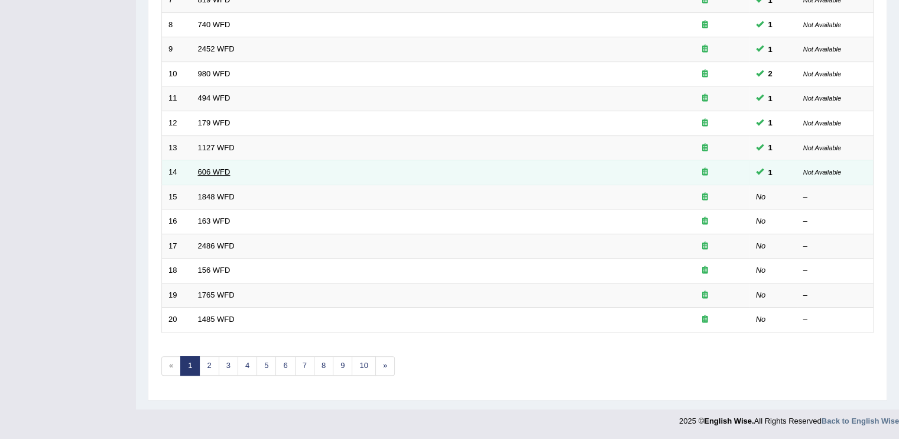
click at [199, 170] on link "606 WFD" at bounding box center [214, 171] width 33 height 9
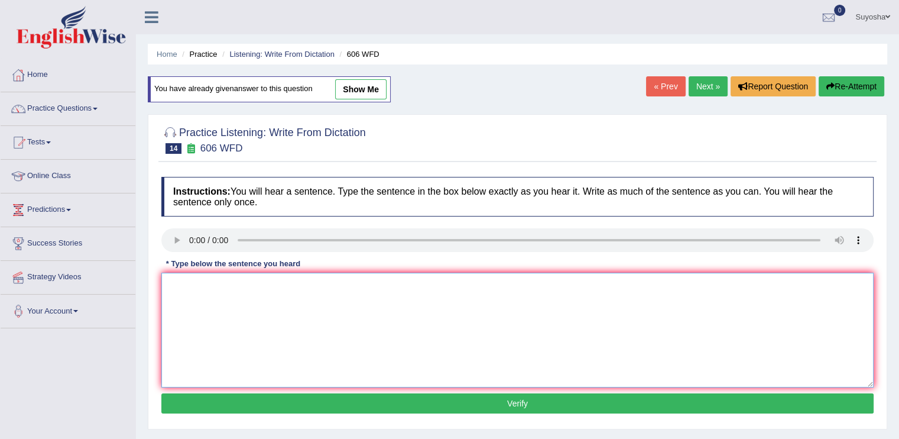
click at [190, 300] on textarea at bounding box center [517, 329] width 712 height 115
click at [238, 283] on textarea "Students will leart litreature and" at bounding box center [517, 329] width 712 height 115
click at [303, 291] on textarea "Students will learn litreature and" at bounding box center [517, 329] width 712 height 115
click at [303, 280] on textarea "Students will learn litreature and" at bounding box center [517, 329] width 712 height 115
type textarea "Students will study langauage and litreature in ancient history histories."
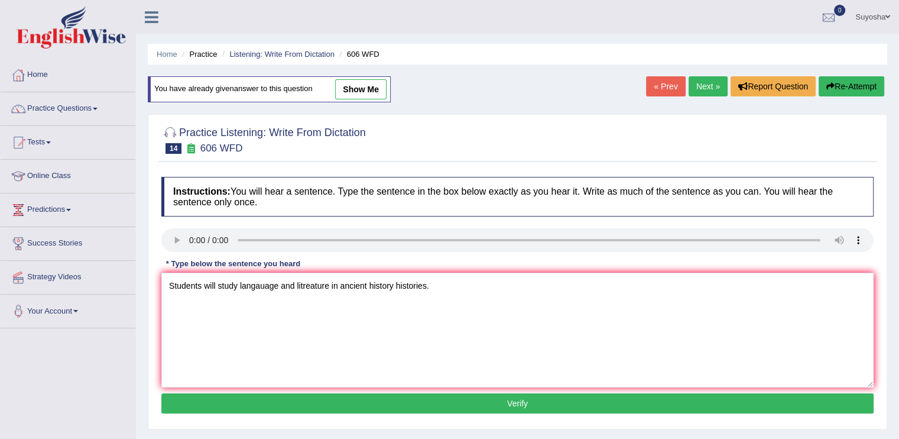
click at [203, 401] on button "Verify" at bounding box center [517, 403] width 712 height 20
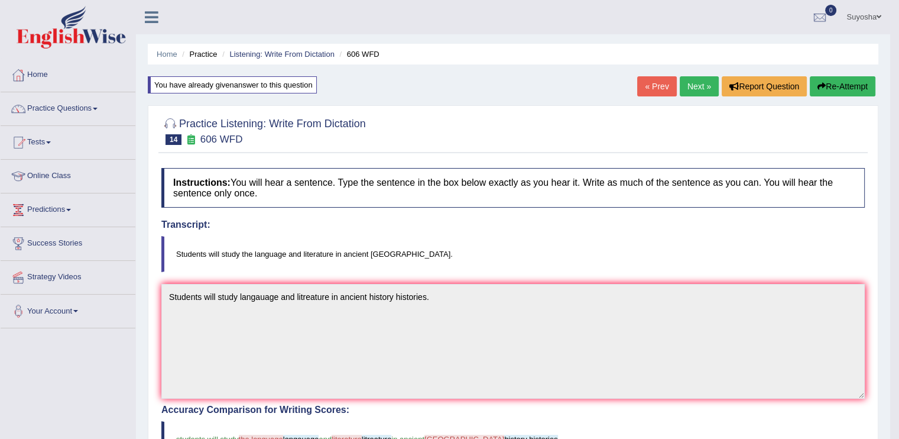
click at [686, 77] on link "Next »" at bounding box center [699, 86] width 39 height 20
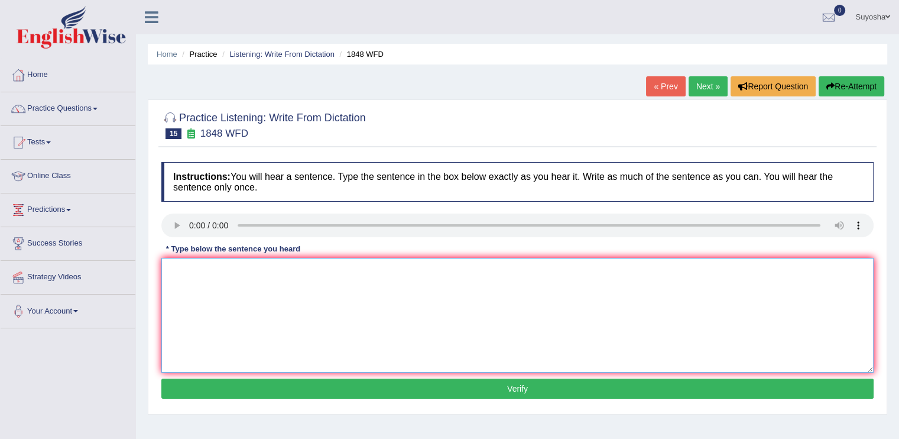
click at [275, 267] on textarea at bounding box center [517, 315] width 712 height 115
click at [202, 293] on textarea at bounding box center [517, 315] width 712 height 115
type textarea "Students must need a valid information to enroll in his school."
click at [213, 387] on button "Verify" at bounding box center [517, 388] width 712 height 20
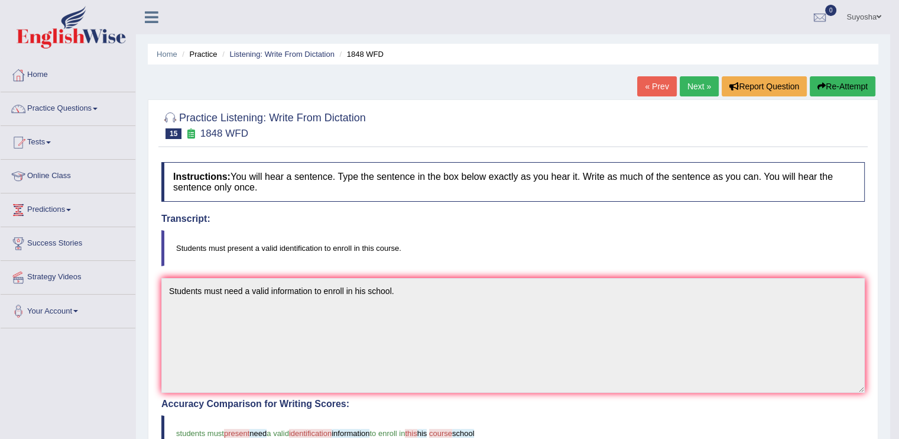
click at [700, 89] on link "Next »" at bounding box center [699, 86] width 39 height 20
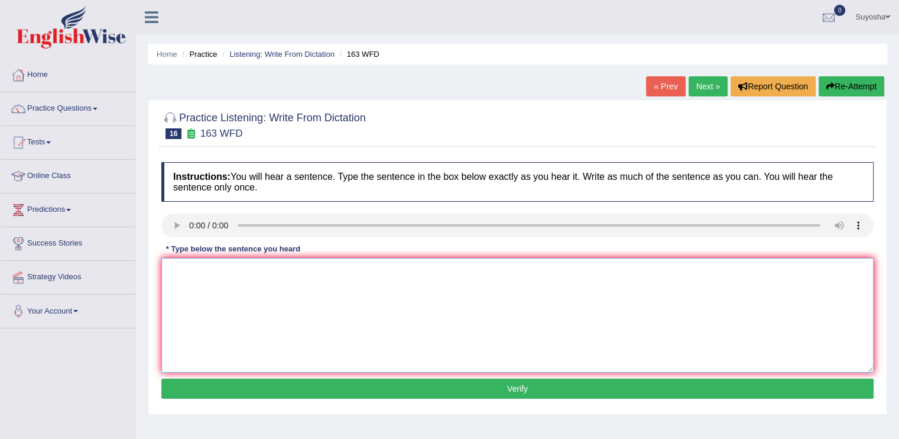
click at [194, 315] on textarea at bounding box center [517, 315] width 712 height 115
type textarea "A number of assignment will submitted to the conference."
click at [183, 393] on button "Verify" at bounding box center [517, 388] width 712 height 20
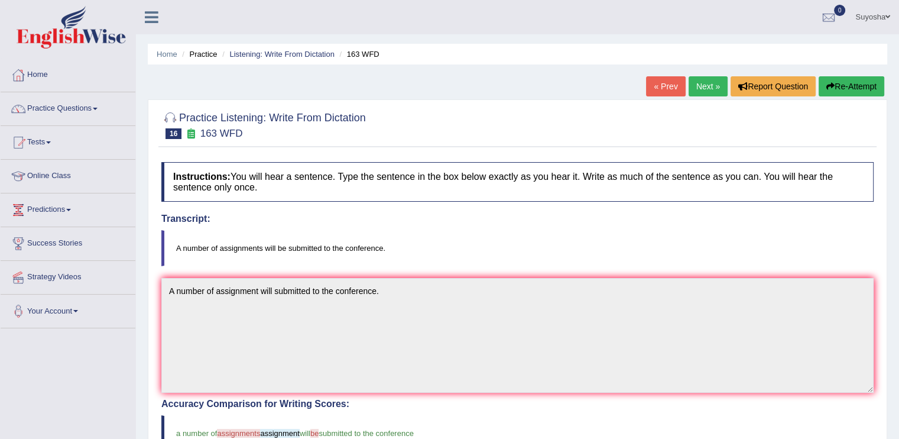
click at [716, 74] on div "Home Practice Listening: Write From Dictation 163 WFD « Prev Next » Report Ques…" at bounding box center [517, 368] width 763 height 736
click at [713, 83] on link "Next »" at bounding box center [708, 86] width 39 height 20
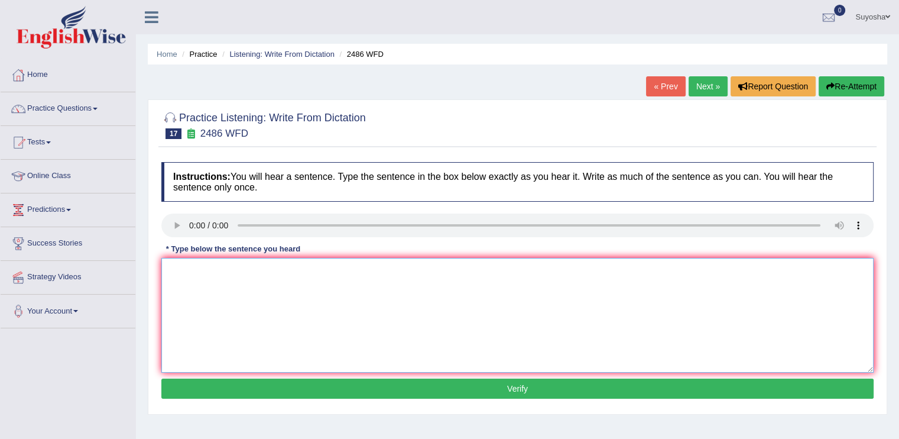
click at [202, 295] on textarea at bounding box center [517, 315] width 712 height 115
click at [206, 269] on textarea "It is quite normal that our facial information is across the world" at bounding box center [517, 315] width 712 height 115
click at [266, 269] on textarea "It is quite clear that normal that our facial information is across the world" at bounding box center [517, 315] width 712 height 115
click at [226, 268] on textarea "It is quite clearl that our facial information is across the world" at bounding box center [517, 315] width 712 height 115
type textarea "It is quite clear that our facial information is across the world"
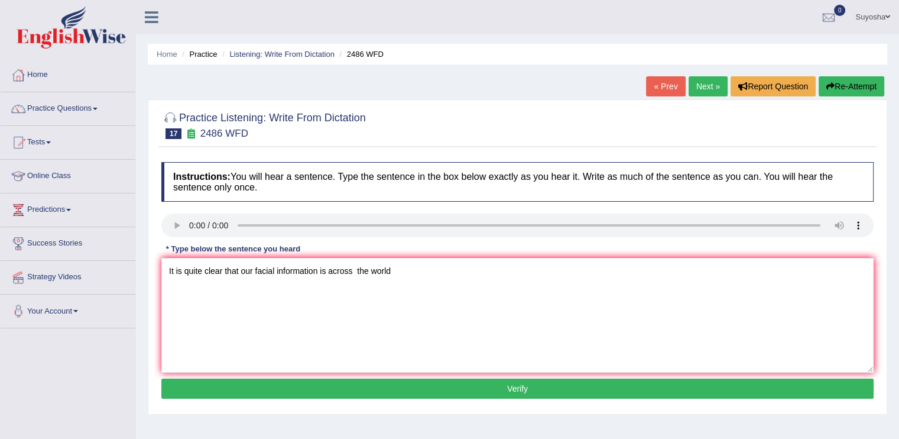
click at [278, 389] on button "Verify" at bounding box center [517, 388] width 712 height 20
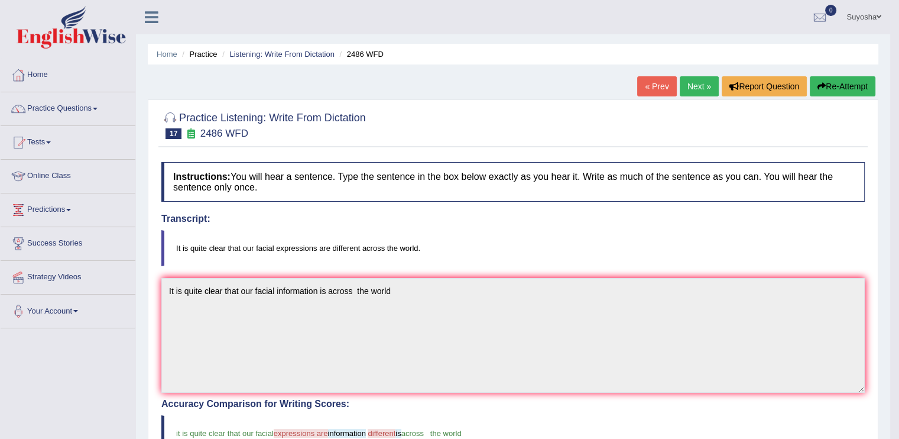
click at [701, 84] on link "Next »" at bounding box center [699, 86] width 39 height 20
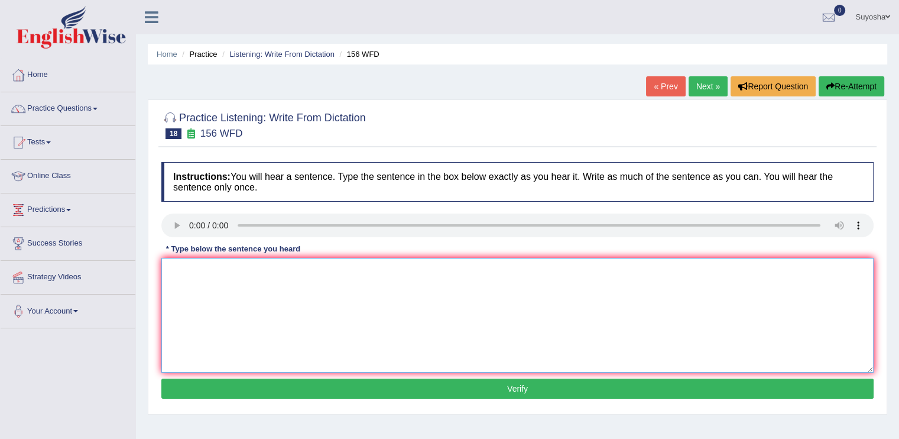
click at [184, 352] on textarea at bounding box center [517, 315] width 712 height 115
type textarea "a"
click at [262, 271] on textarea "All of your assignment id dur by [PERSON_NAME]" at bounding box center [517, 315] width 712 height 115
click at [289, 265] on textarea "All of your assignment is due dur by [PERSON_NAME]" at bounding box center [517, 315] width 712 height 115
click at [291, 271] on textarea "All of your assignment is due dur by [PERSON_NAME]" at bounding box center [517, 315] width 712 height 115
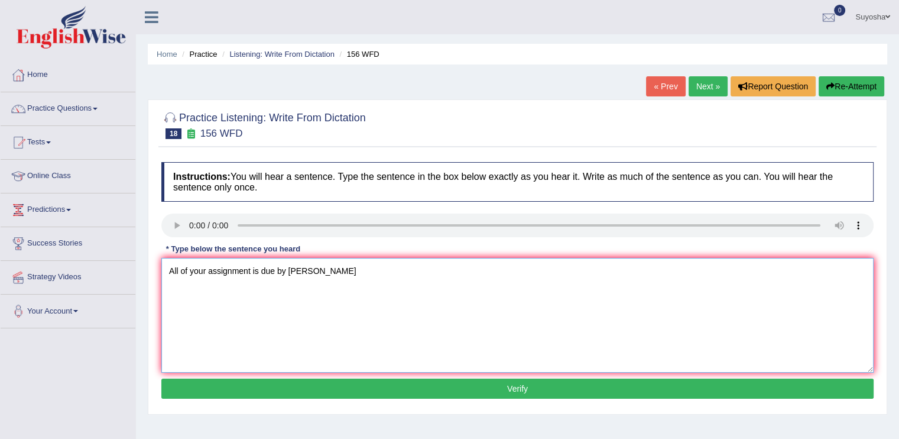
click at [329, 266] on textarea "All of your assignment is due by [PERSON_NAME]" at bounding box center [517, 315] width 712 height 115
type textarea "All of your assignment is due by [PERSON_NAME]."
click at [298, 395] on button "Verify" at bounding box center [517, 388] width 712 height 20
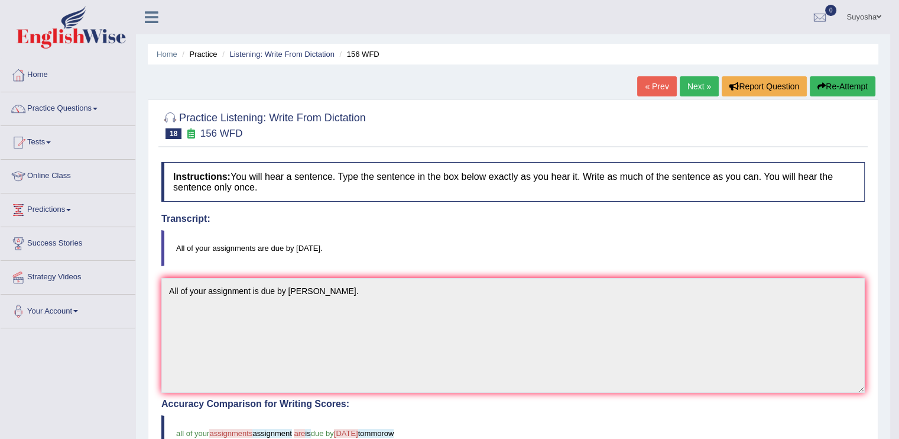
click at [693, 90] on link "Next »" at bounding box center [699, 86] width 39 height 20
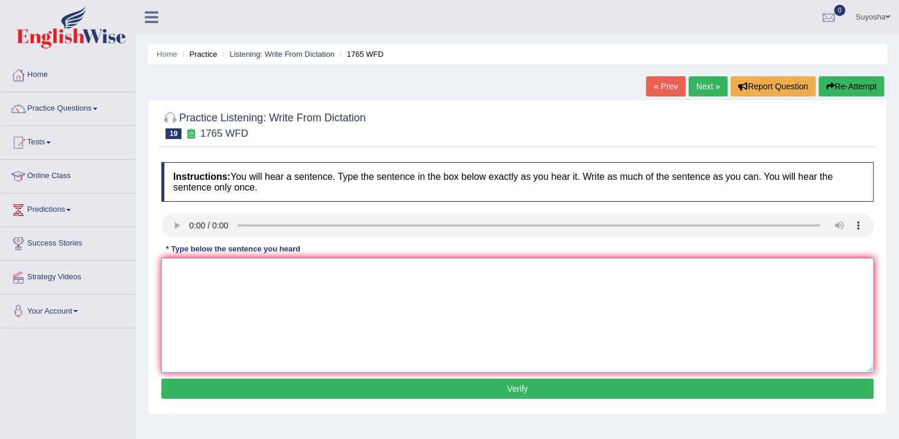
click at [191, 271] on textarea at bounding box center [517, 315] width 712 height 115
click at [231, 271] on textarea "Applicattion forn for accomodation must be fillrd compled two month aedvanced." at bounding box center [517, 315] width 712 height 115
click at [301, 277] on textarea "Applicattion form for accomodation must be fillrd compled two month aedvanced." at bounding box center [517, 315] width 712 height 115
click at [343, 267] on textarea "Applicattion form for accomodation must be fillrd compled two month aedvanced." at bounding box center [517, 315] width 712 height 115
click at [387, 274] on textarea "Applicattion form for accomodation must be filled compled two month aedvanced." at bounding box center [517, 315] width 712 height 115
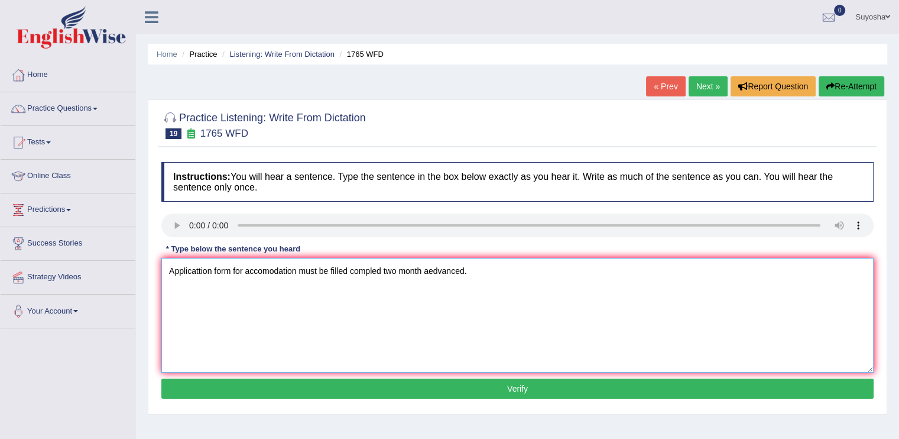
click at [437, 271] on textarea "Applicattion form for accomodation must be filled compled two month aedvanced." at bounding box center [517, 315] width 712 height 115
click at [384, 269] on textarea "Applicattion form for accomodation must be filled compled two month advanced." at bounding box center [517, 315] width 712 height 115
type textarea "Applicattion form for accomodation must be filled complete two month advanced."
click at [449, 387] on button "Verify" at bounding box center [517, 388] width 712 height 20
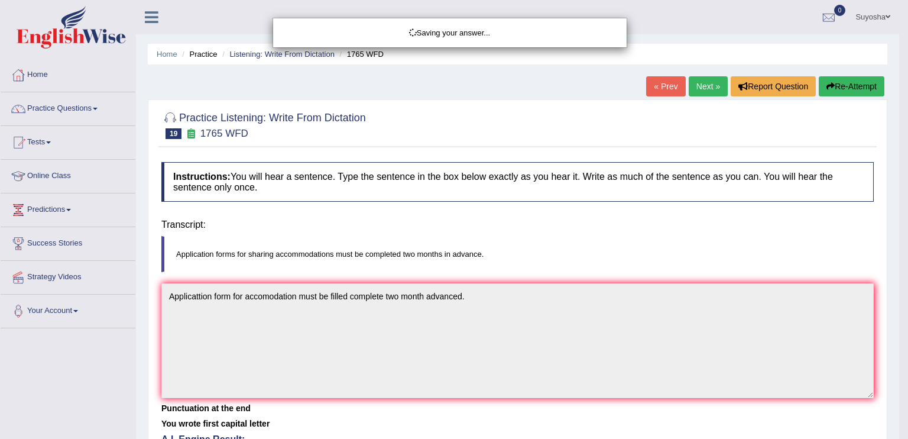
click at [449, 387] on body "Toggle navigation Home Practice Questions Speaking Practice Read Aloud Repeat S…" at bounding box center [454, 219] width 908 height 439
click at [449, 387] on div "Saving your answer..." at bounding box center [454, 219] width 908 height 439
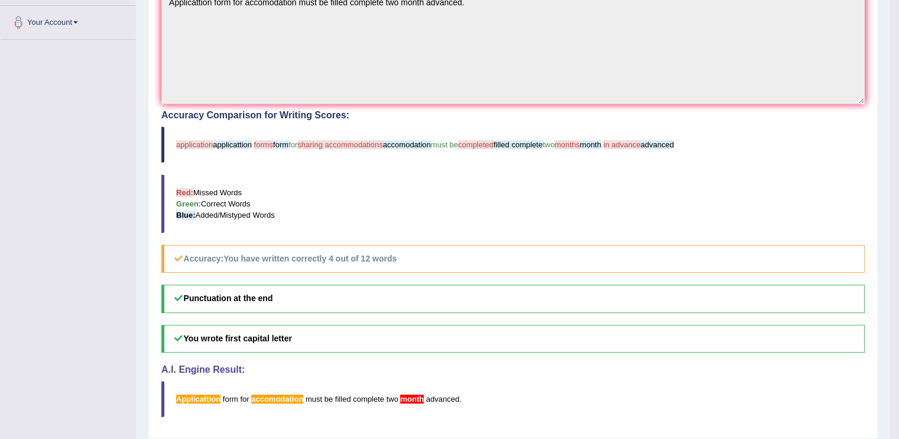
scroll to position [295, 0]
